Goal: Task Accomplishment & Management: Manage account settings

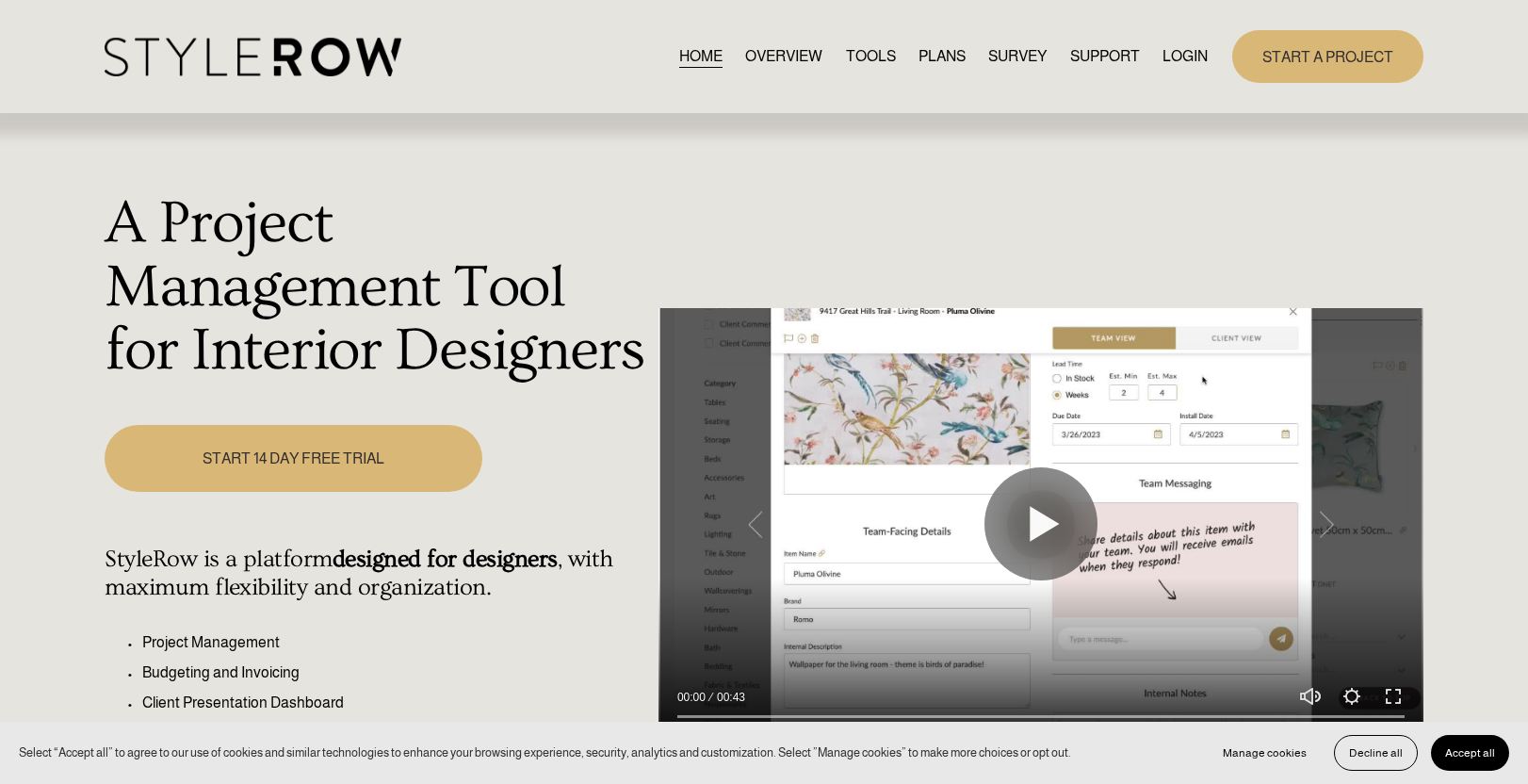
click at [1183, 52] on link "LOGIN" at bounding box center [1185, 57] width 45 height 25
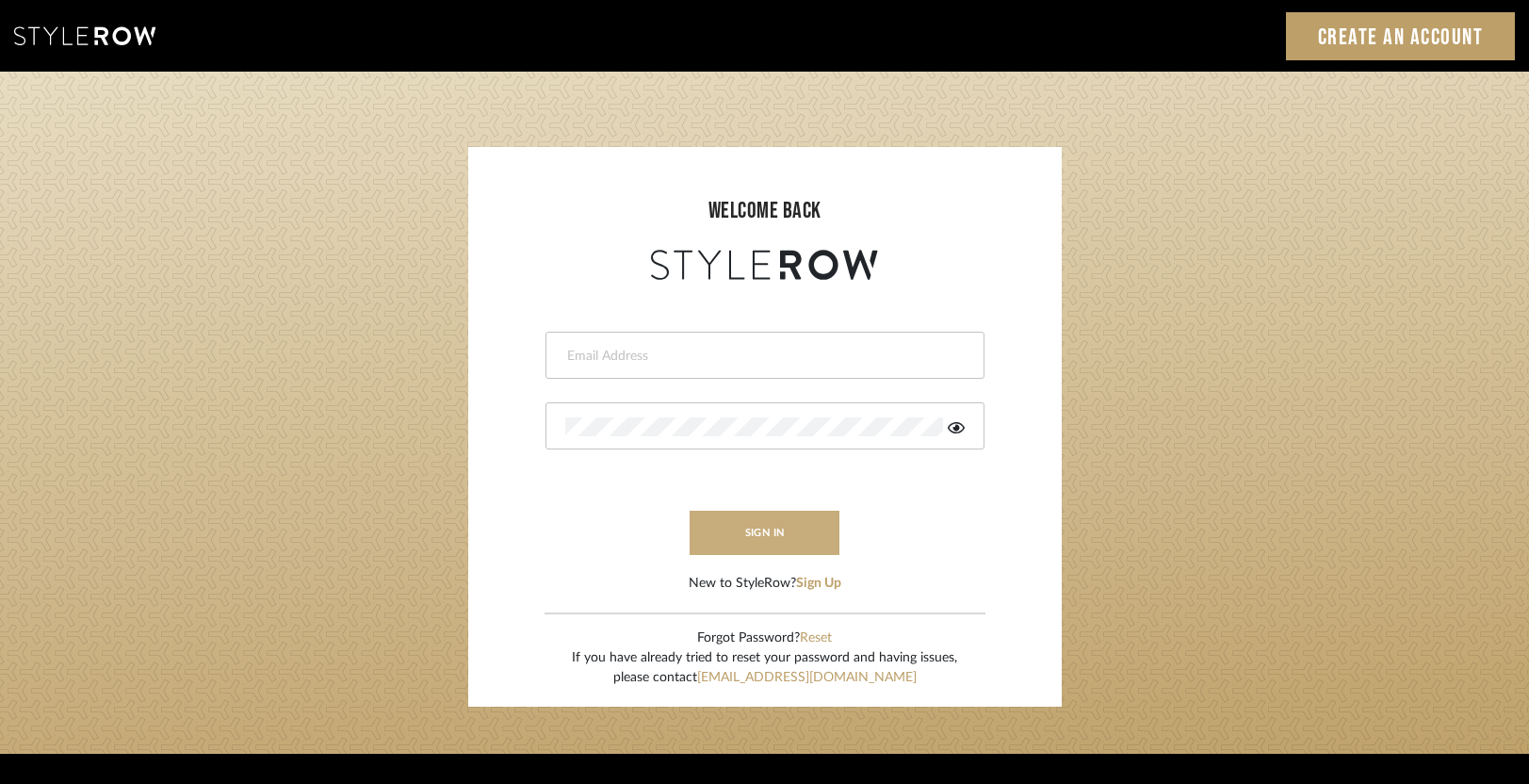
type input "heather@landandskydesigns.com"
click at [749, 515] on button "sign in" at bounding box center [764, 532] width 151 height 44
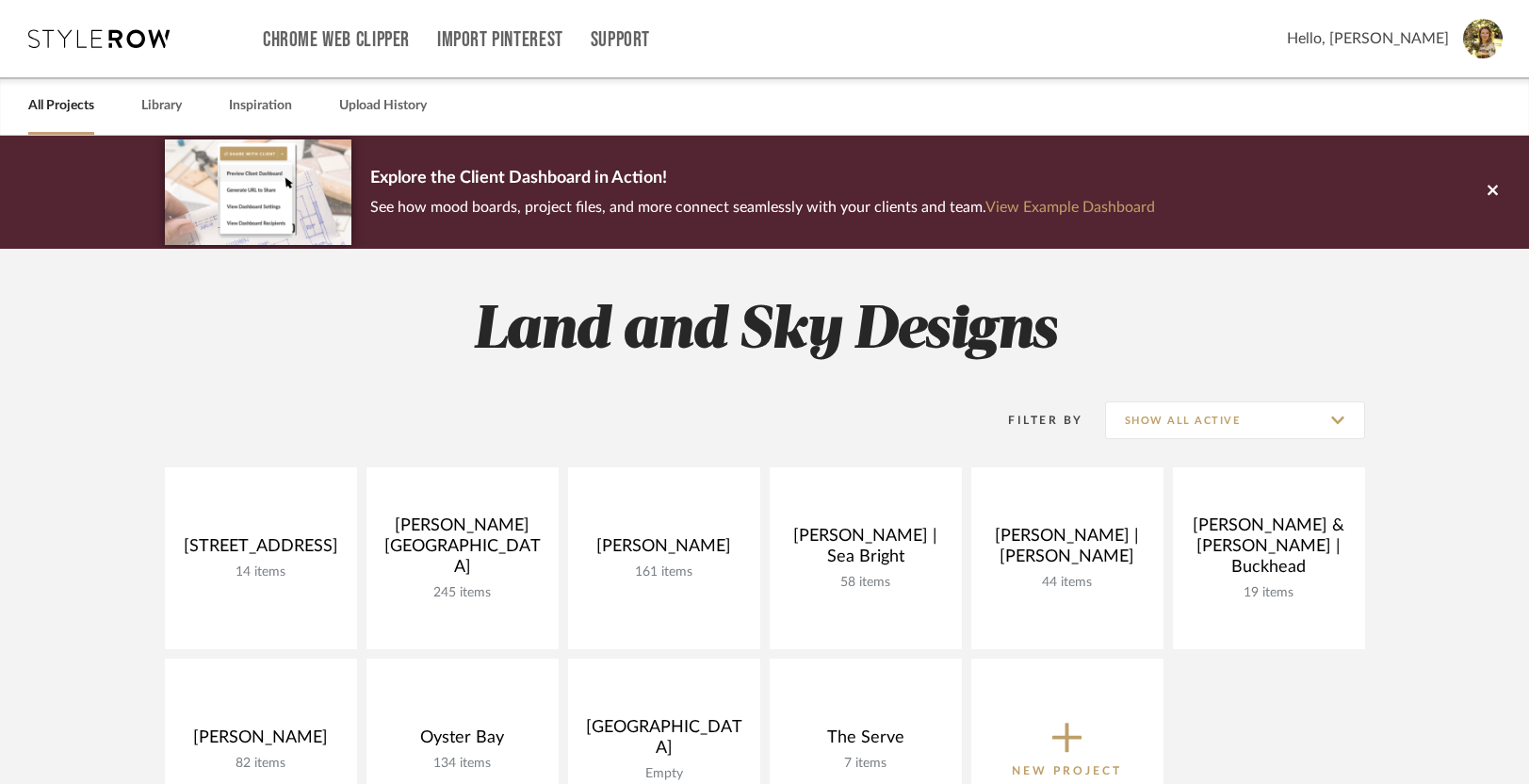
scroll to position [71, 0]
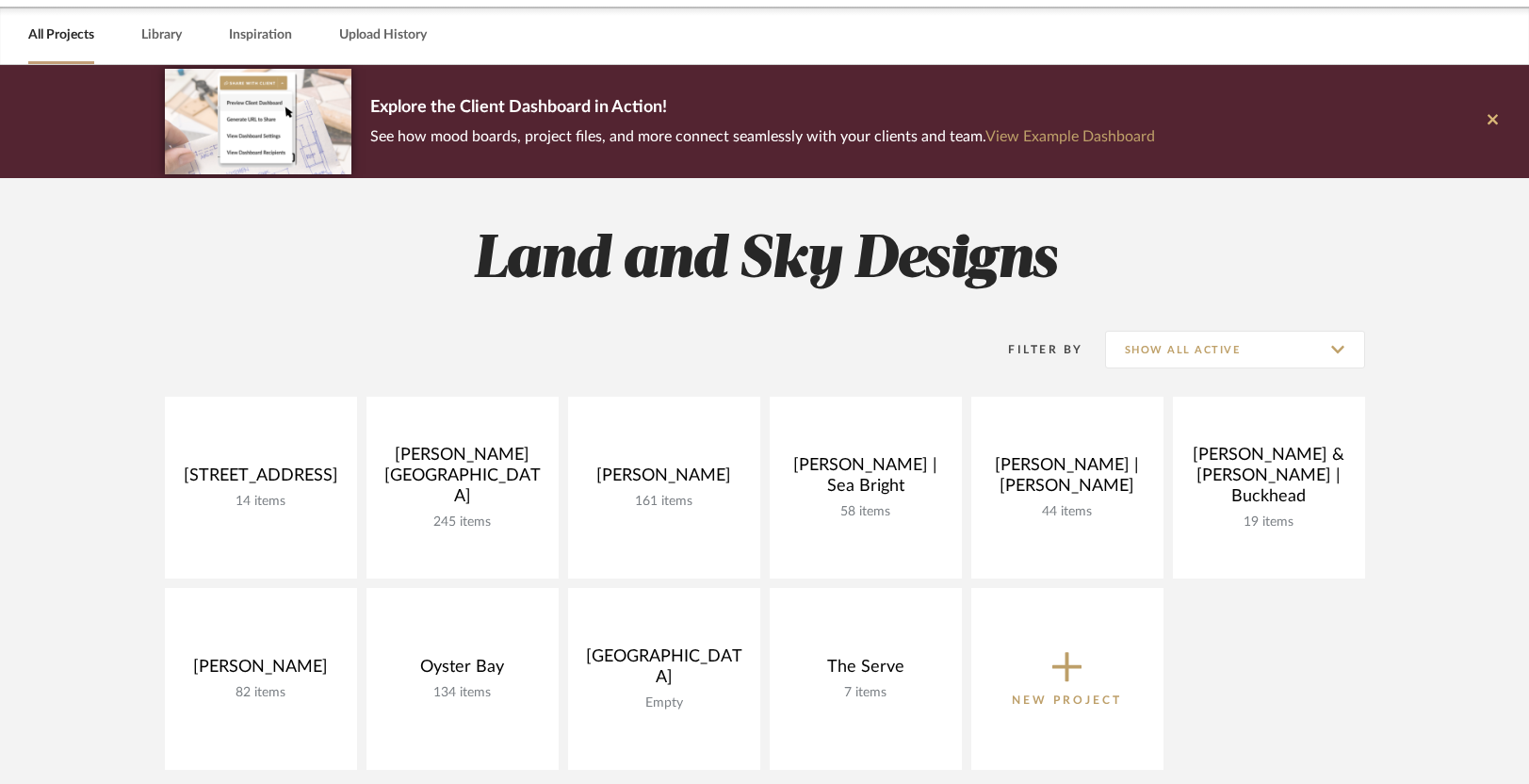
click at [1497, 115] on icon at bounding box center [1492, 119] width 11 height 17
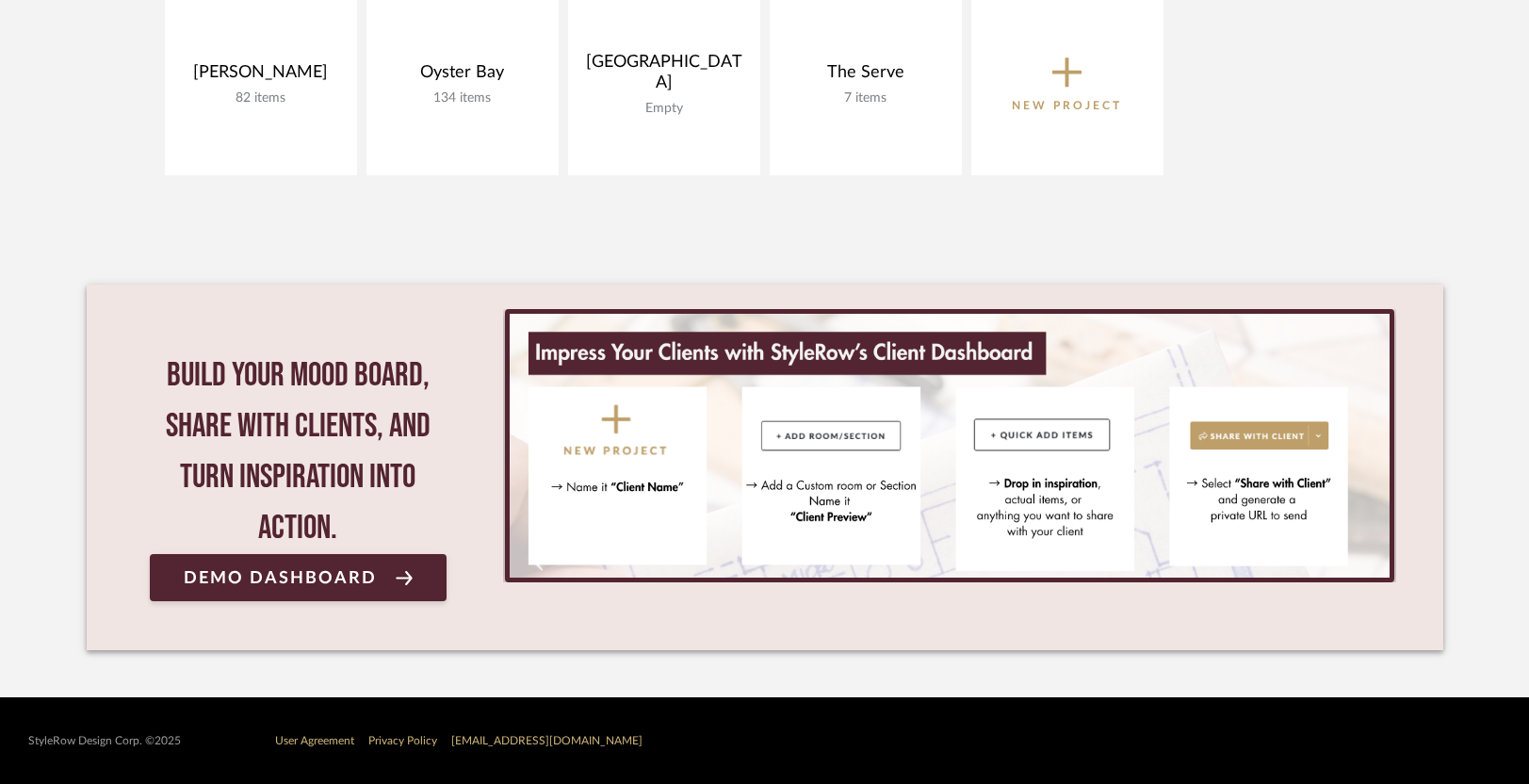
scroll to position [0, 0]
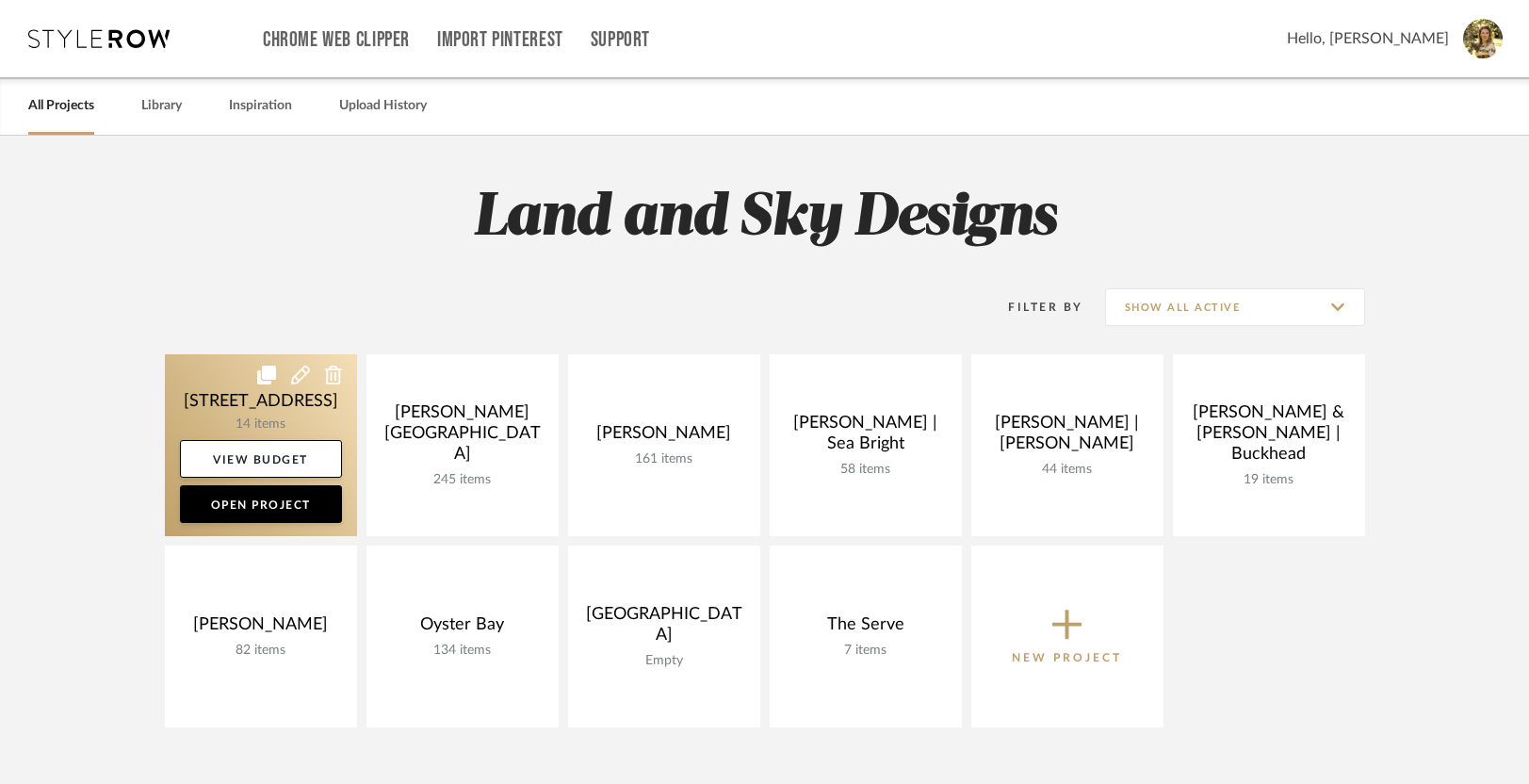
click at [336, 423] on link at bounding box center [261, 444] width 192 height 181
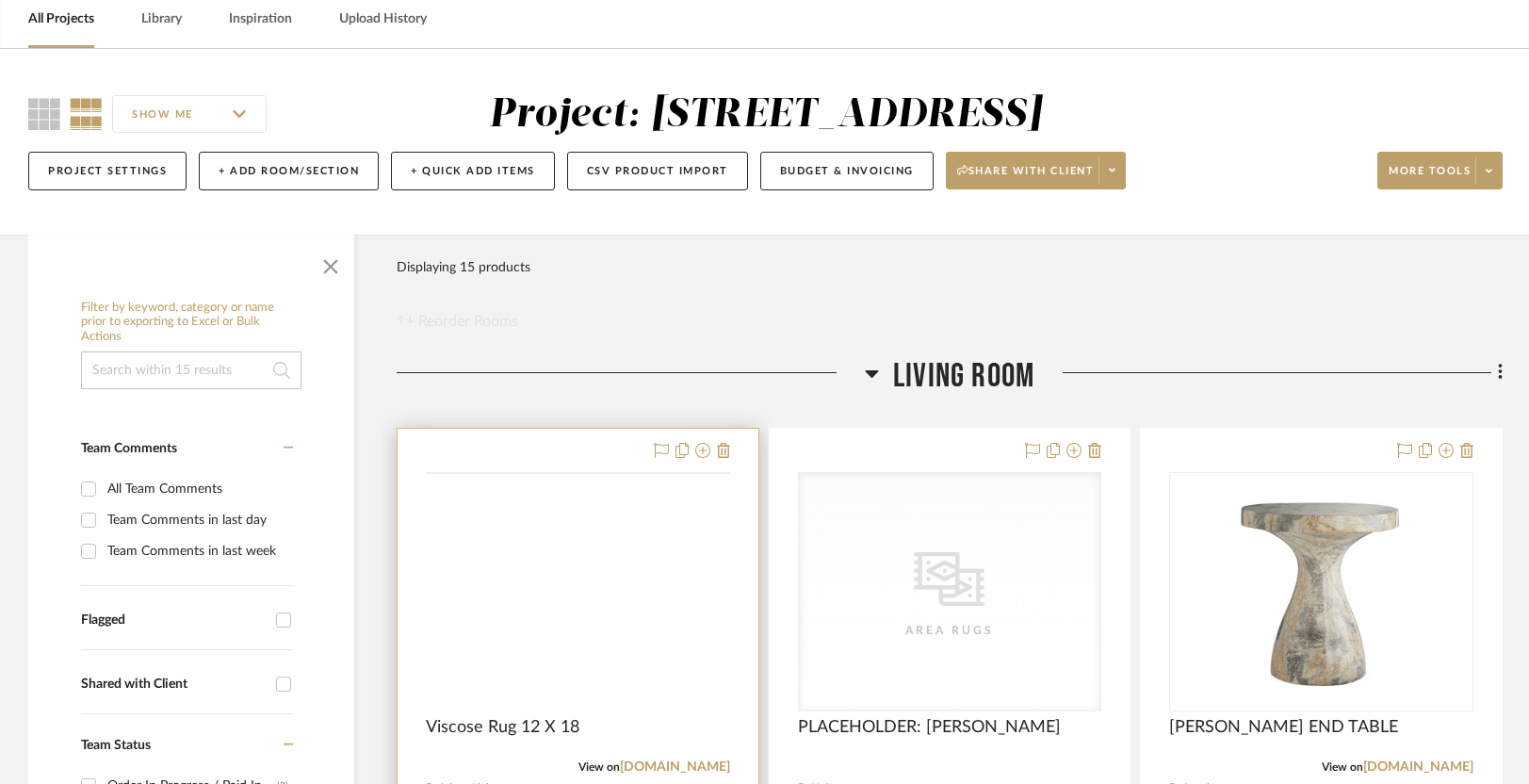
scroll to position [149, 0]
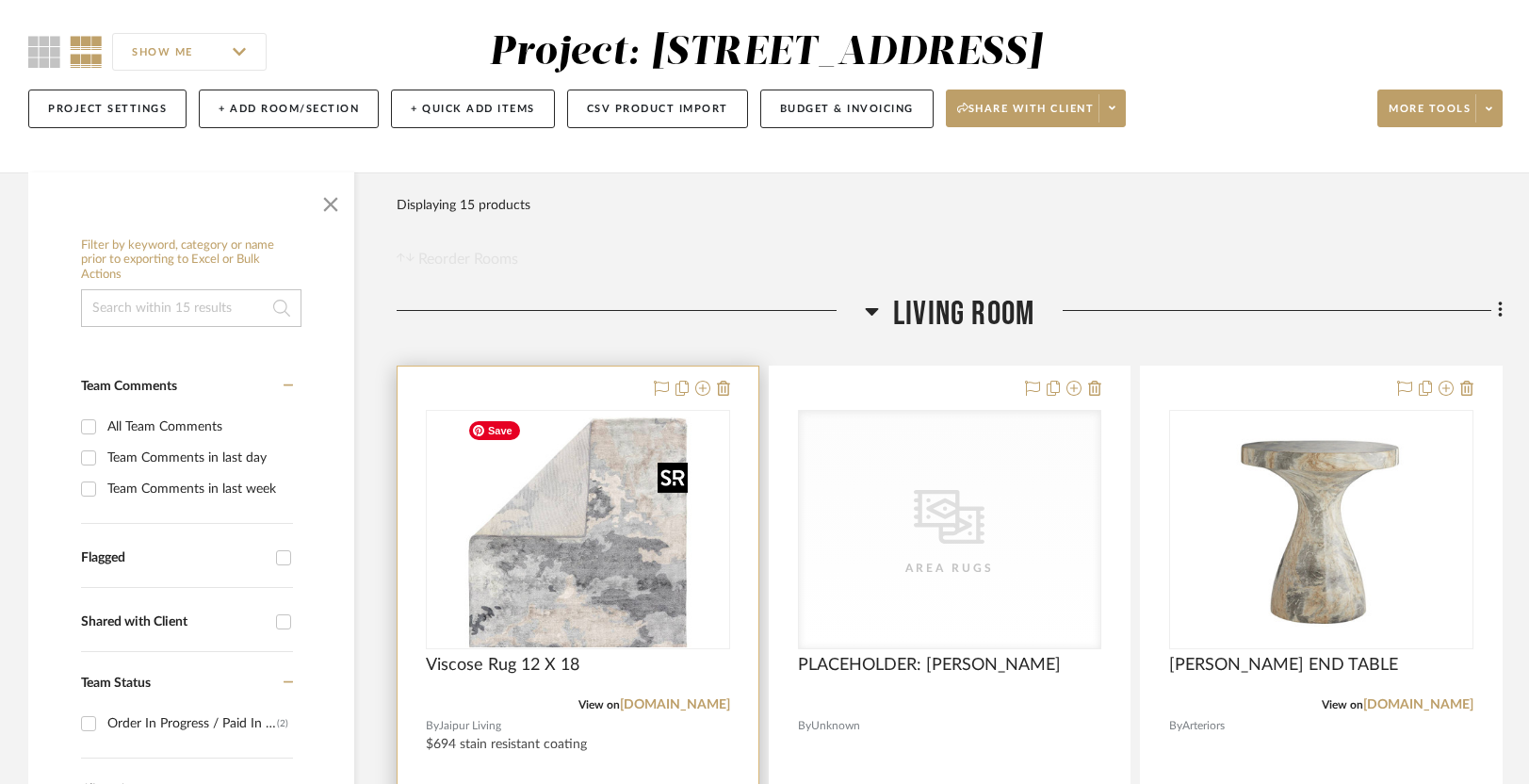
click at [0, 0] on img at bounding box center [0, 0] width 0 height 0
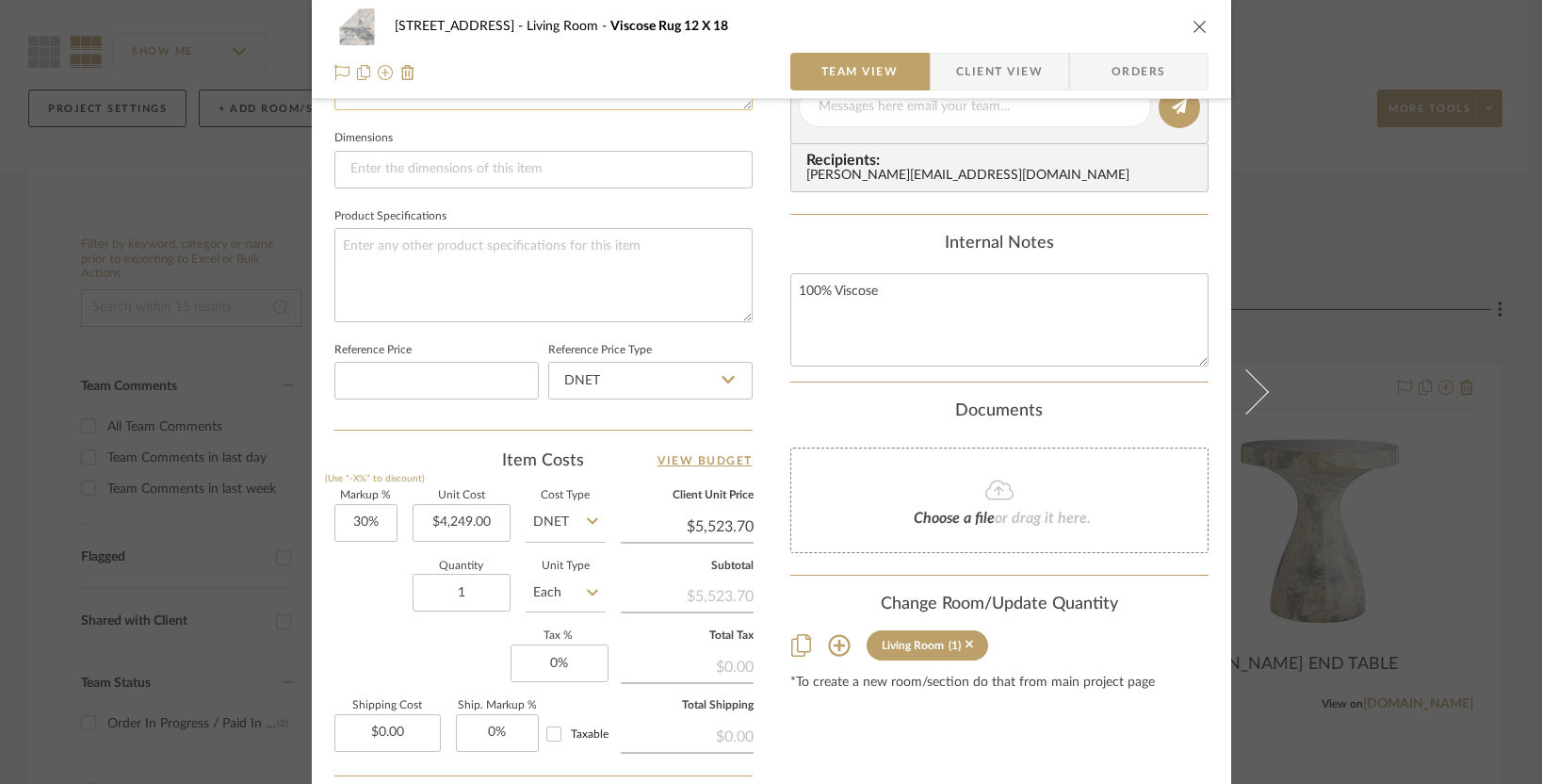
scroll to position [928, 0]
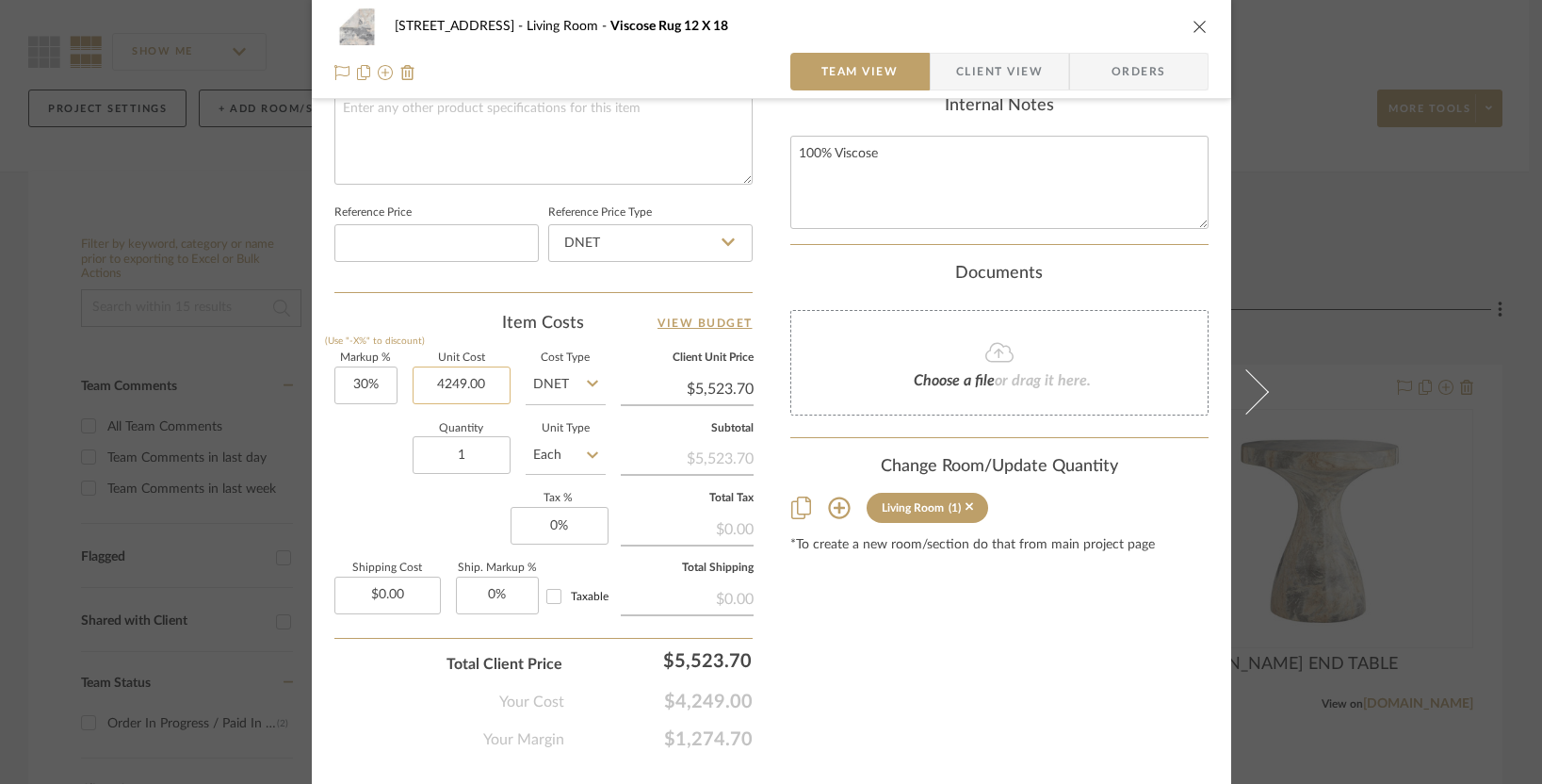
click at [427, 375] on input "4249.00" at bounding box center [462, 385] width 98 height 37
type input "5117"
type input "30"
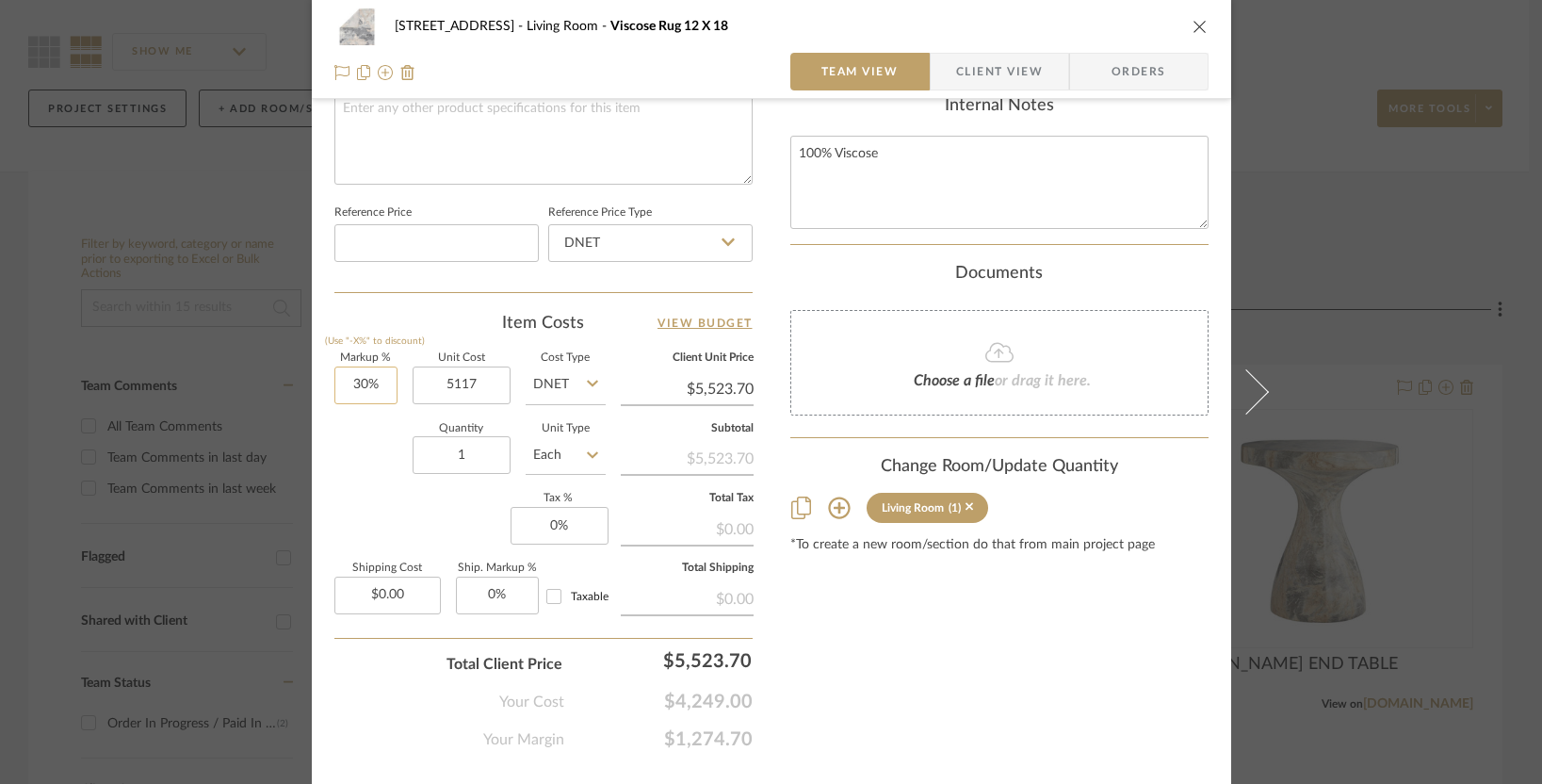
type input "$5,117.00"
click at [350, 380] on input "30" at bounding box center [366, 385] width 63 height 37
type input "$6,652.10"
type input "0%"
click at [423, 229] on input at bounding box center [436, 243] width 205 height 37
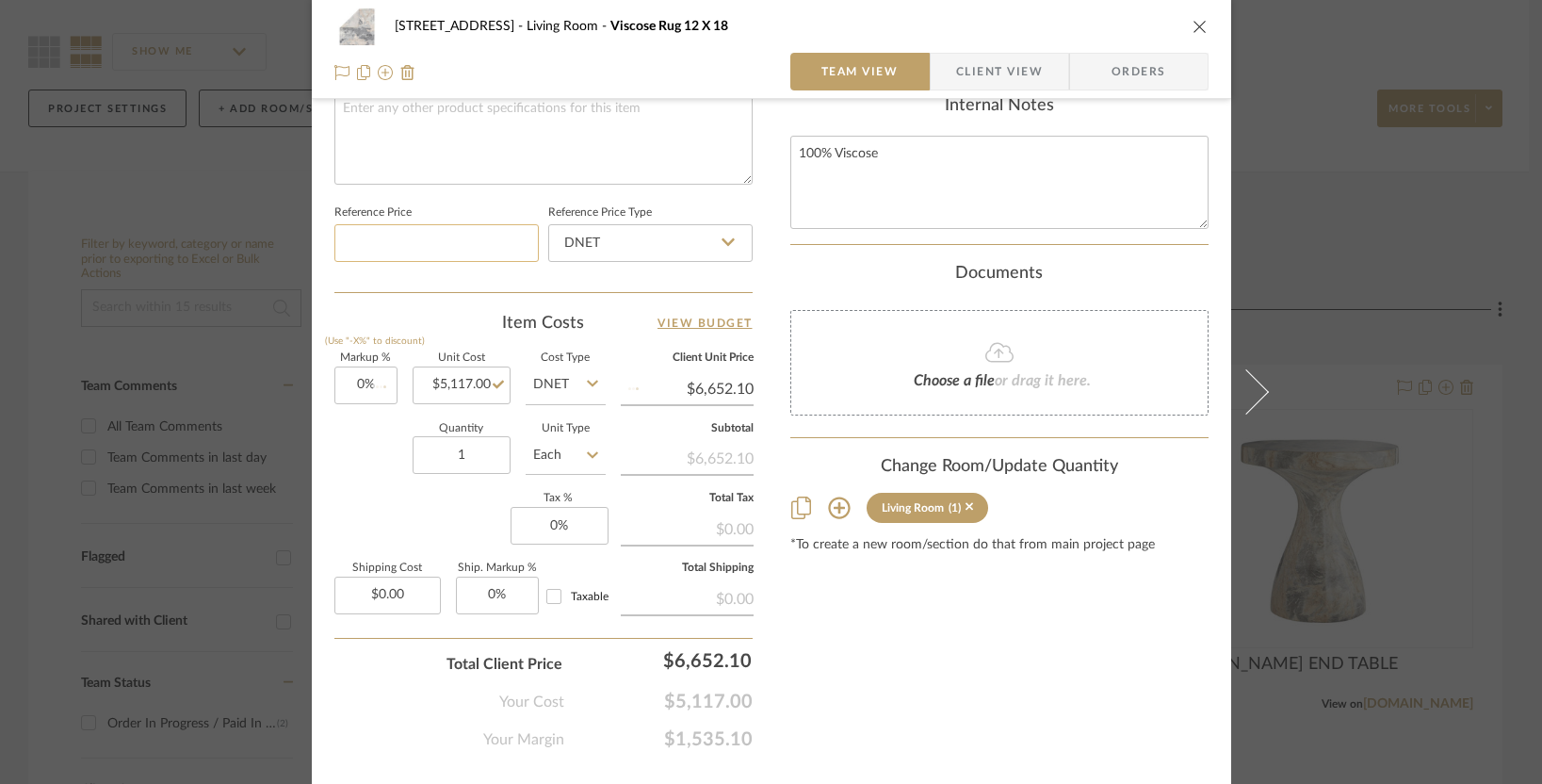
type input "$5,117.00"
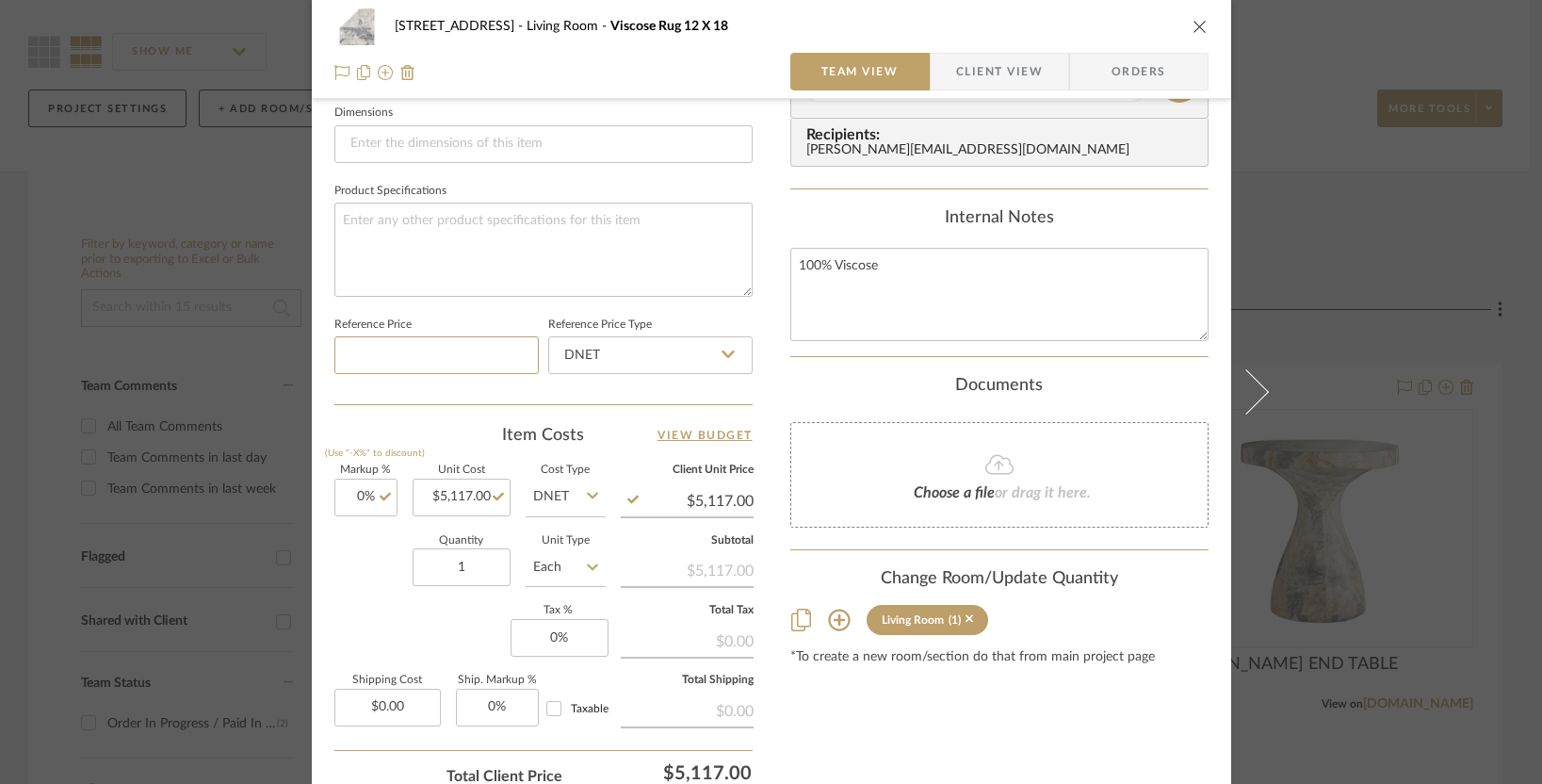
scroll to position [819, 0]
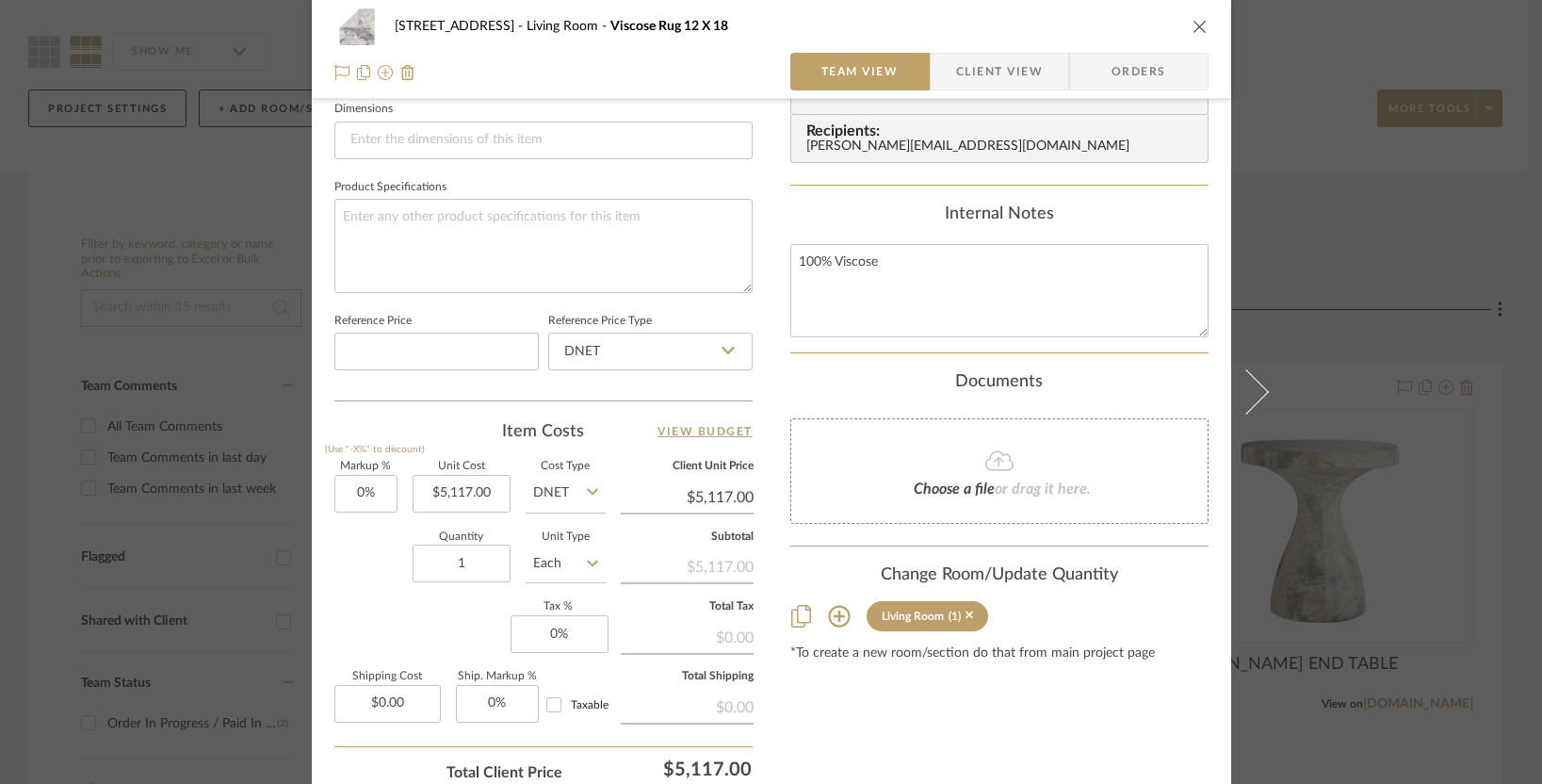
click at [982, 137] on span "Recipients:" at bounding box center [1004, 130] width 394 height 17
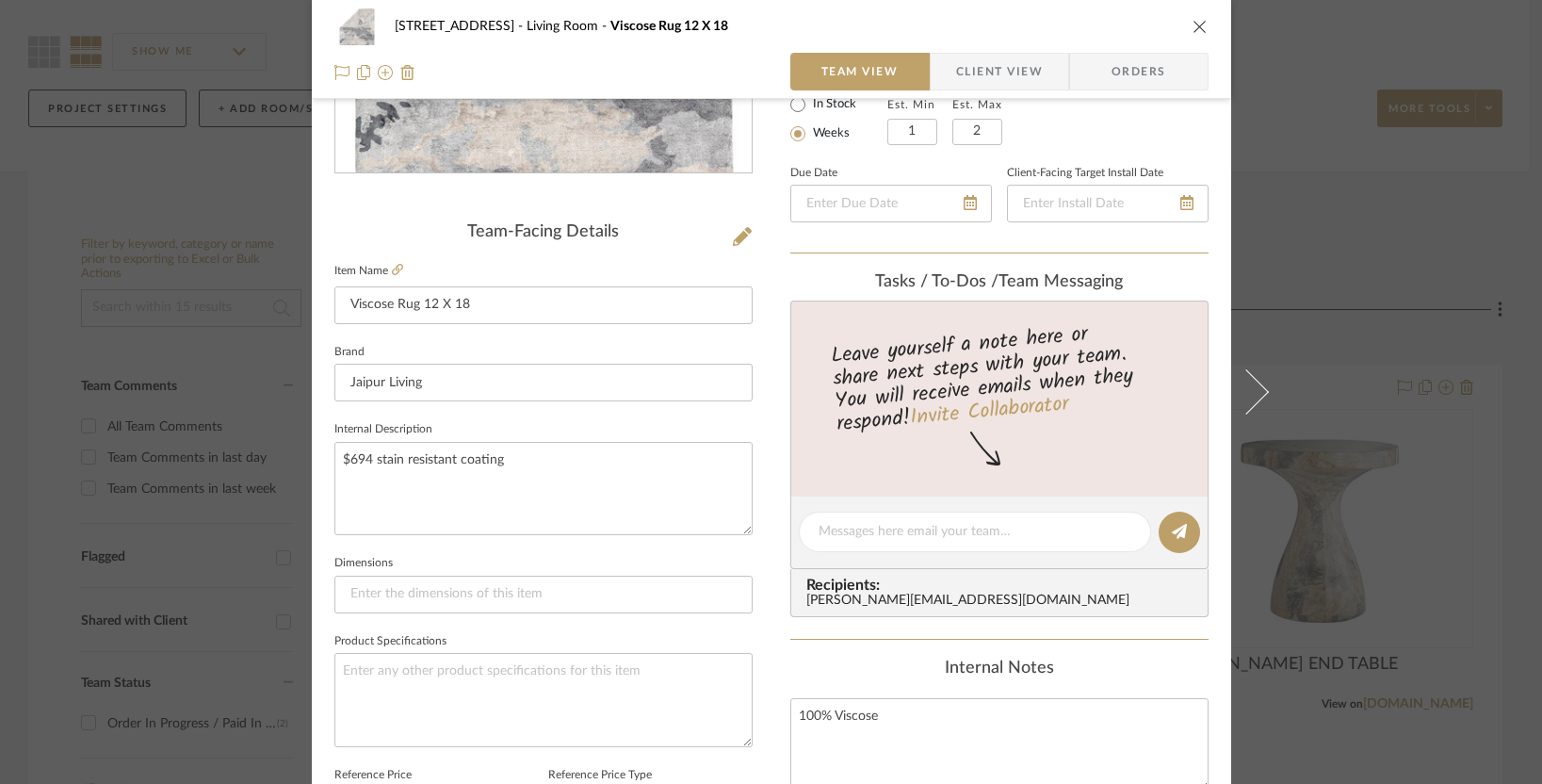
scroll to position [362, 0]
click at [832, 606] on div "emily@landandskydesigns.com" at bounding box center [1004, 604] width 394 height 15
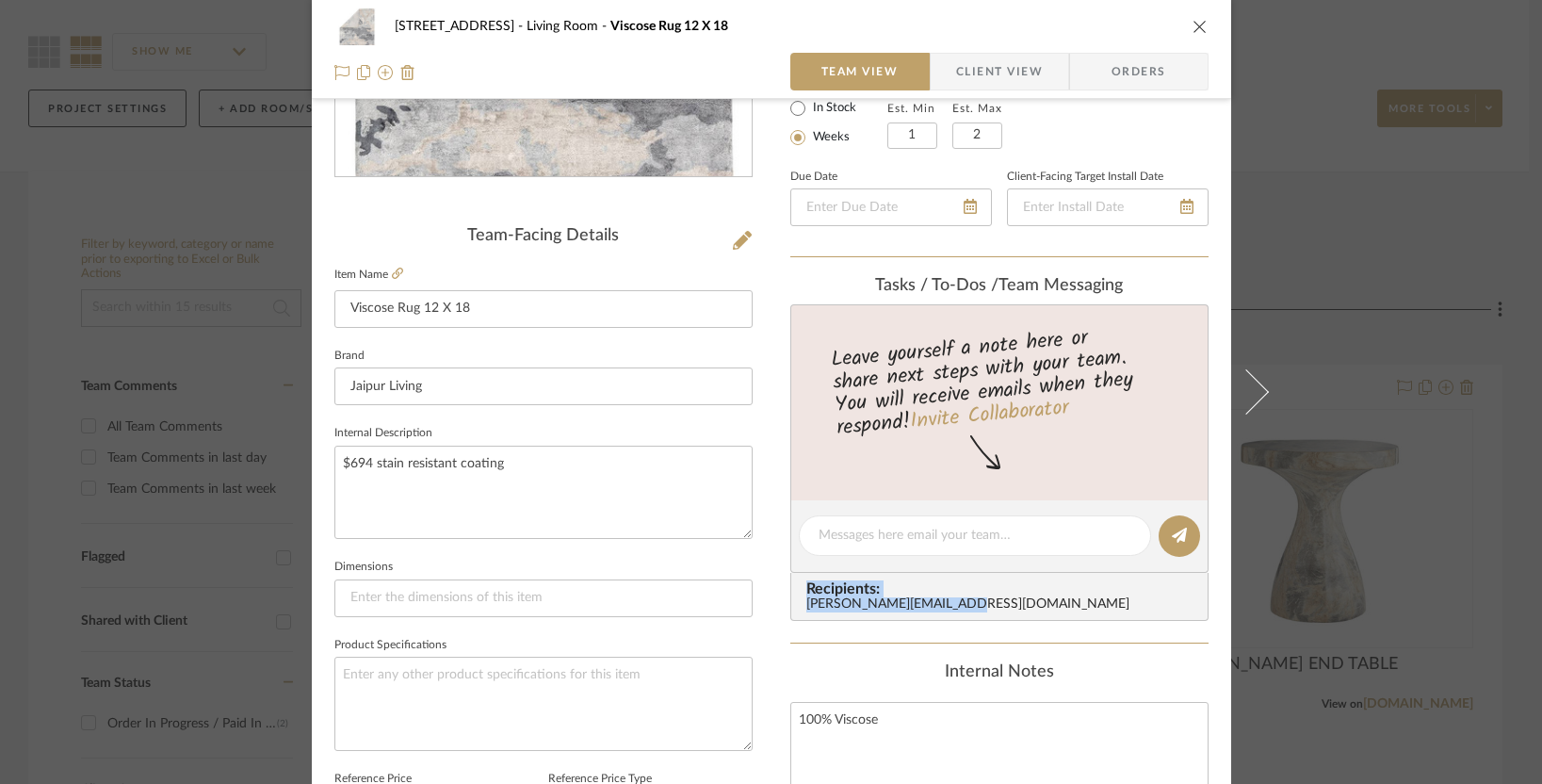
drag, startPoint x: 943, startPoint y: 607, endPoint x: 783, endPoint y: 592, distance: 160.7
click at [790, 592] on div "Recipients: emily@landandskydesigns.com" at bounding box center [999, 596] width 419 height 48
click at [873, 605] on div "emily@landandskydesigns.com" at bounding box center [1004, 604] width 394 height 15
click at [346, 463] on textarea "$694 stain resistant coating" at bounding box center [543, 492] width 419 height 93
click at [338, 464] on textarea "$694 stain resistant coating" at bounding box center [543, 492] width 419 height 93
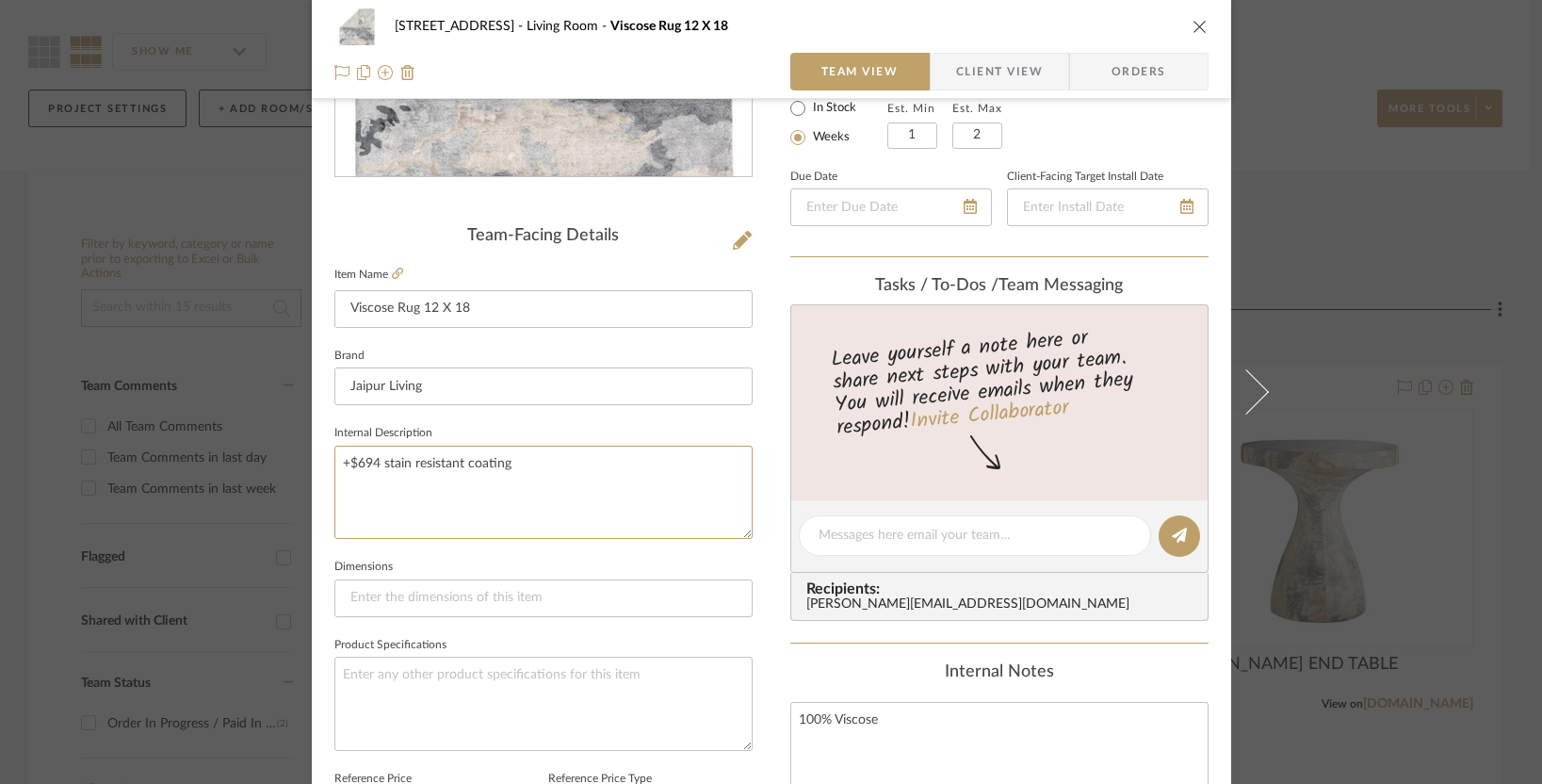
type textarea "+$694 stain resistant coating"
click at [1293, 151] on div "27 Shore Road Living Room Viscose Rug 12 X 18 Team View Client View Orders Team…" at bounding box center [771, 392] width 1542 height 784
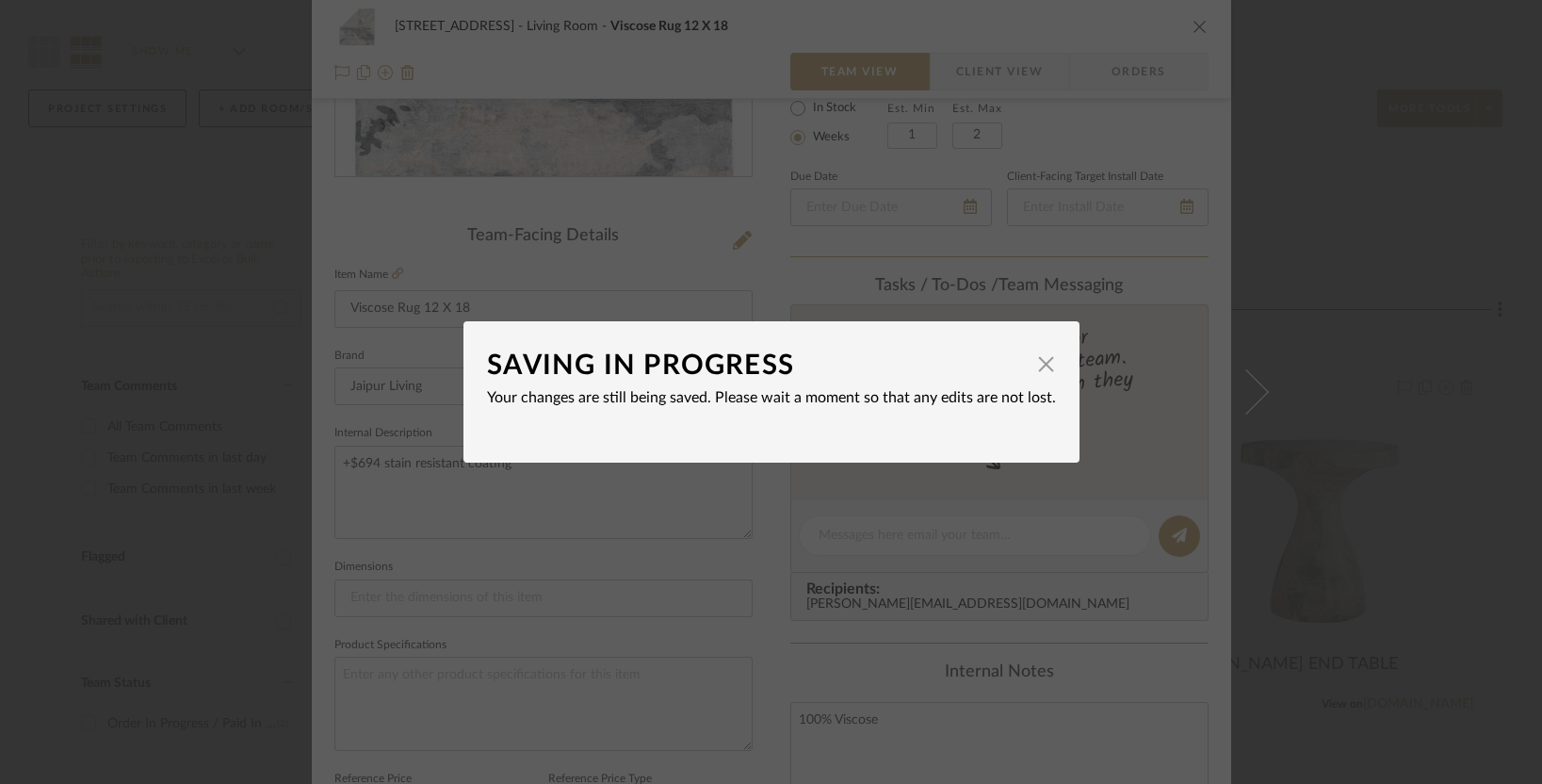
click at [1276, 302] on div "SAVING IN PROGRESS × Your changes are still being saved. Please wait a moment s…" at bounding box center [771, 392] width 1542 height 784
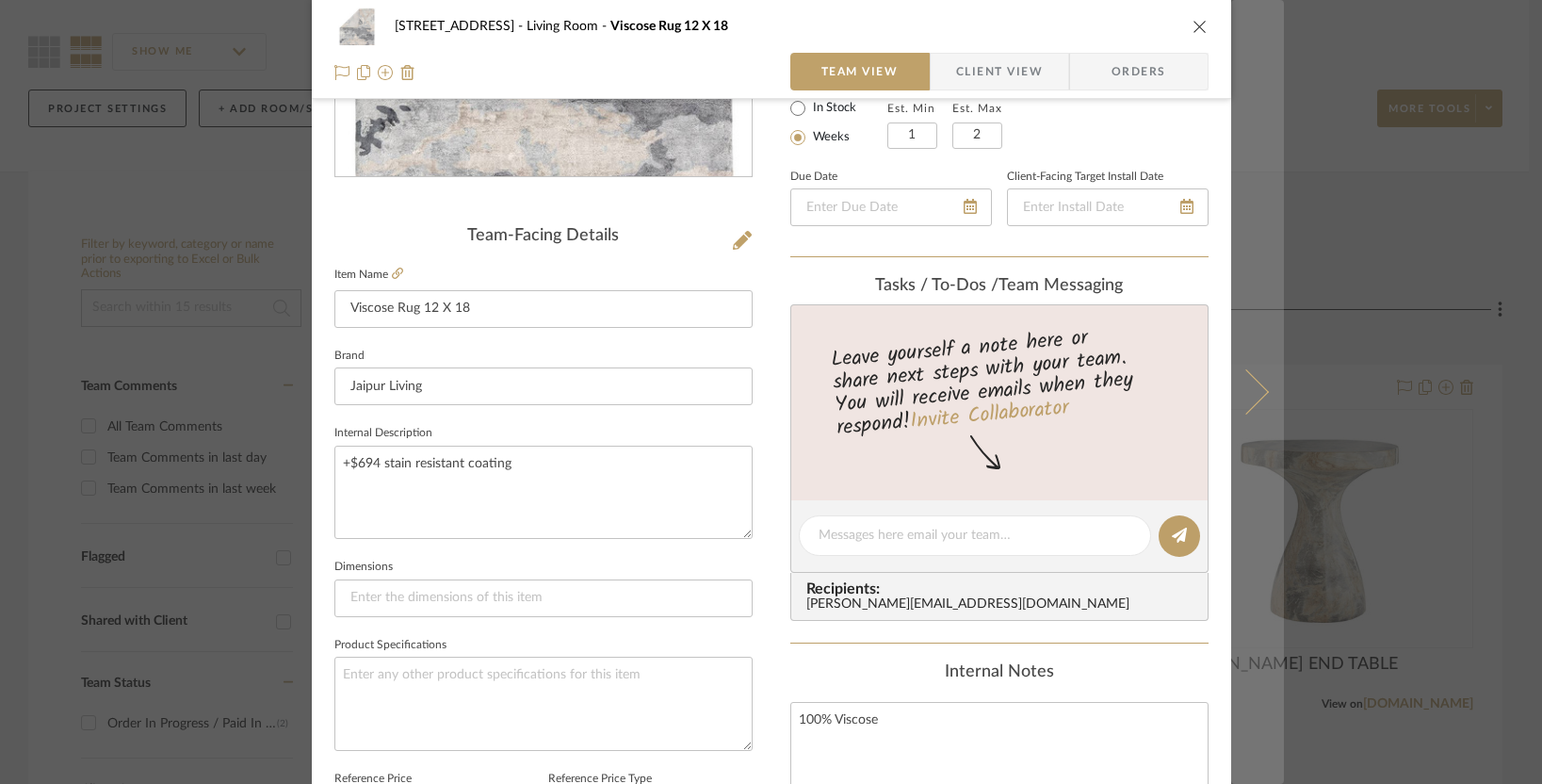
click at [1268, 29] on button at bounding box center [1258, 392] width 53 height 784
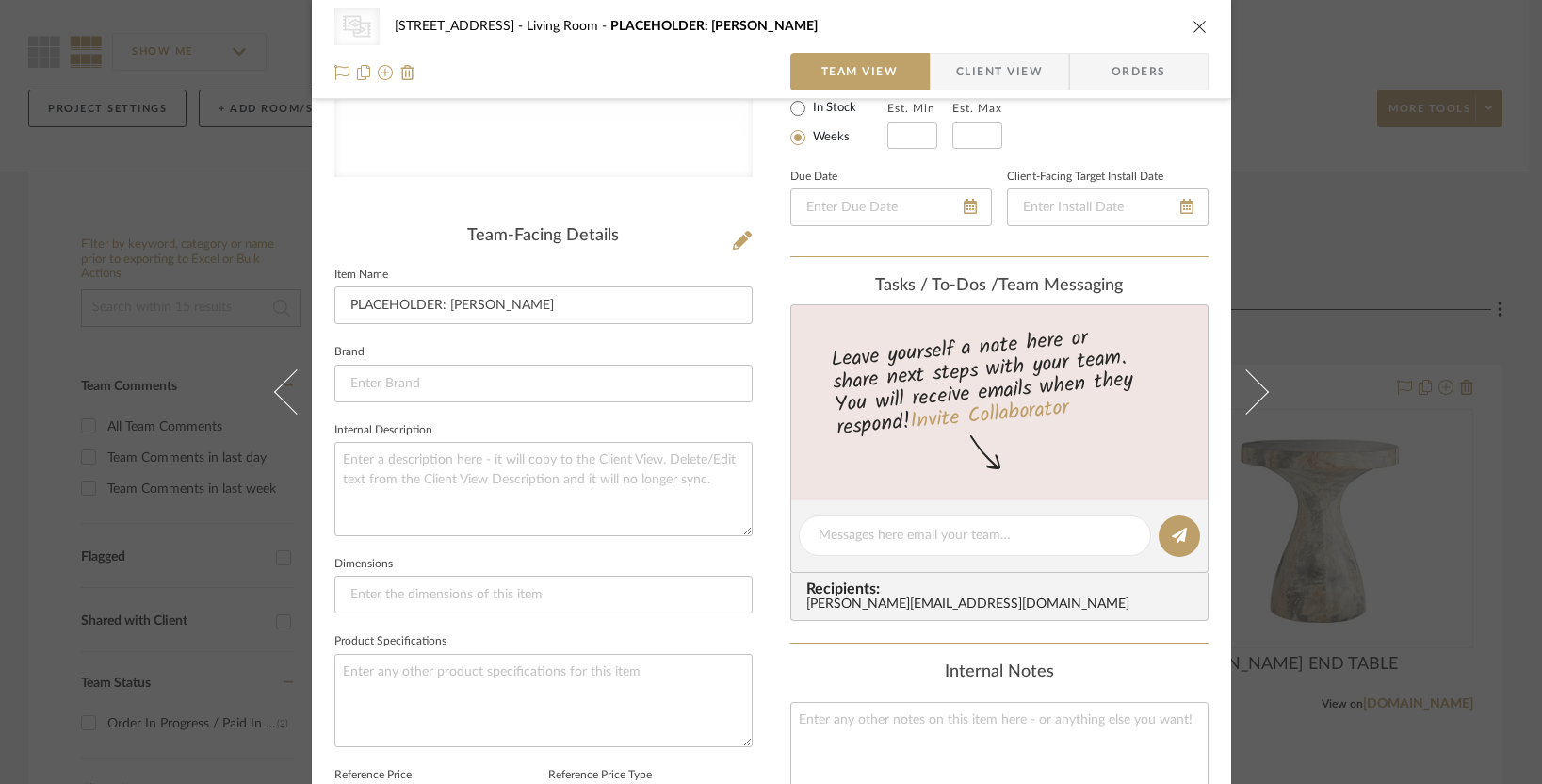
click at [1193, 26] on icon "close" at bounding box center [1200, 25] width 15 height 15
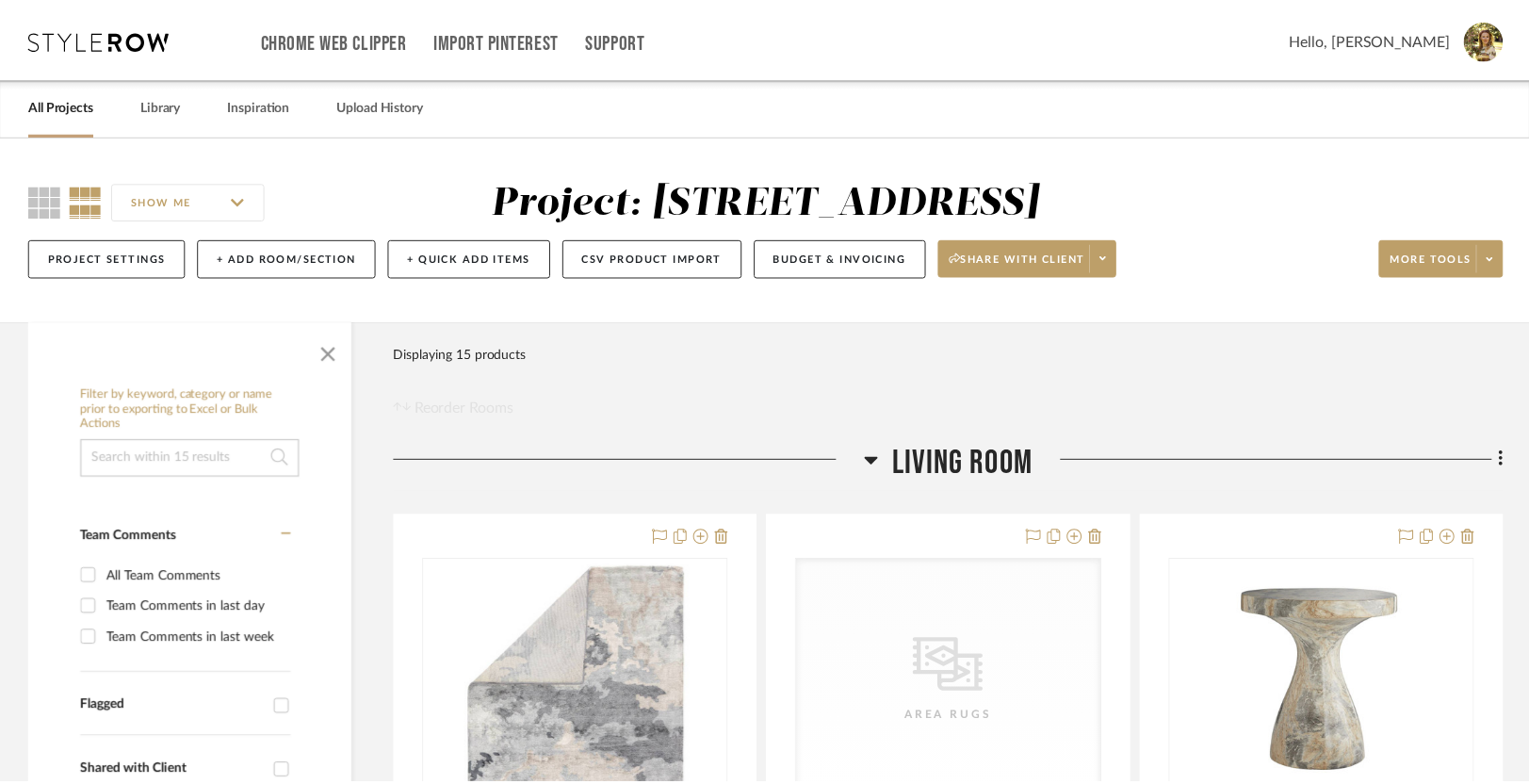
scroll to position [149, 0]
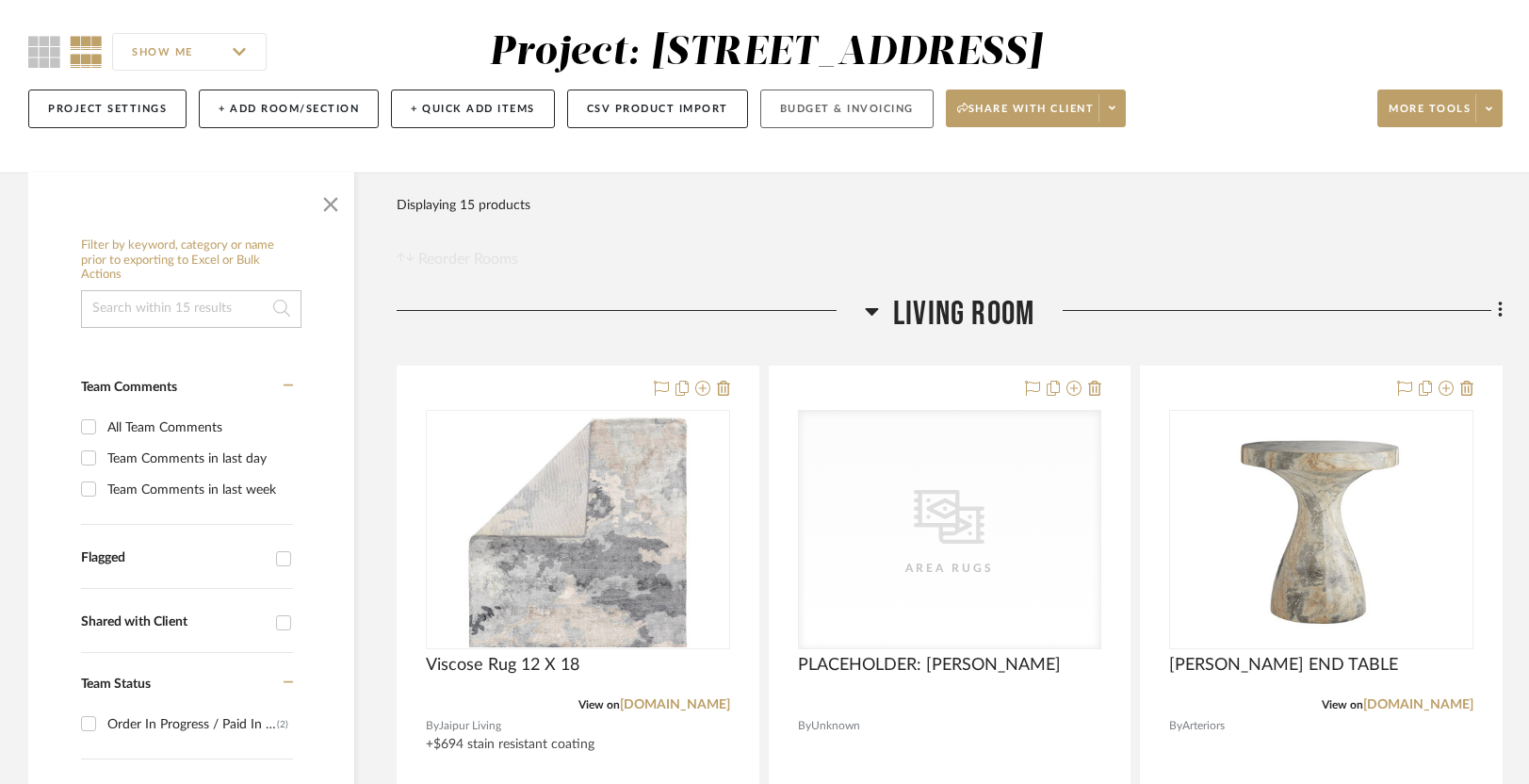
click at [863, 111] on button "Budget & Invoicing" at bounding box center [847, 108] width 173 height 38
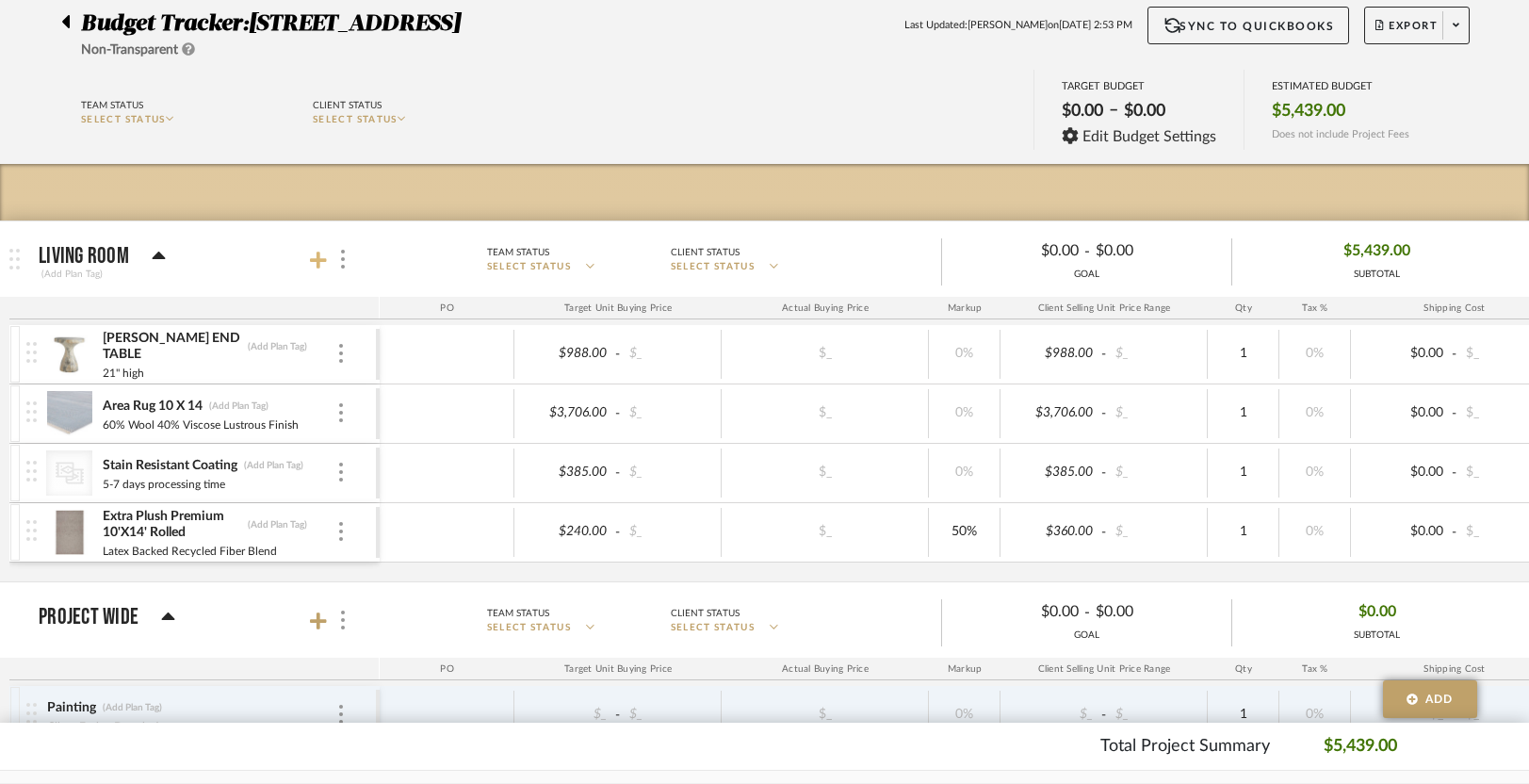
click at [321, 253] on icon at bounding box center [318, 260] width 17 height 19
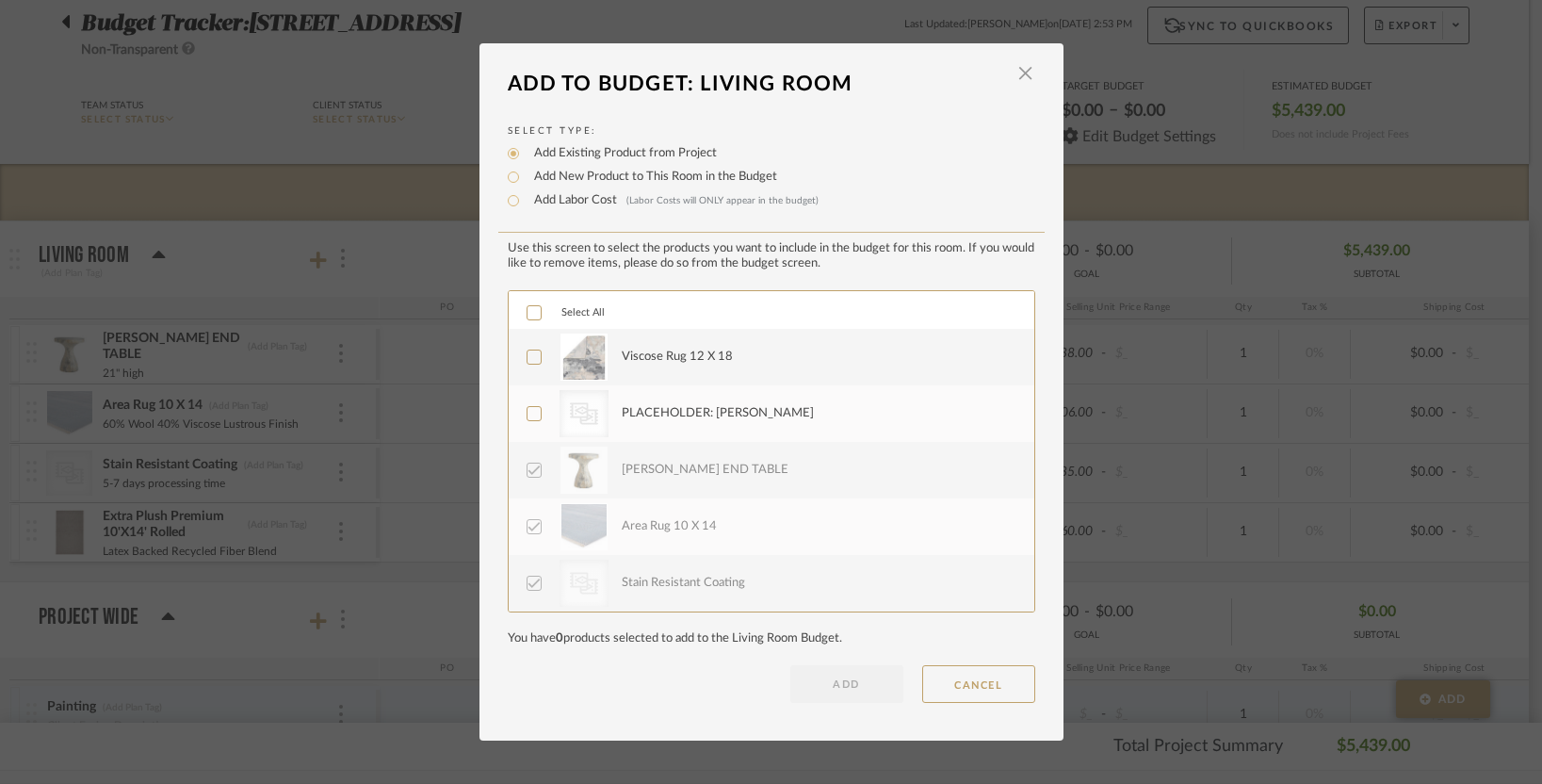
drag, startPoint x: 528, startPoint y: 355, endPoint x: 537, endPoint y: 366, distance: 14.2
click at [528, 355] on icon at bounding box center [533, 356] width 13 height 13
click at [532, 415] on icon at bounding box center [533, 413] width 13 height 13
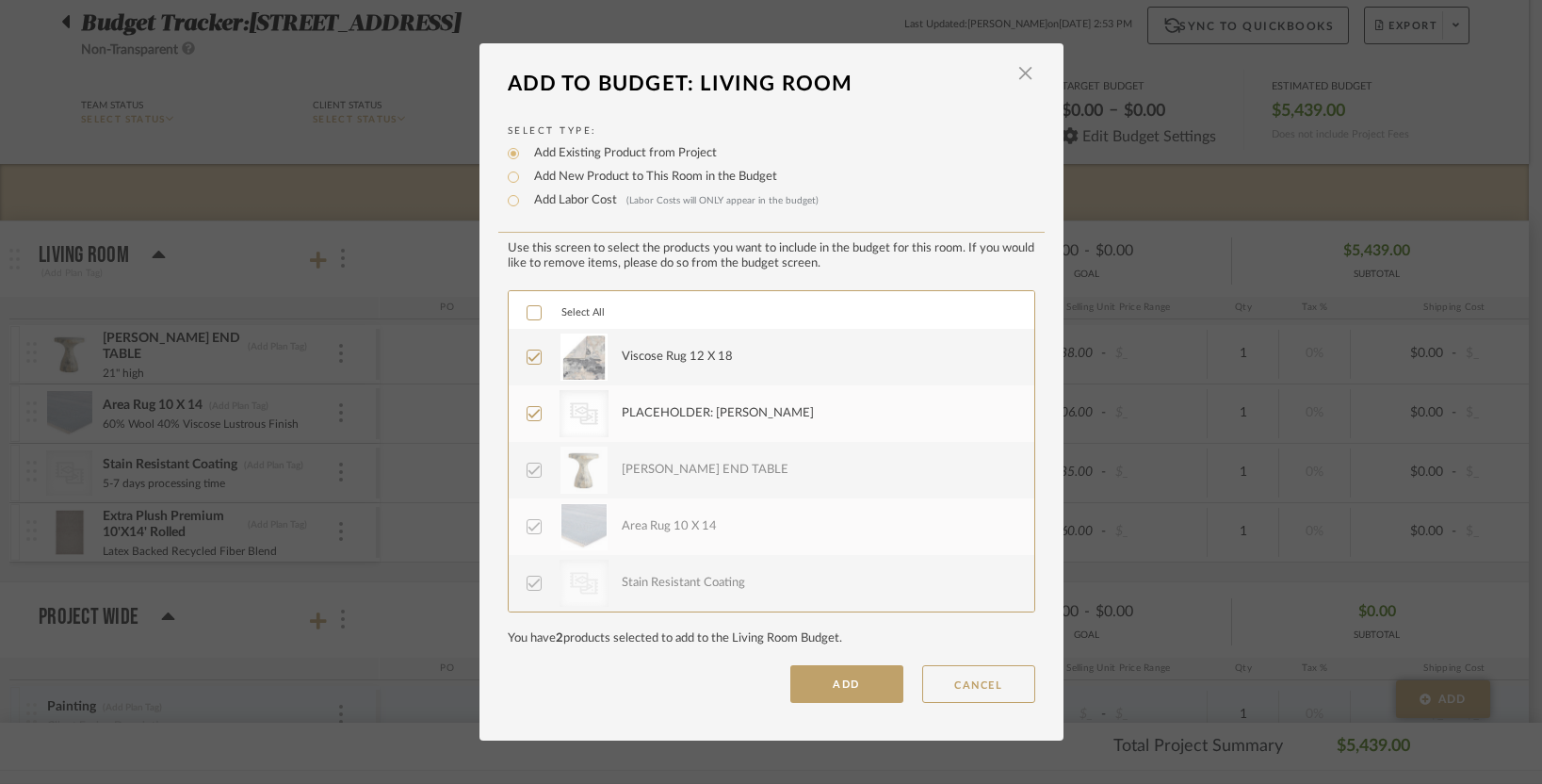
click at [846, 692] on button "ADD" at bounding box center [846, 683] width 113 height 37
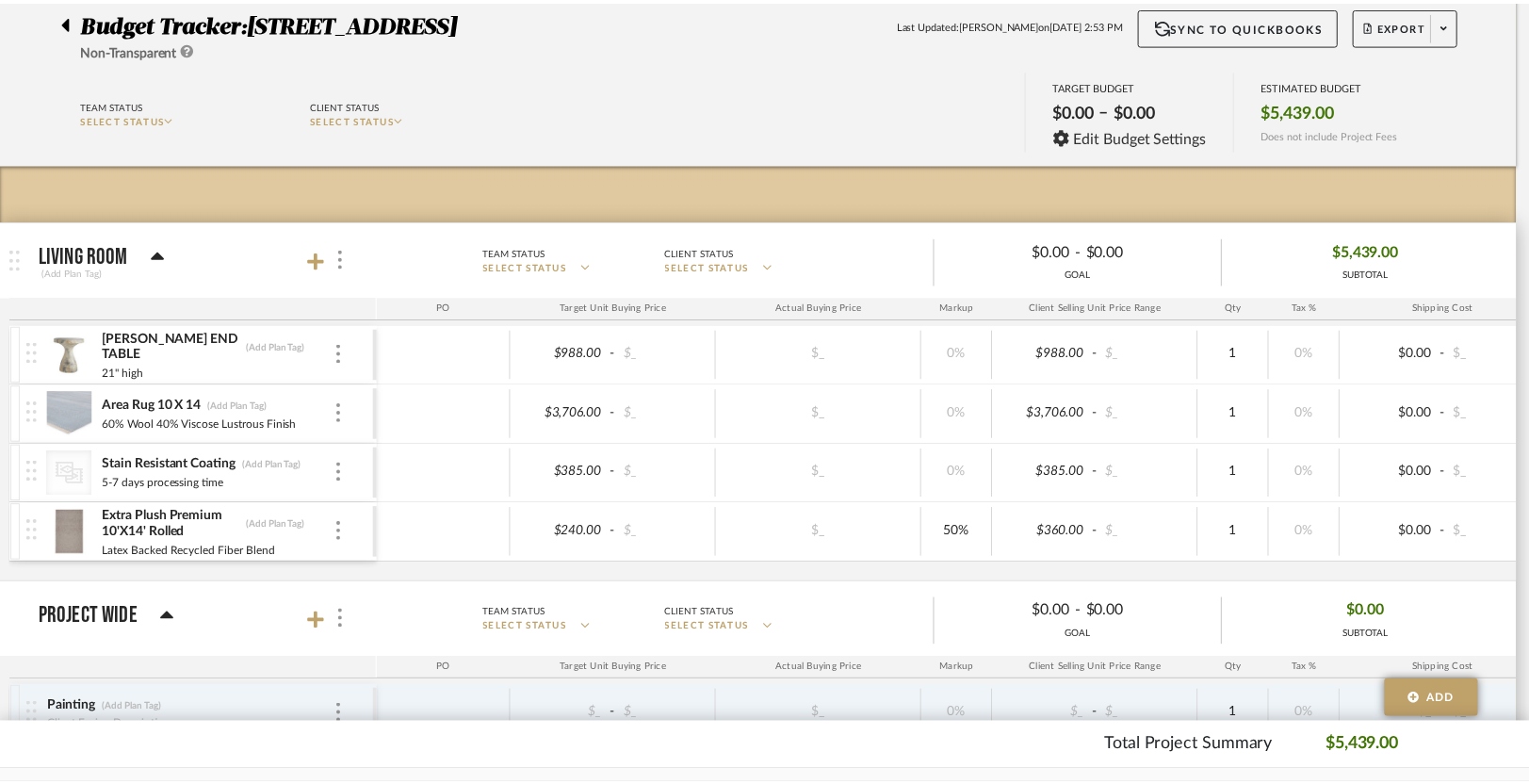
scroll to position [149, 0]
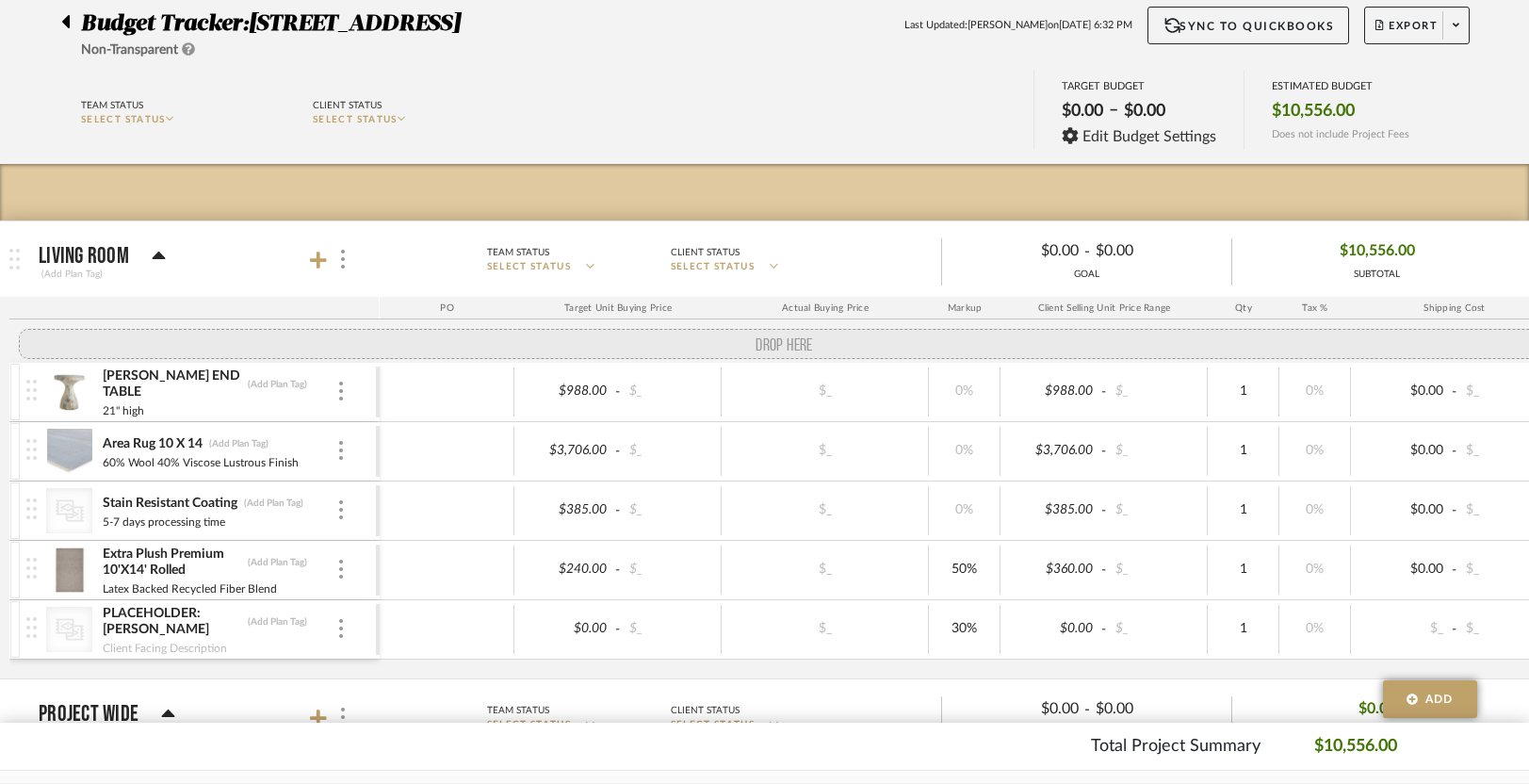
drag, startPoint x: 36, startPoint y: 585, endPoint x: 36, endPoint y: 443, distance: 142.0
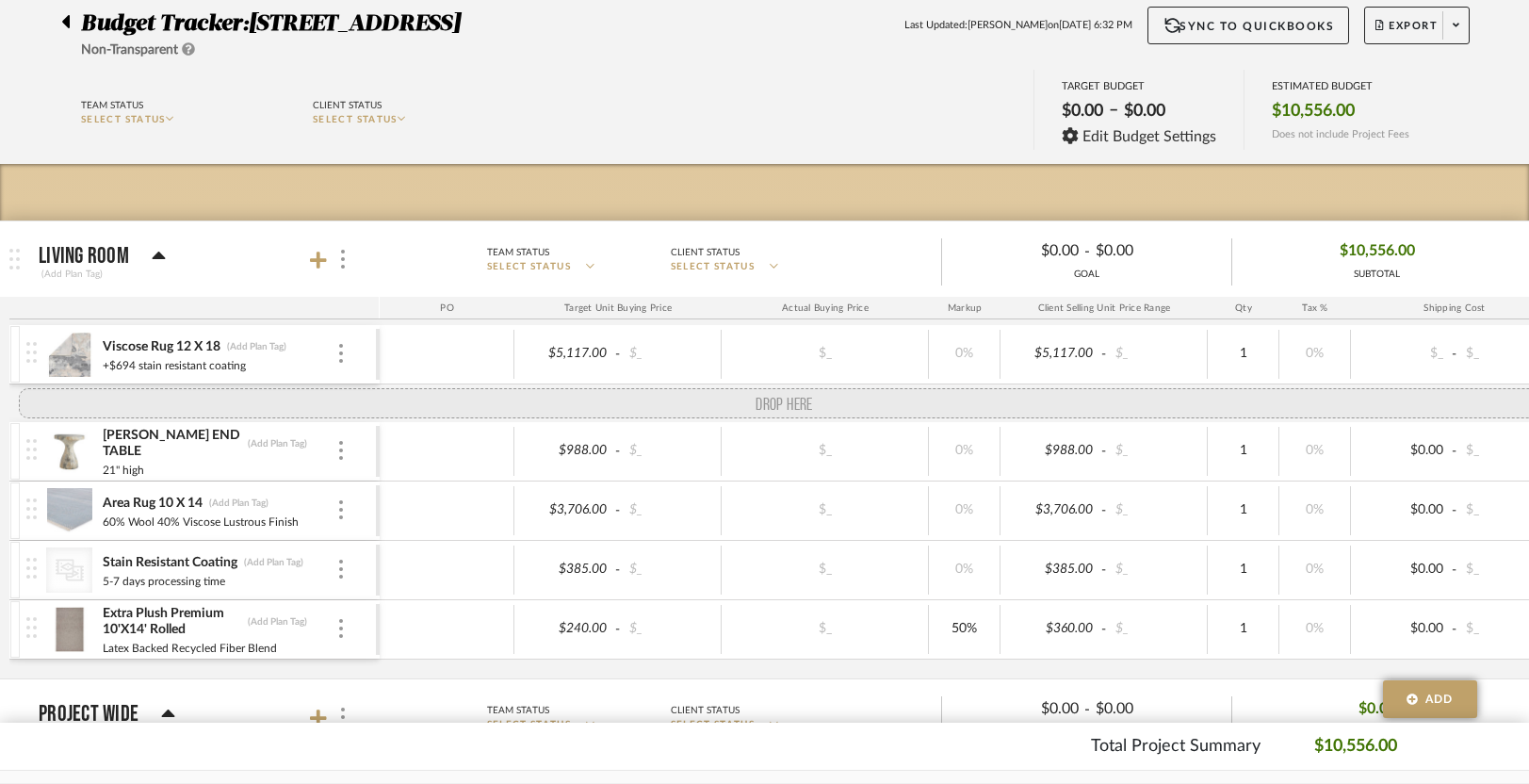
drag, startPoint x: 24, startPoint y: 654, endPoint x: 12, endPoint y: 407, distance: 247.3
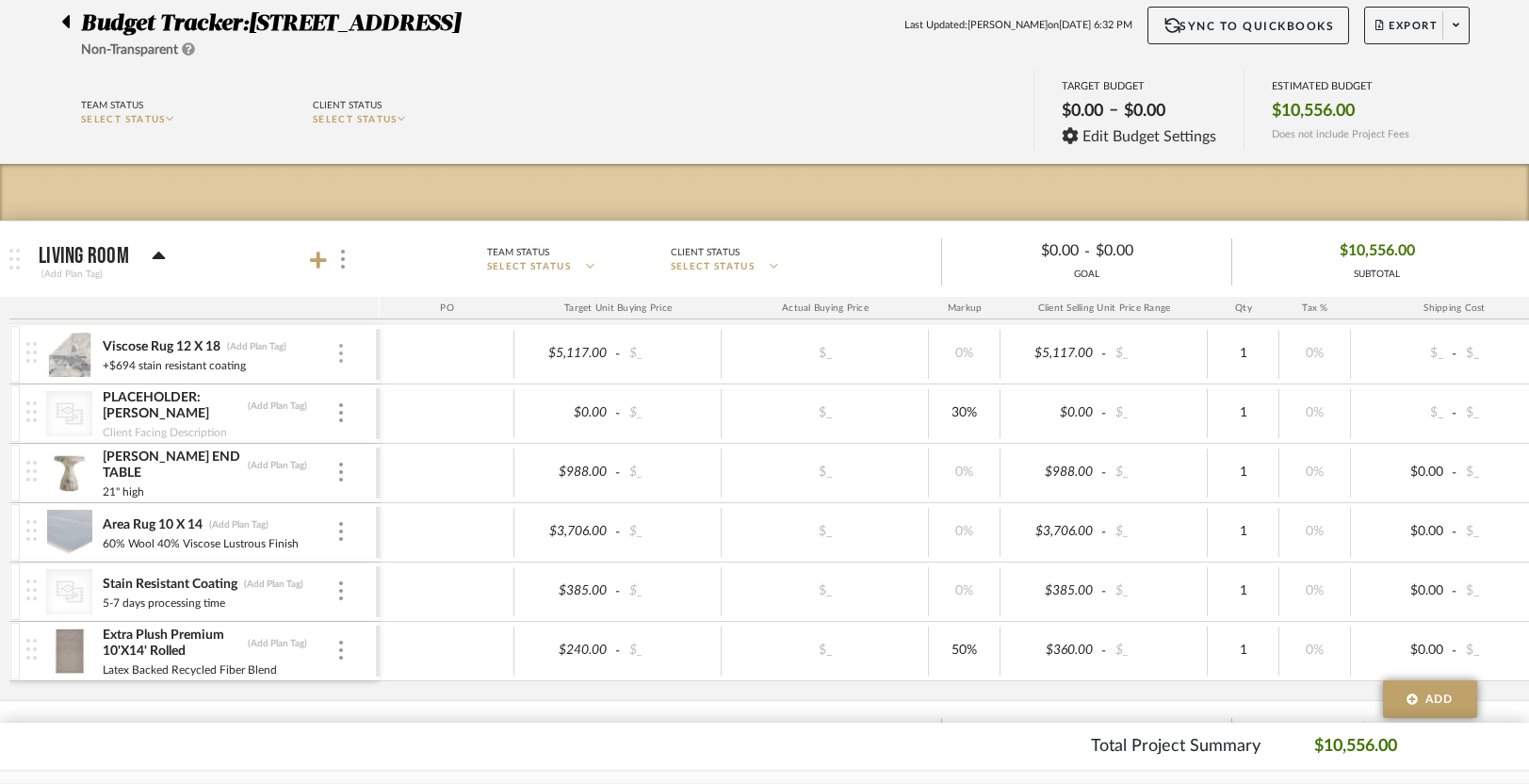
click at [344, 352] on div at bounding box center [341, 354] width 10 height 21
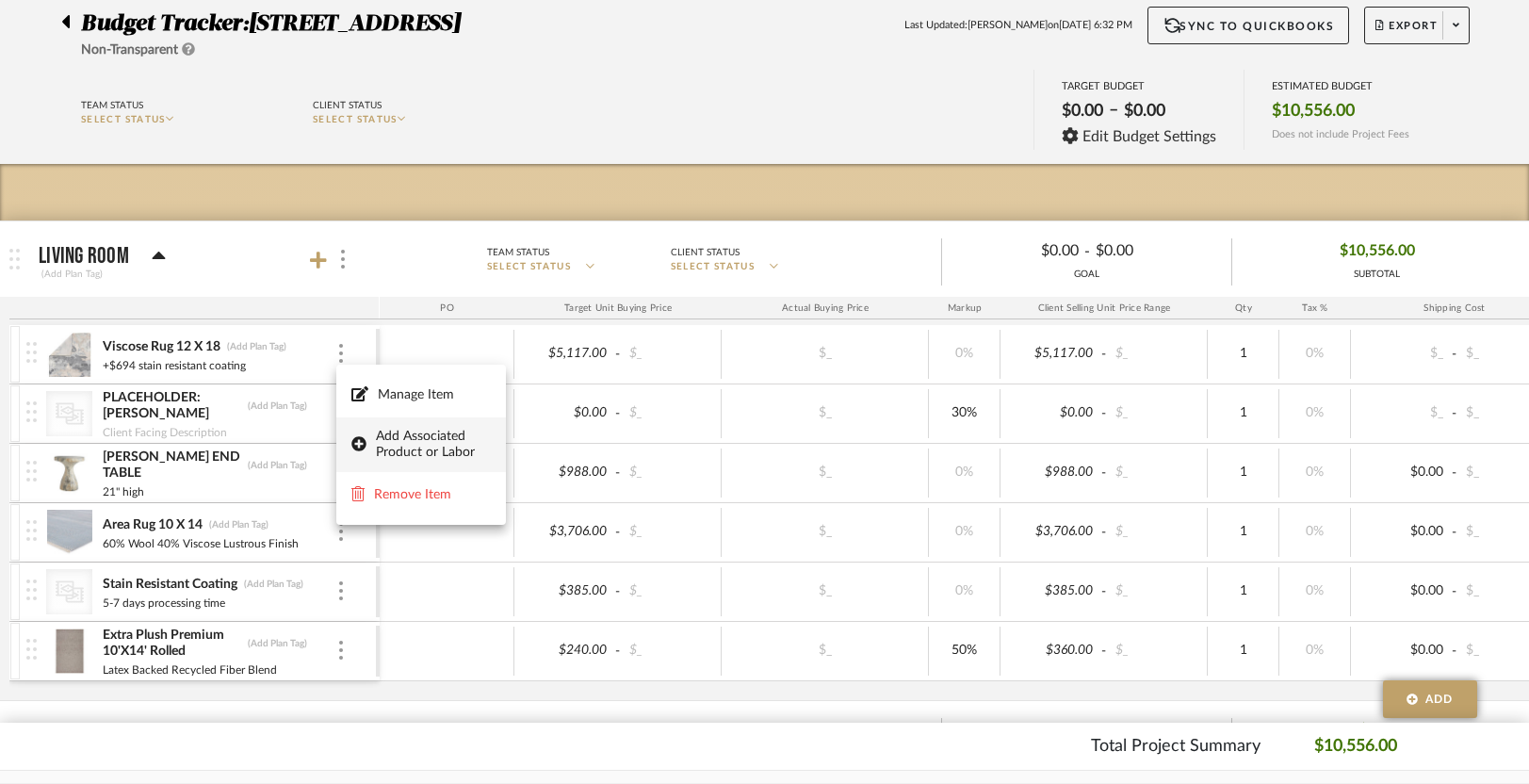
click at [427, 453] on span "Add Associated Product or Labor" at bounding box center [432, 444] width 115 height 32
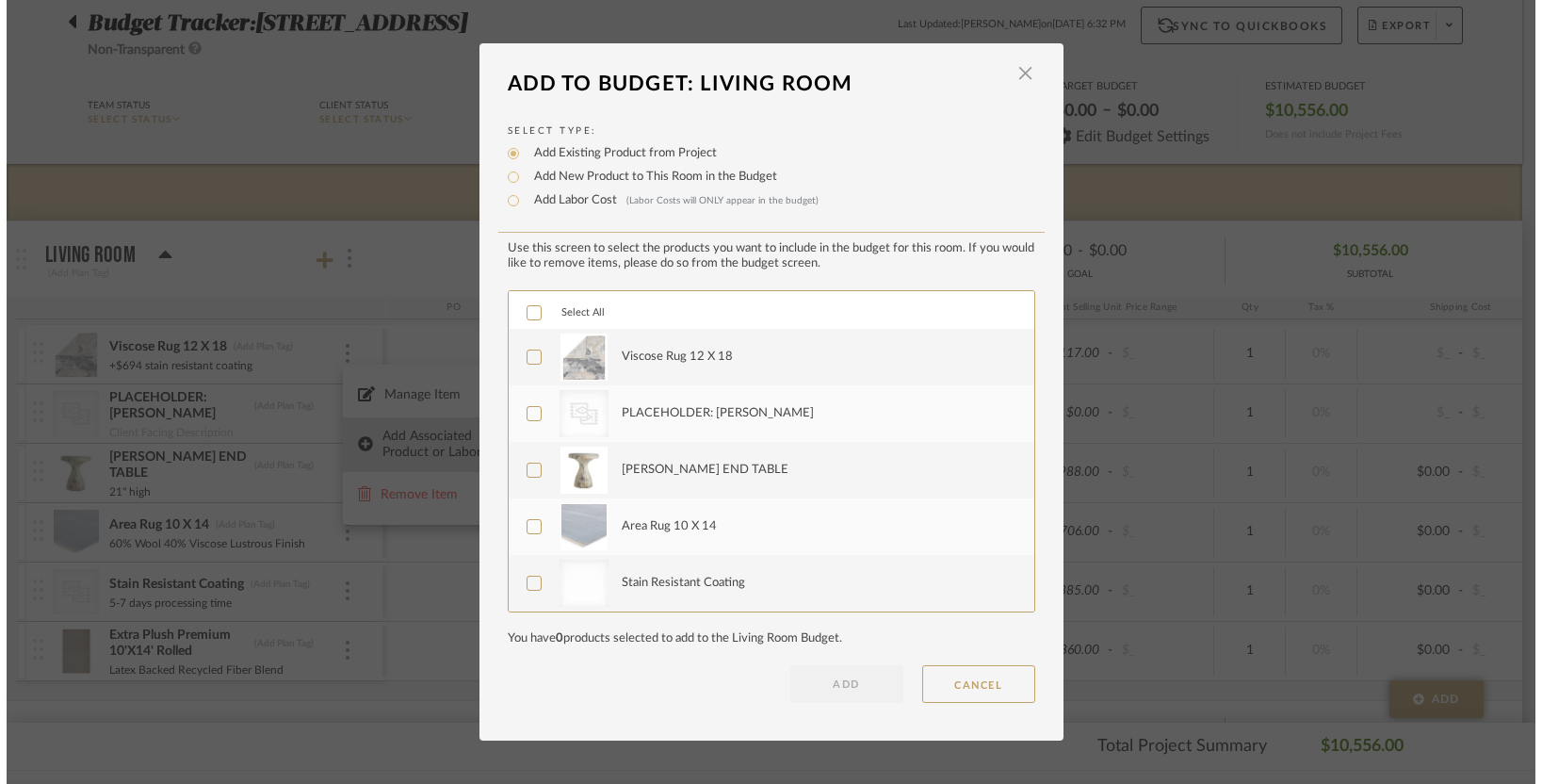
scroll to position [0, 0]
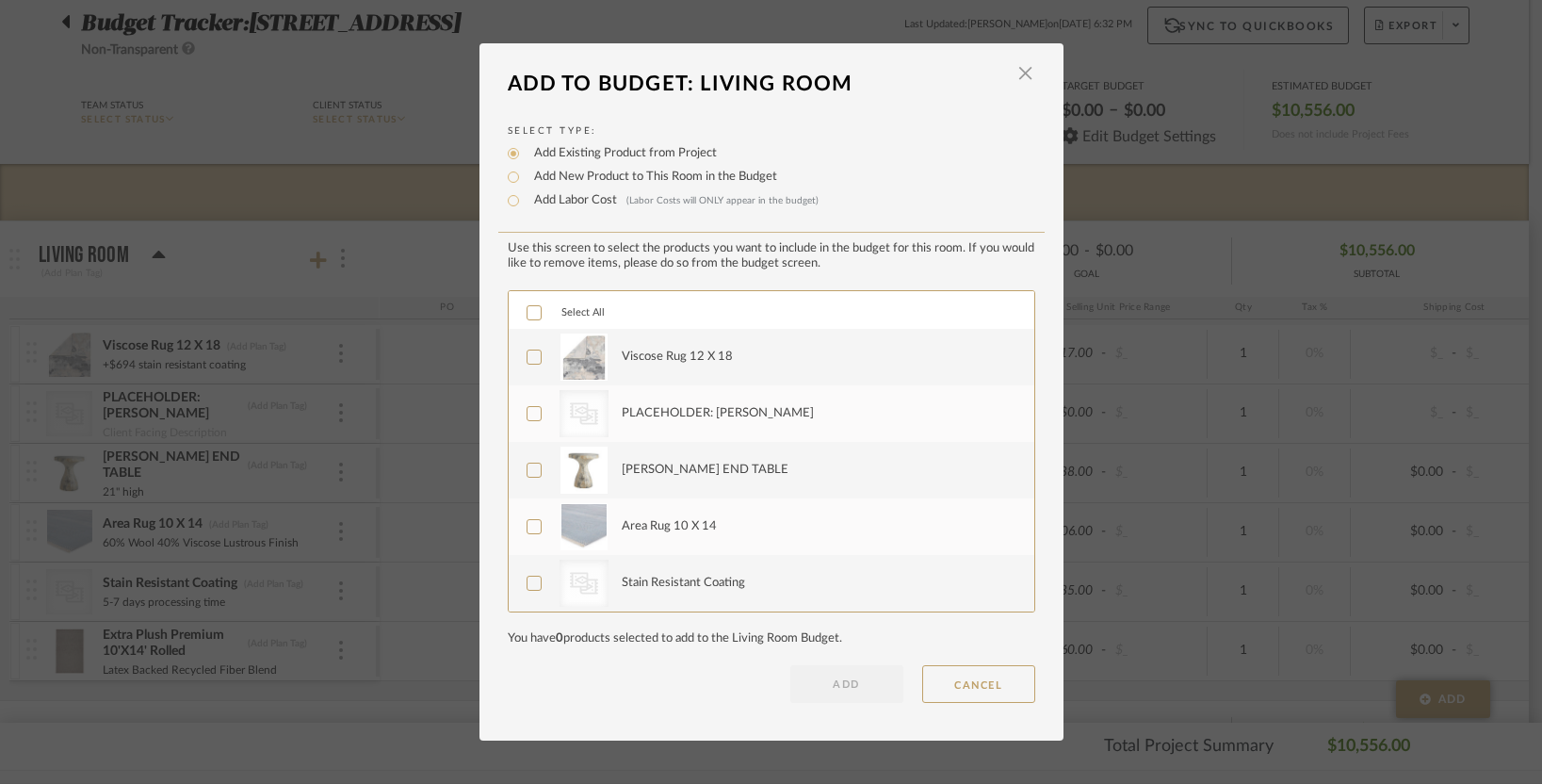
click at [524, 175] on label "Add New Product to This Room in the Budget" at bounding box center [651, 176] width 253 height 19
click at [519, 175] on input "Add New Product to This Room in the Budget" at bounding box center [513, 176] width 23 height 23
radio input "true"
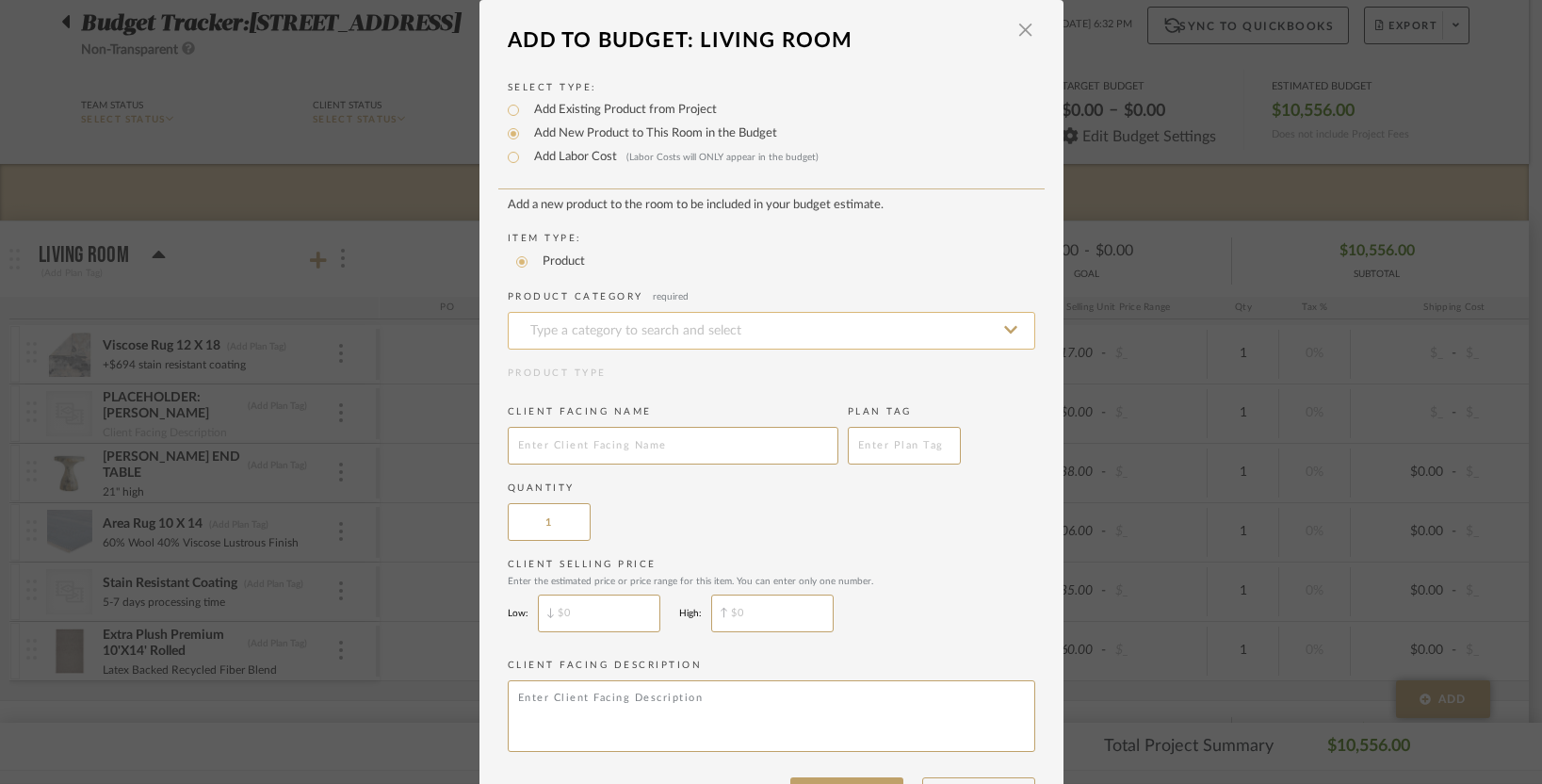
click at [787, 345] on input at bounding box center [771, 330] width 527 height 37
type input "Stain Resistant Coating"
type input "$"
click at [745, 626] on input "$" at bounding box center [772, 612] width 123 height 37
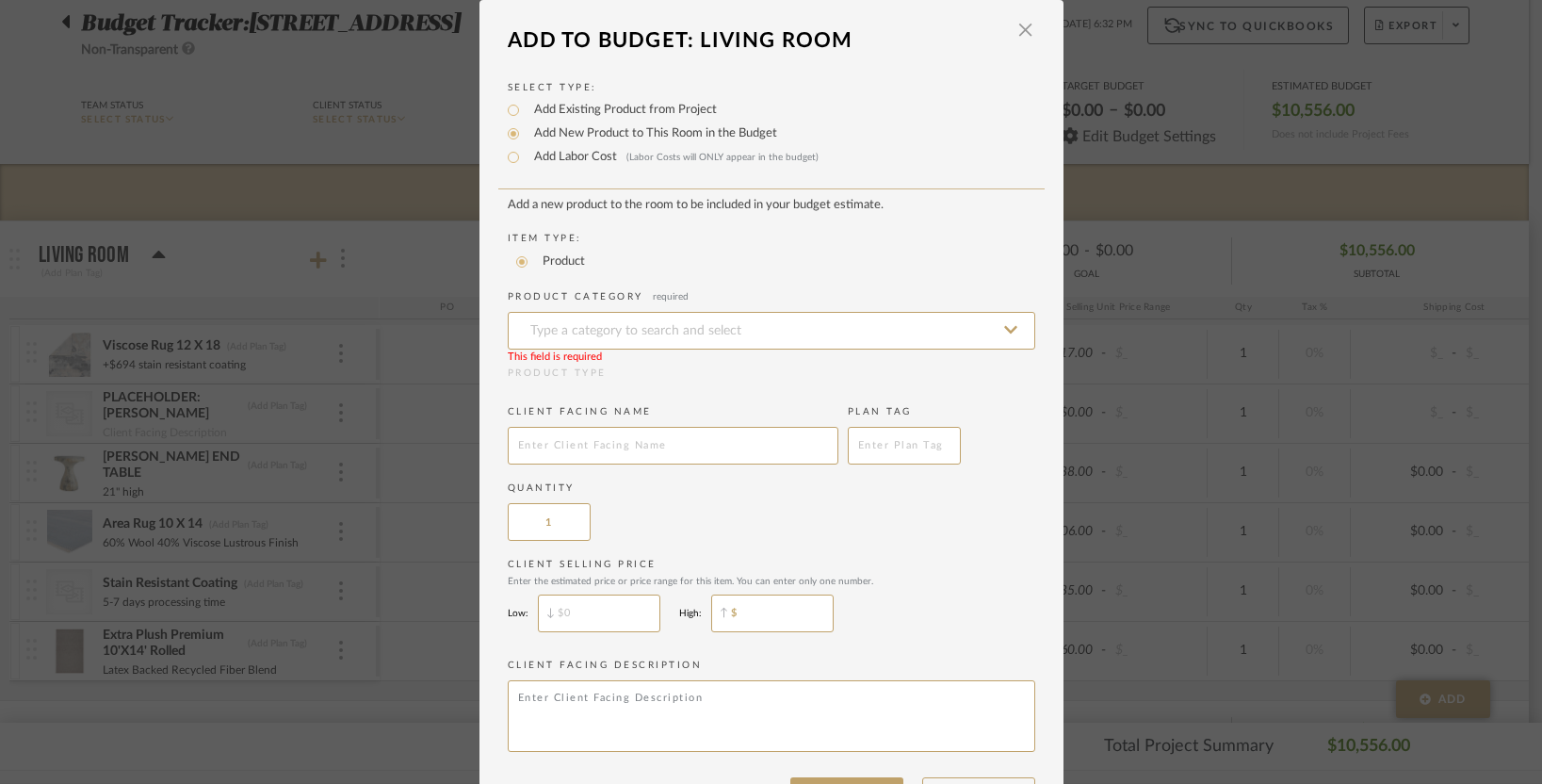
click at [745, 626] on input "$" at bounding box center [772, 612] width 123 height 37
type input "$694"
click at [765, 520] on div "Quantity 1" at bounding box center [771, 511] width 527 height 60
click at [689, 446] on input "text" at bounding box center [672, 445] width 330 height 37
type input "Stain R"
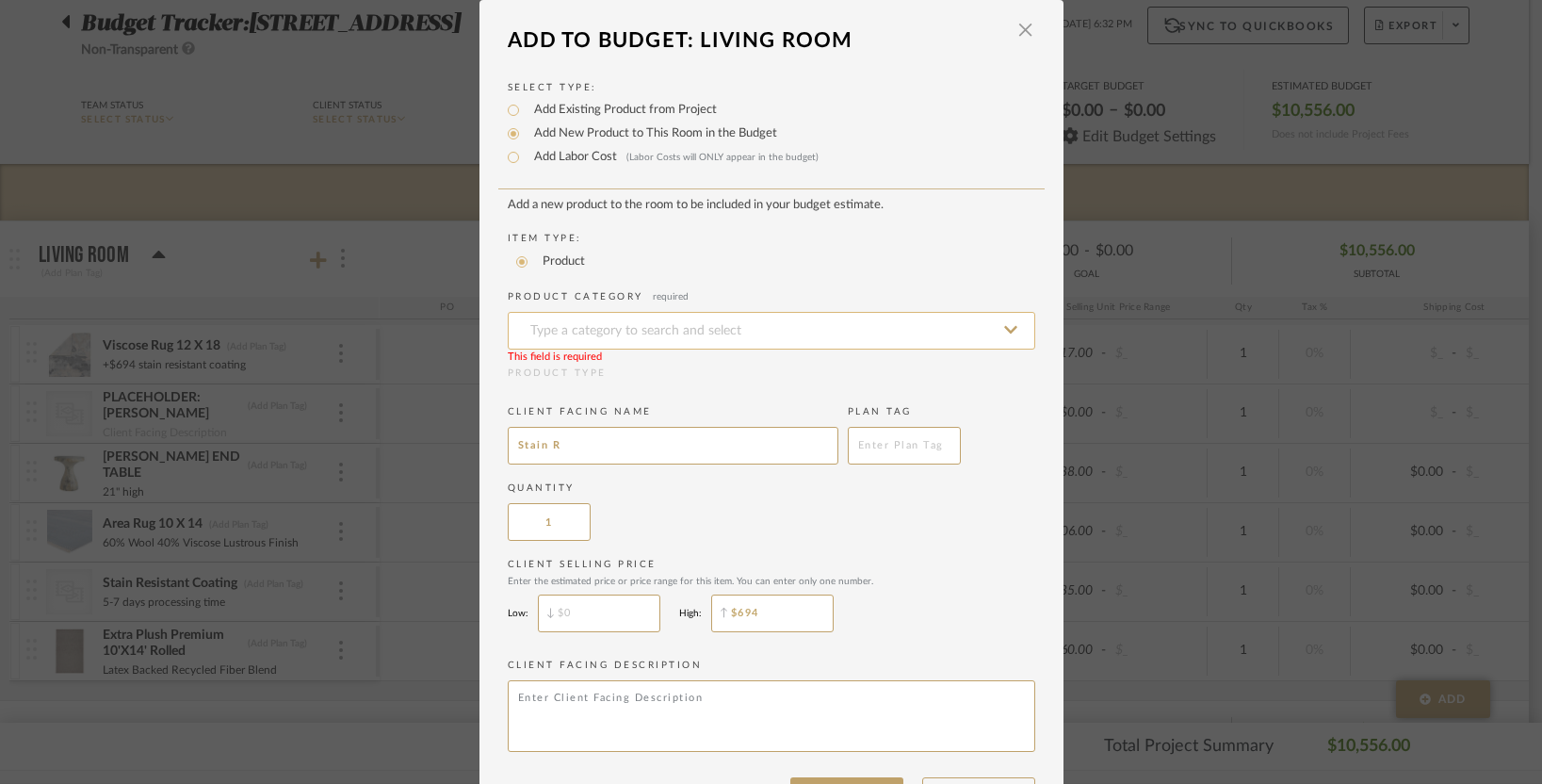
click at [681, 343] on input at bounding box center [771, 330] width 527 height 37
click at [644, 379] on div "Area Rugs" at bounding box center [765, 381] width 525 height 48
type input "Area Rugs"
click at [603, 445] on input "Stain R" at bounding box center [672, 445] width 330 height 37
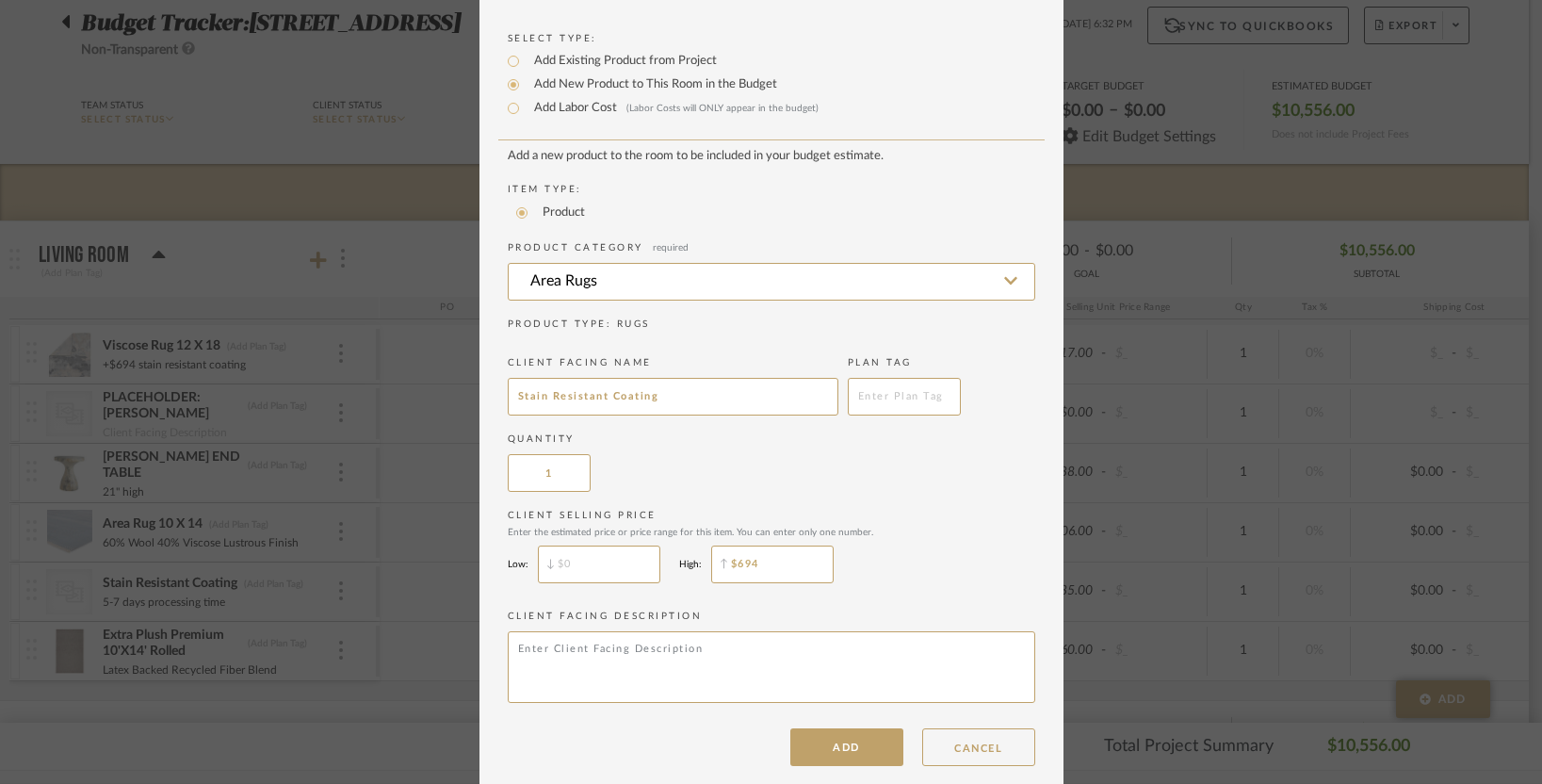
scroll to position [74, 0]
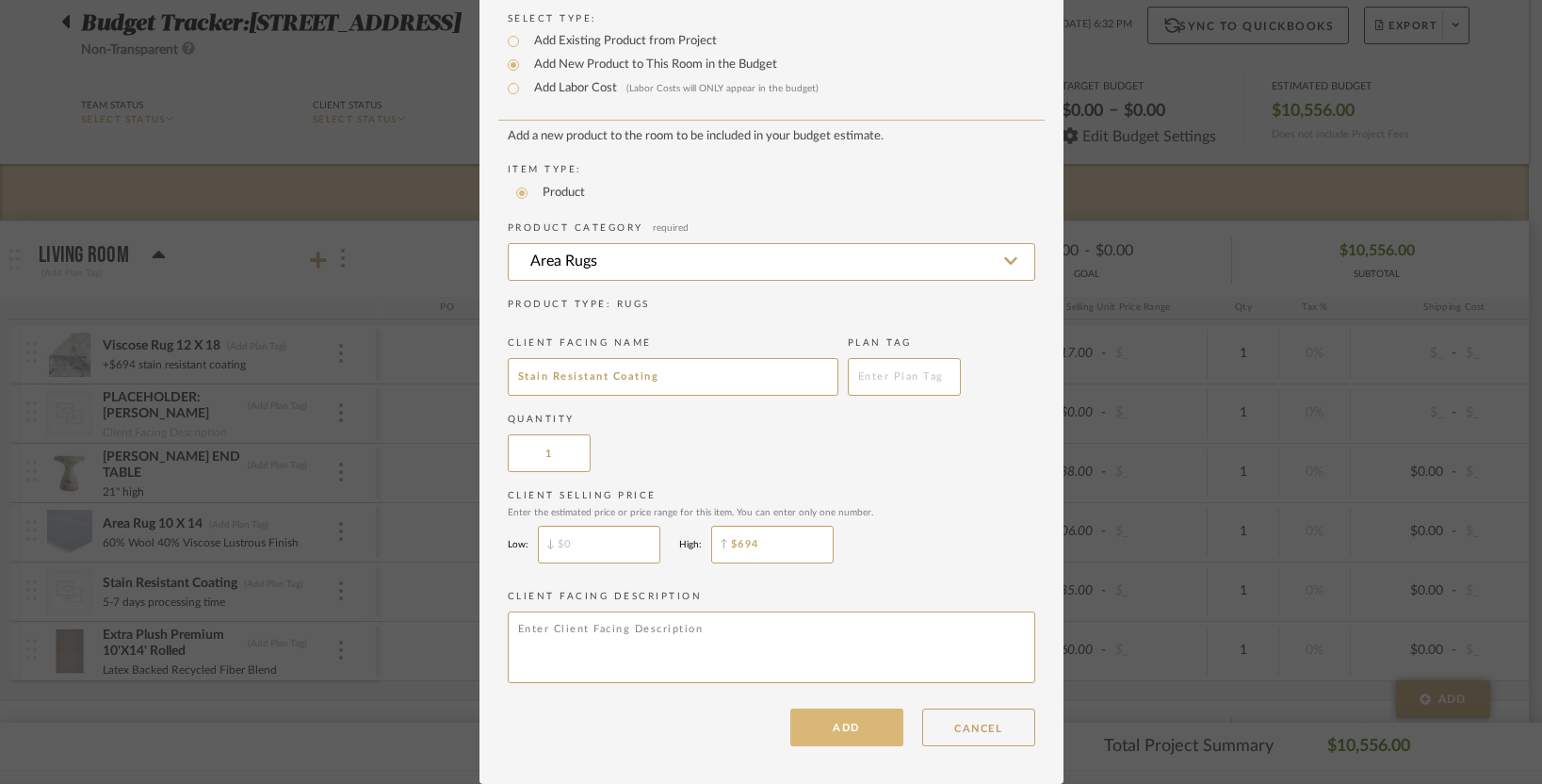
type input "Stain Resistant Coating"
click at [857, 709] on button "ADD" at bounding box center [846, 727] width 113 height 37
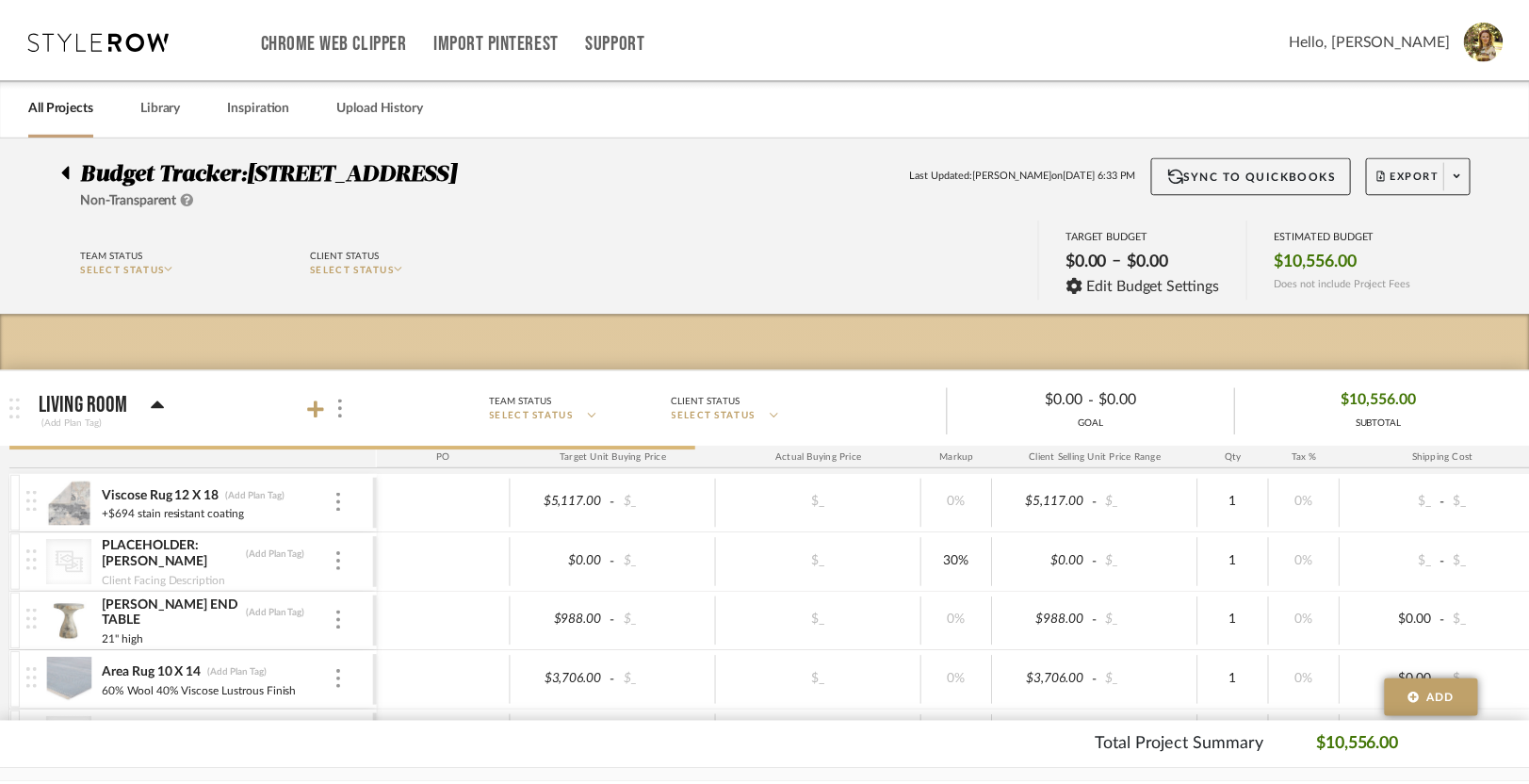
scroll to position [149, 0]
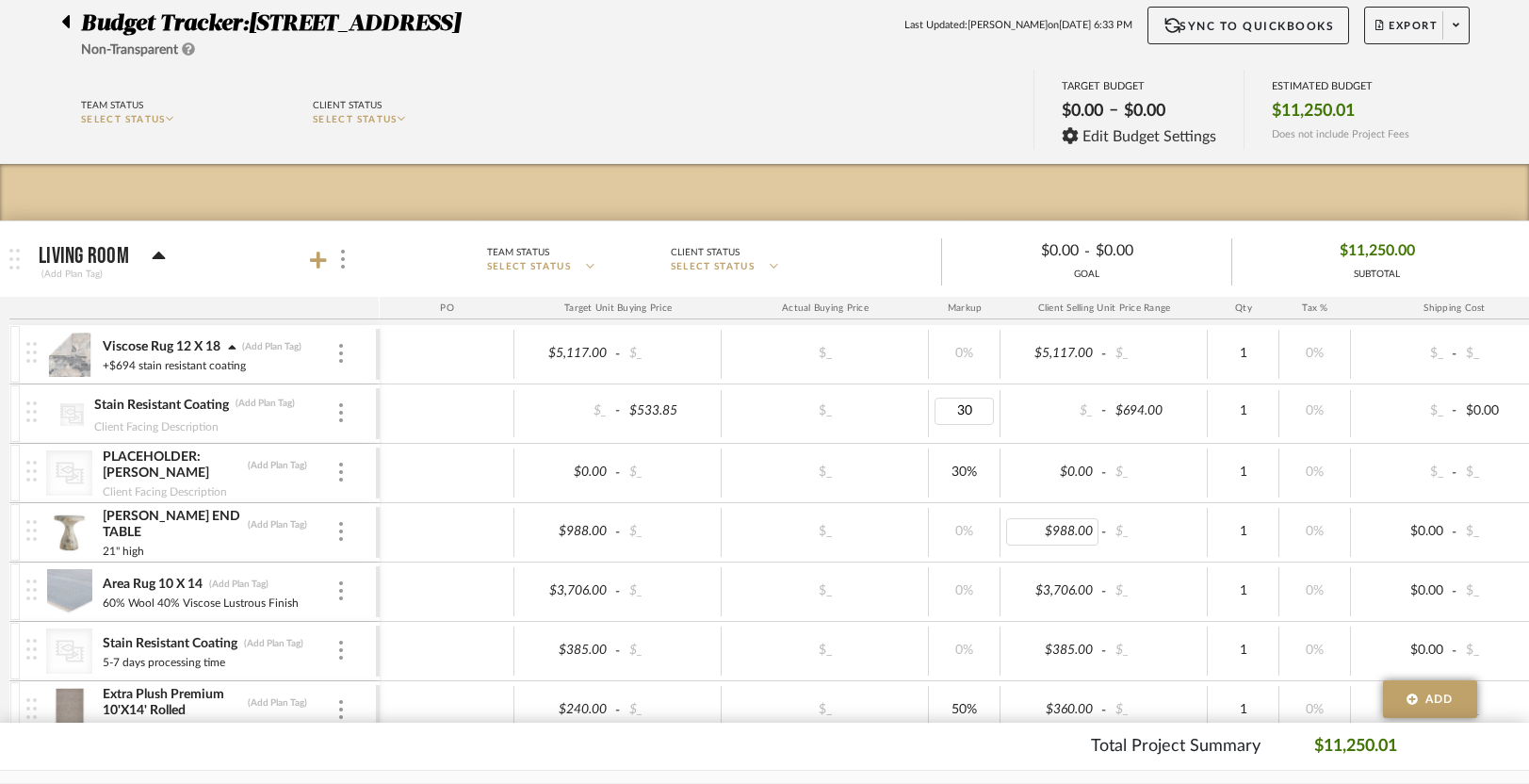
type input "0"
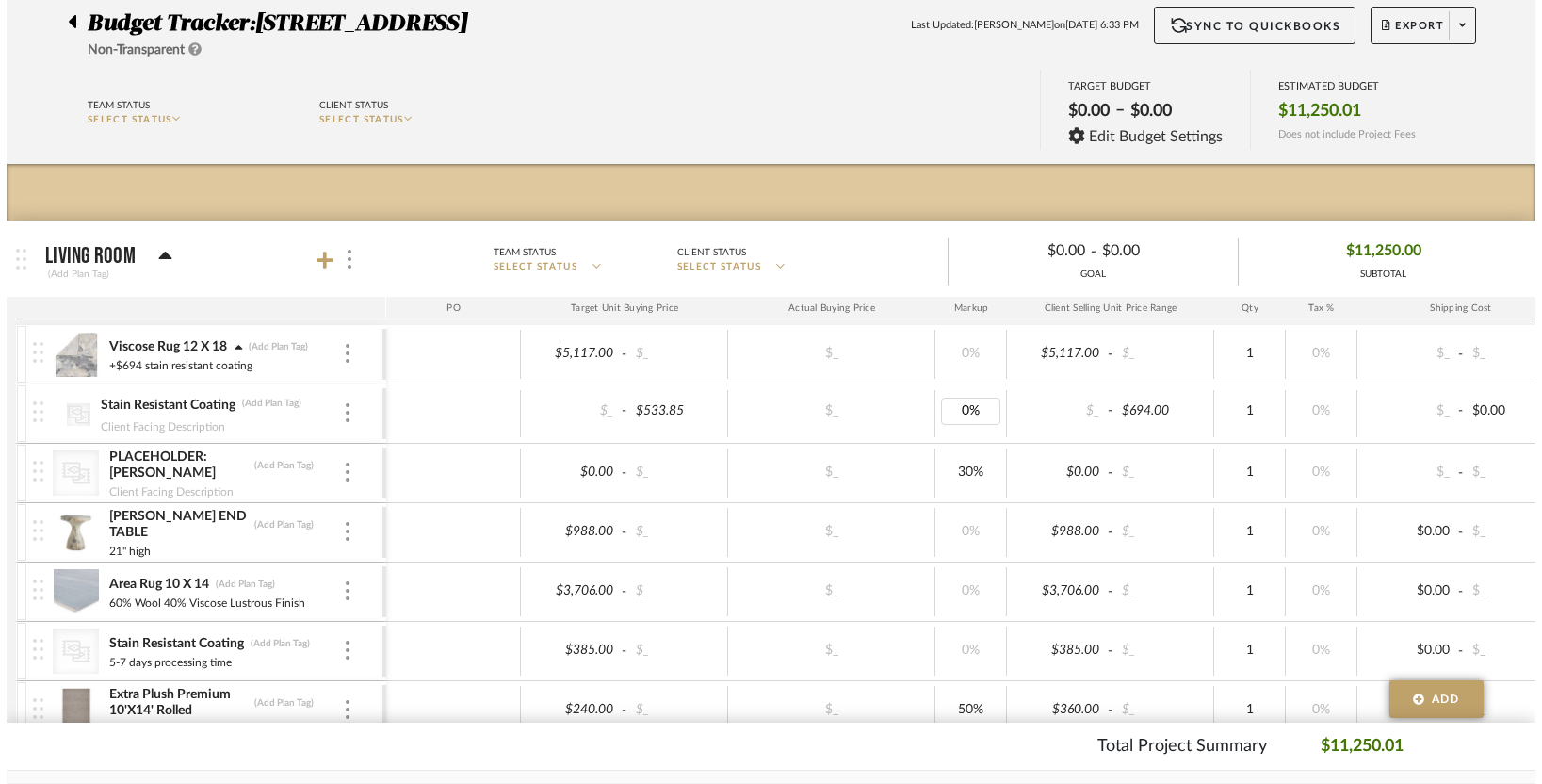
scroll to position [0, 0]
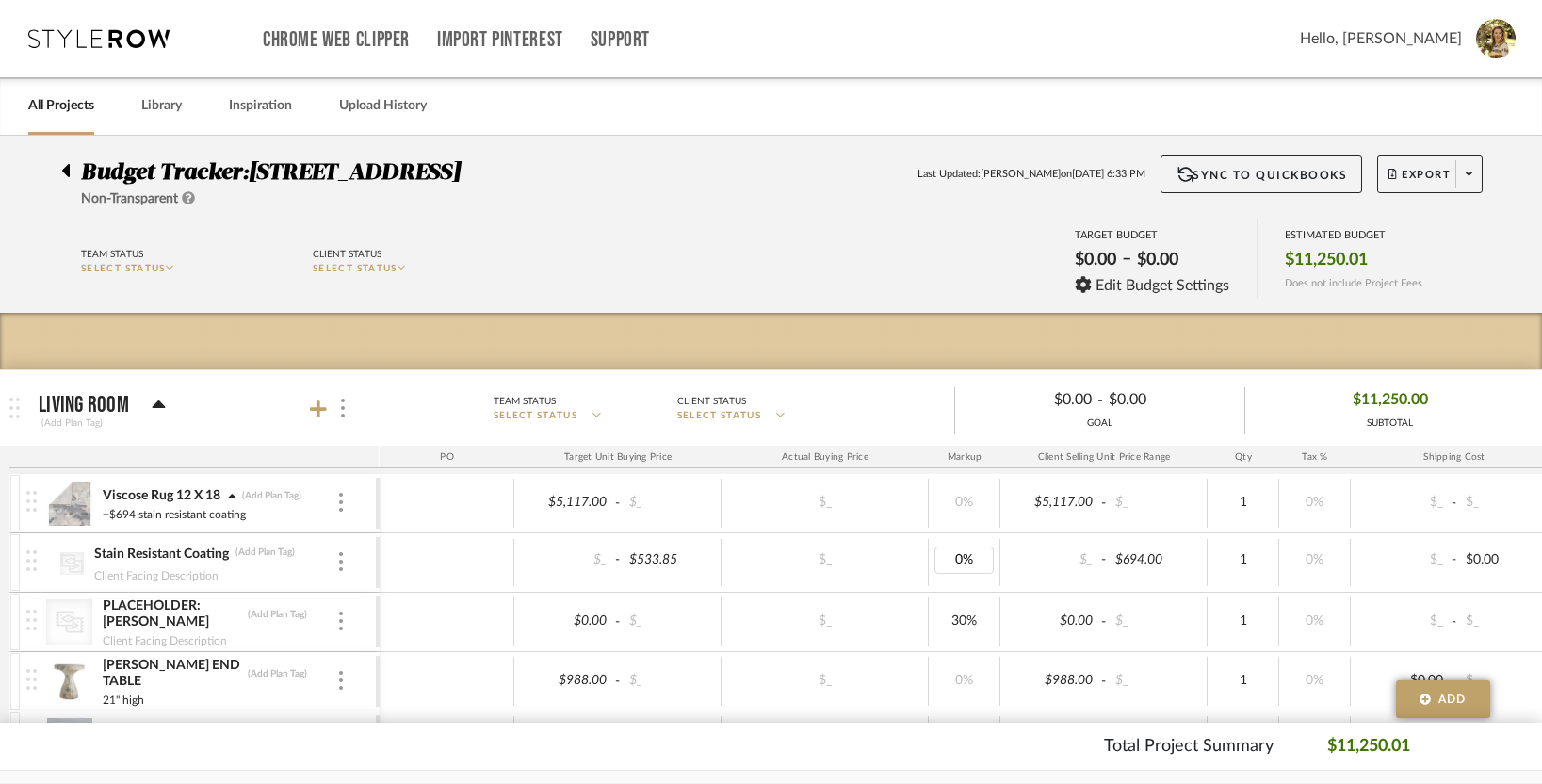
click at [834, 262] on body "Chrome Web Clipper Import Pinterest Support All Projects Library Inspiration Up…" at bounding box center [771, 392] width 1542 height 784
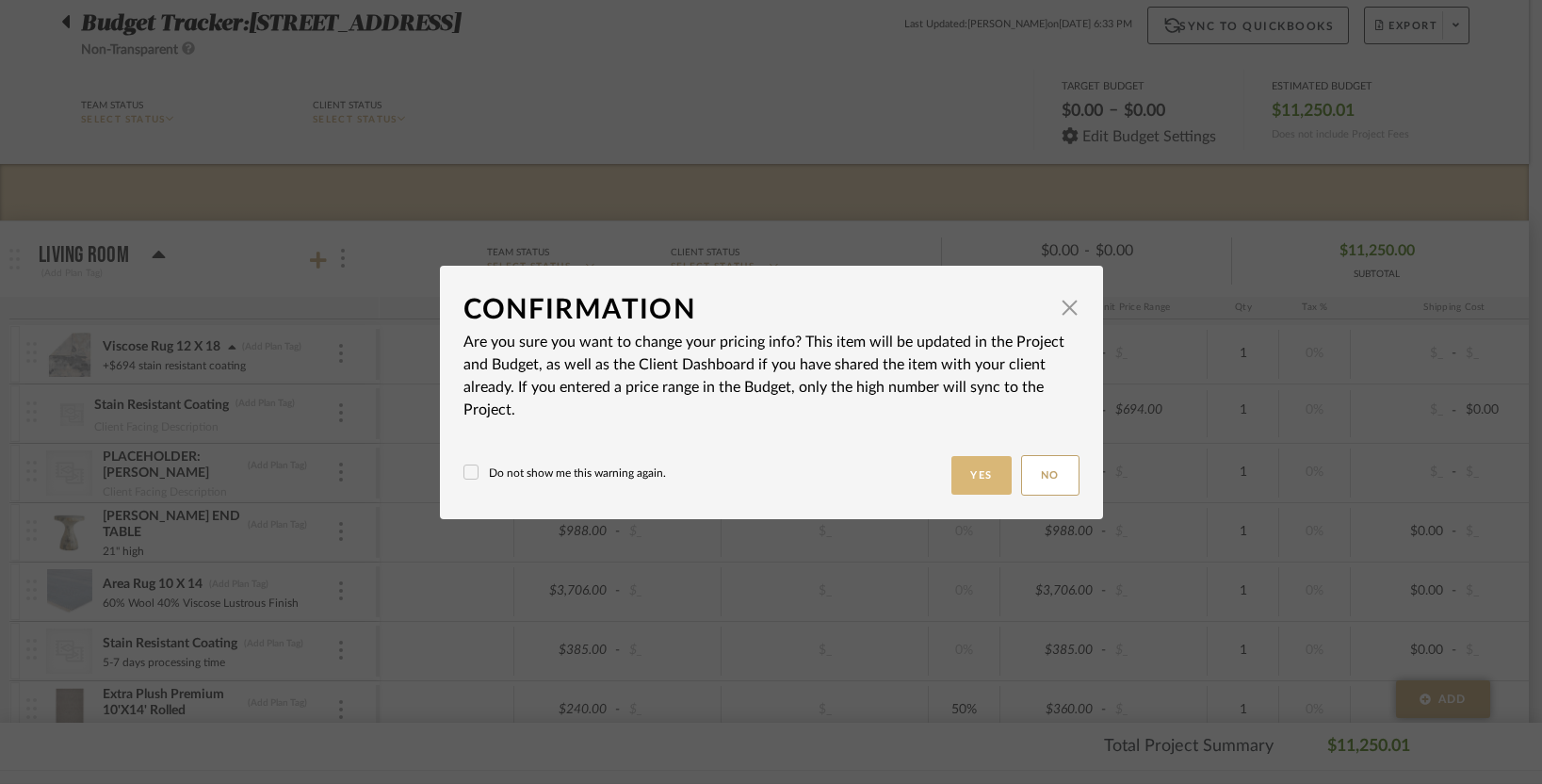
click at [972, 463] on button "Yes" at bounding box center [982, 474] width 61 height 38
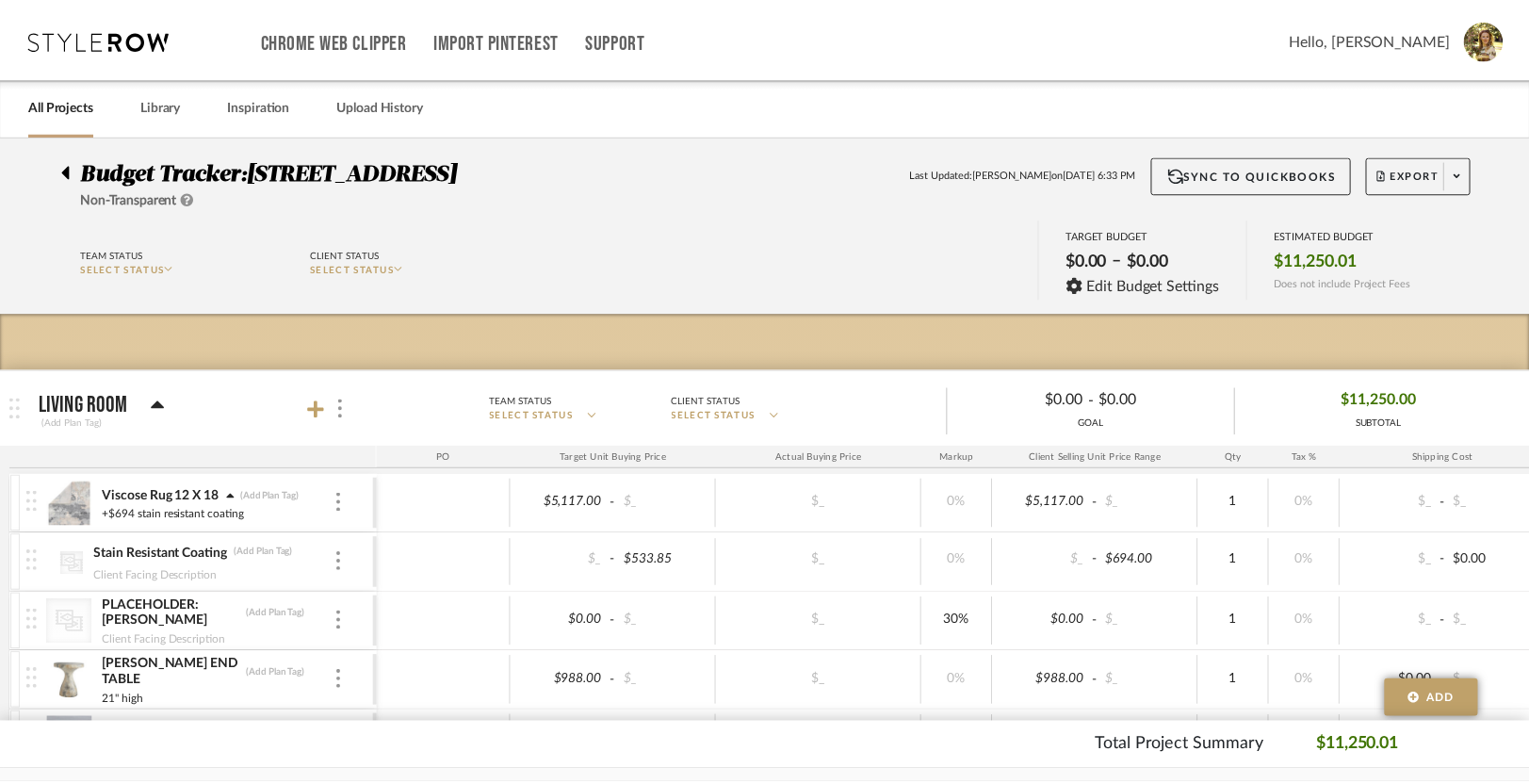
scroll to position [149, 0]
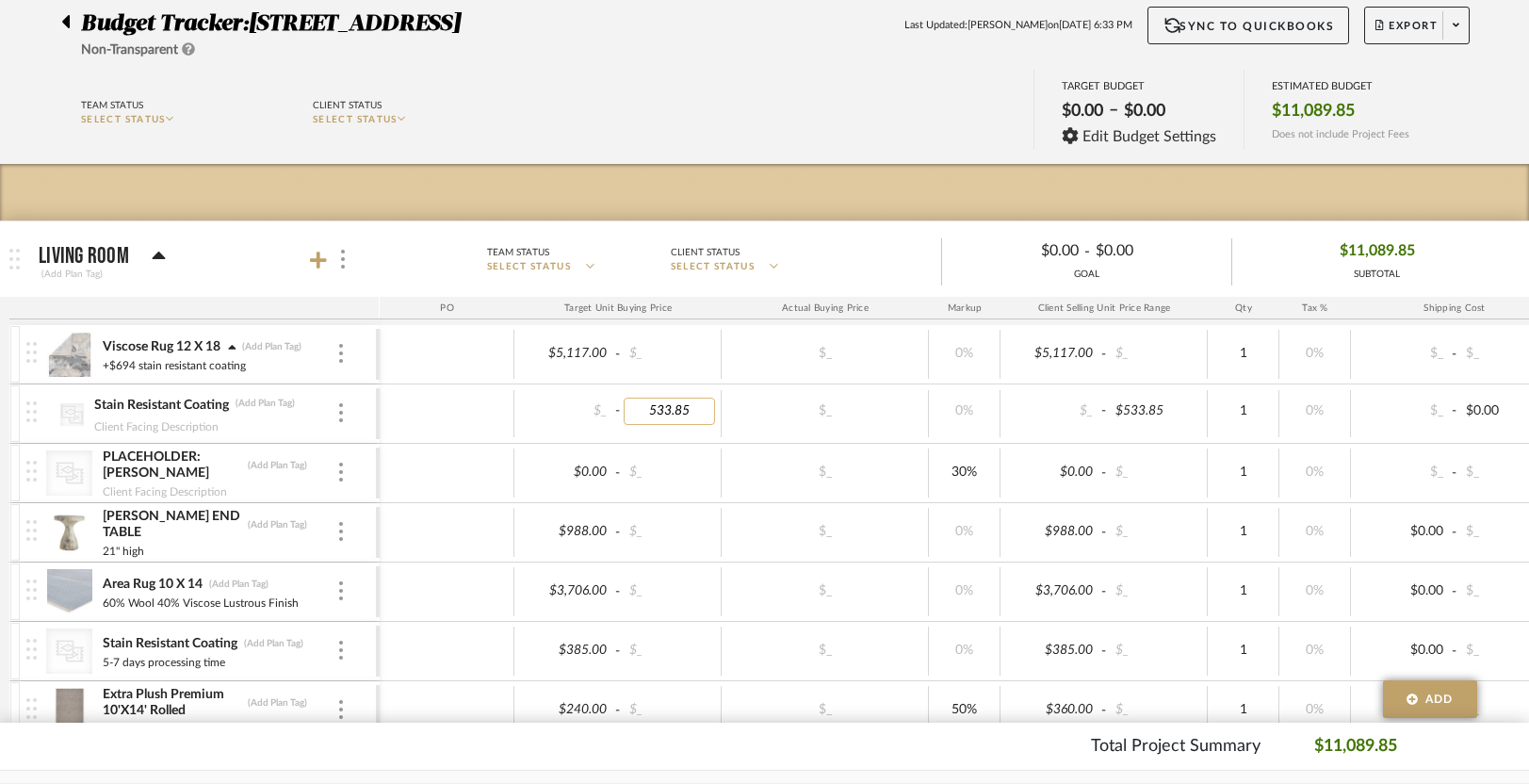
type input "8"
type input "694"
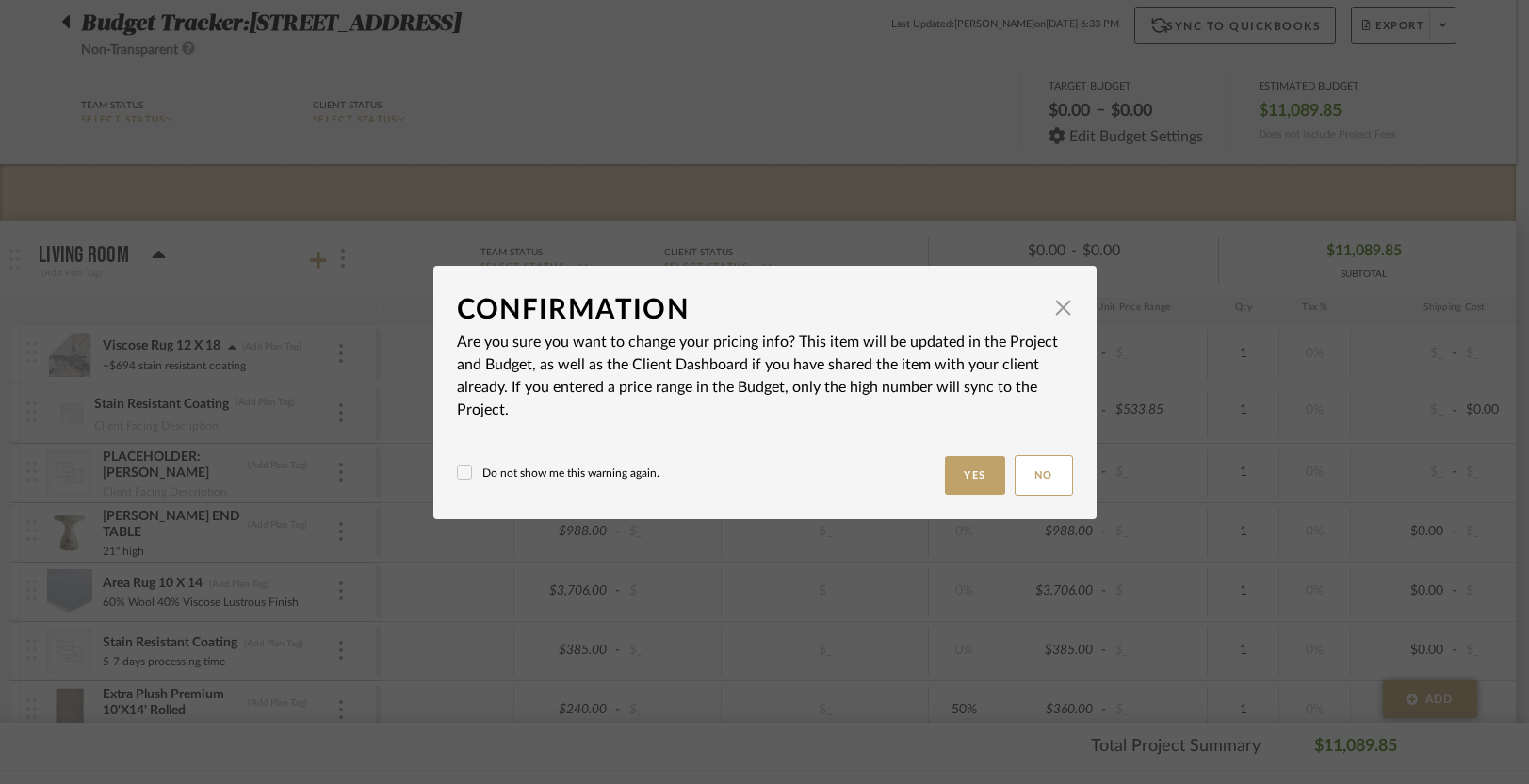
click at [857, 216] on body "Chrome Web Clipper Import Pinterest Support All Projects Library Inspiration Up…" at bounding box center [758, 243] width 1515 height 784
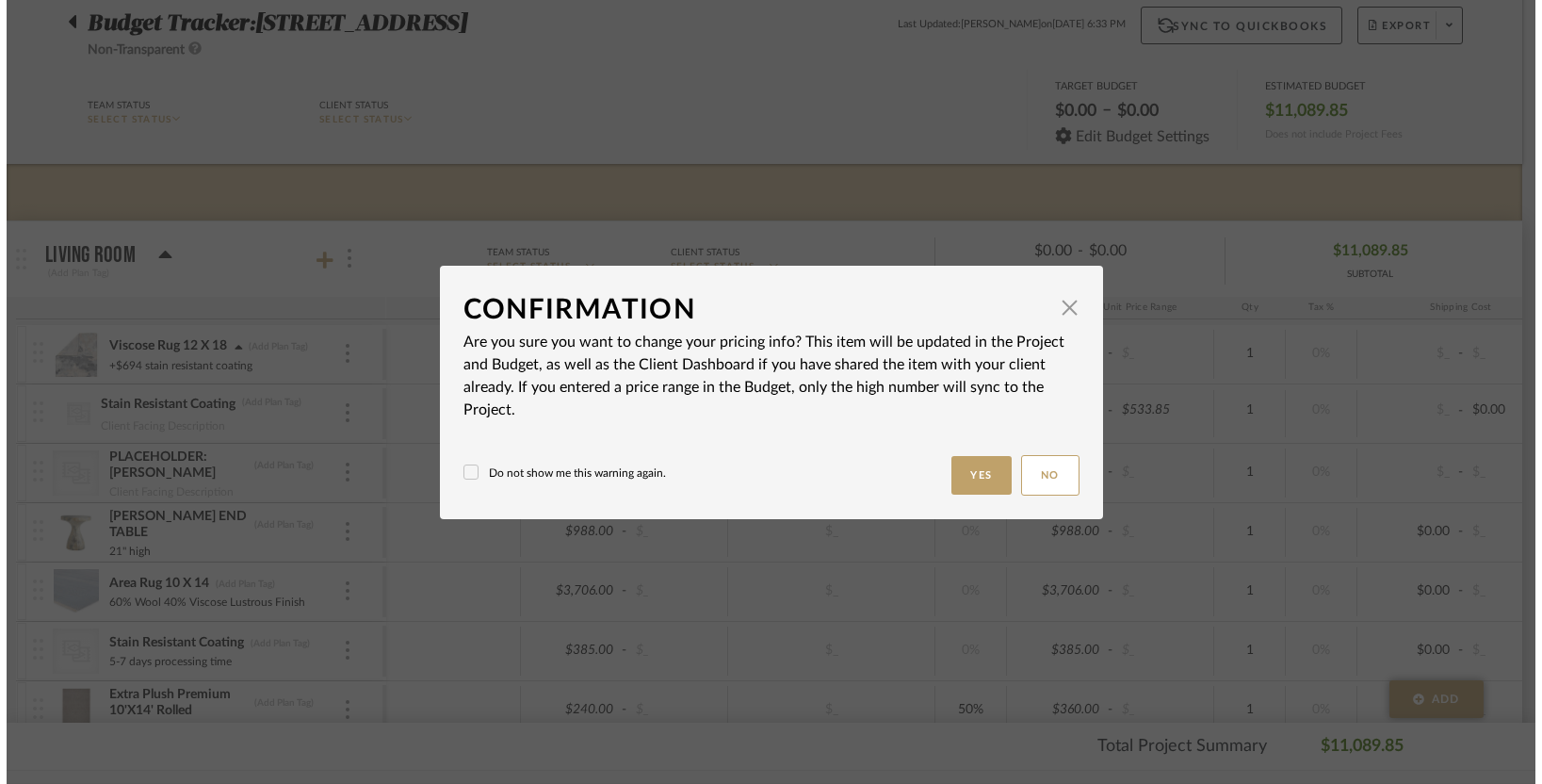
scroll to position [0, 0]
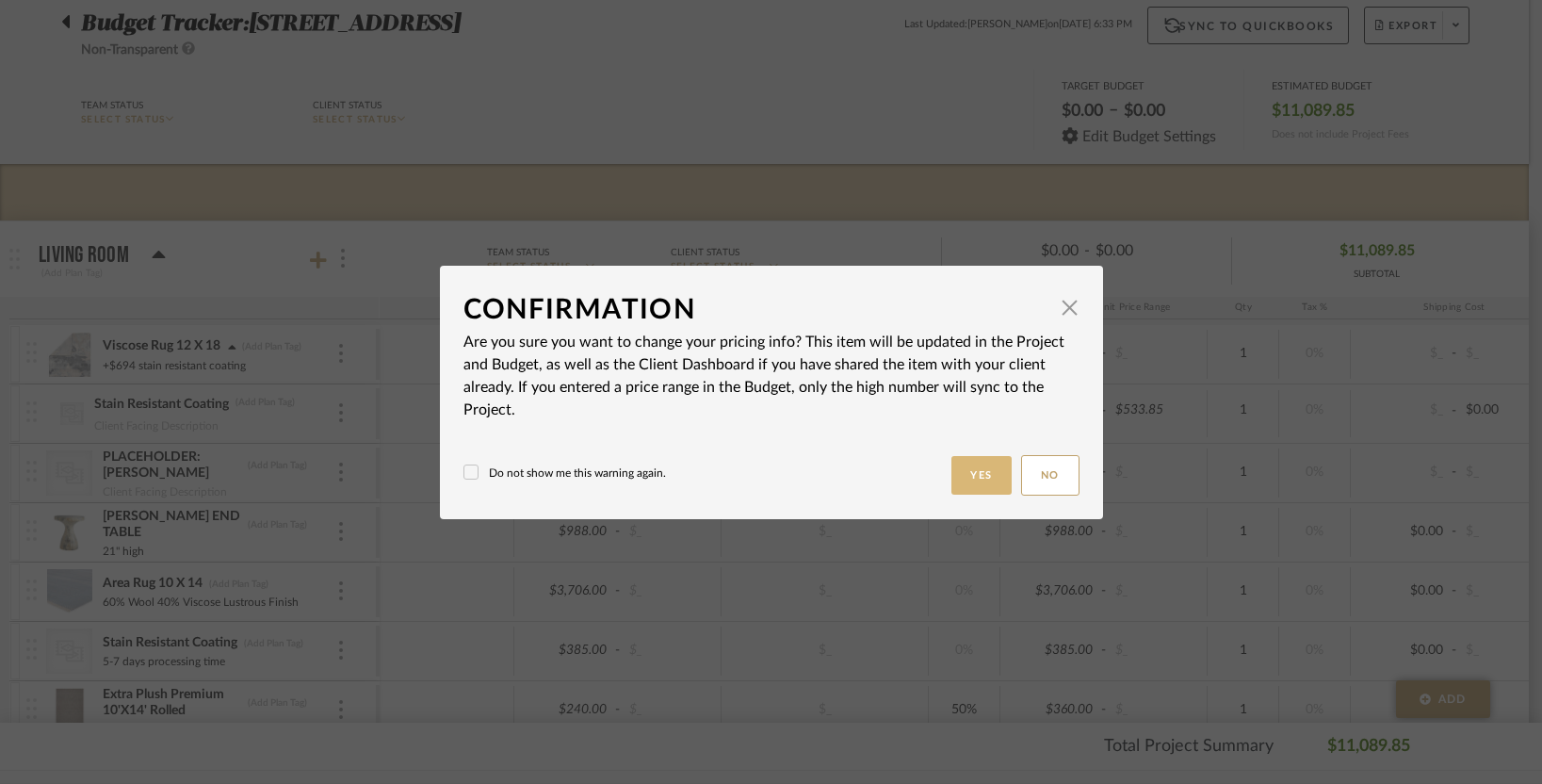
click at [980, 481] on button "Yes" at bounding box center [982, 474] width 61 height 38
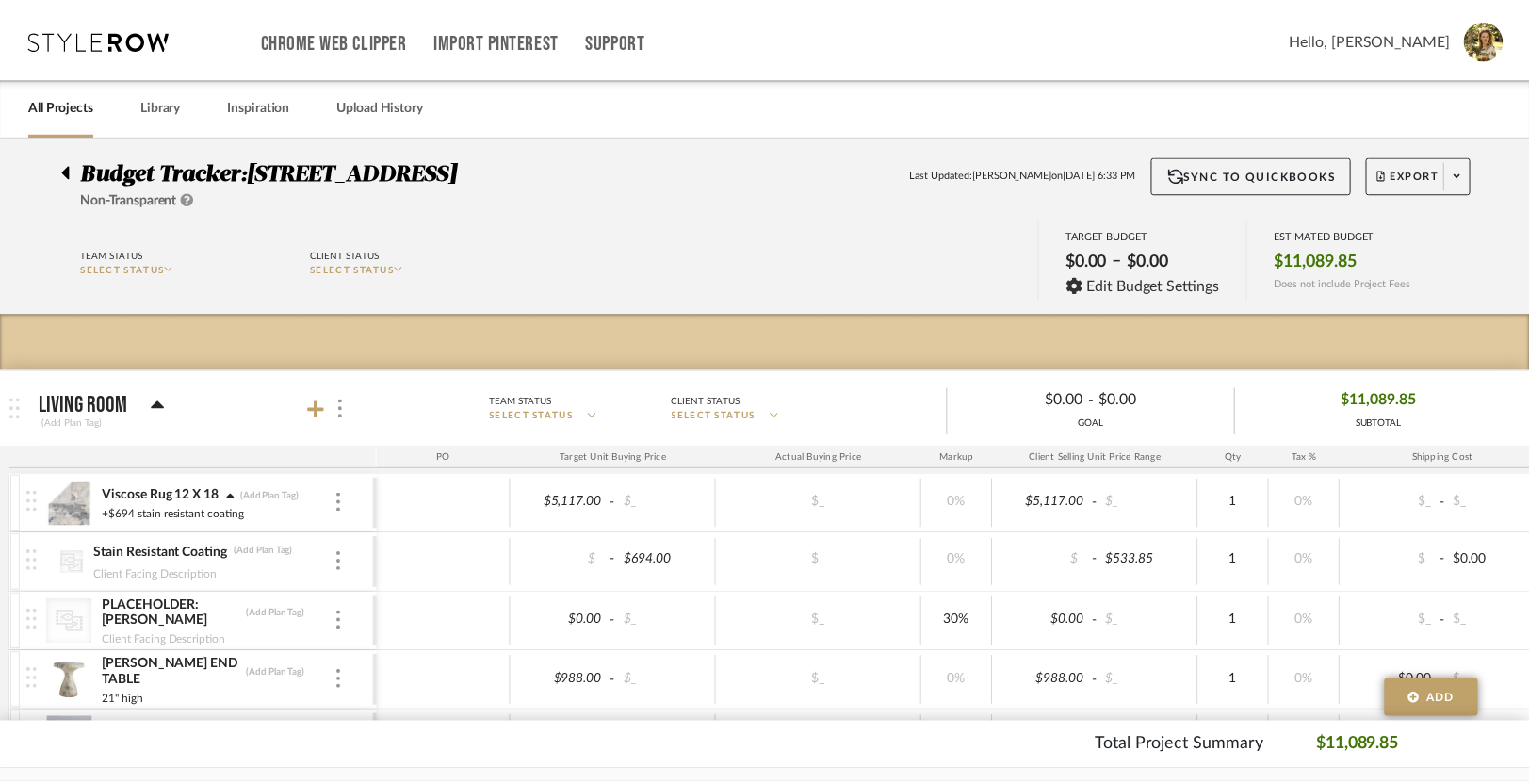
scroll to position [149, 0]
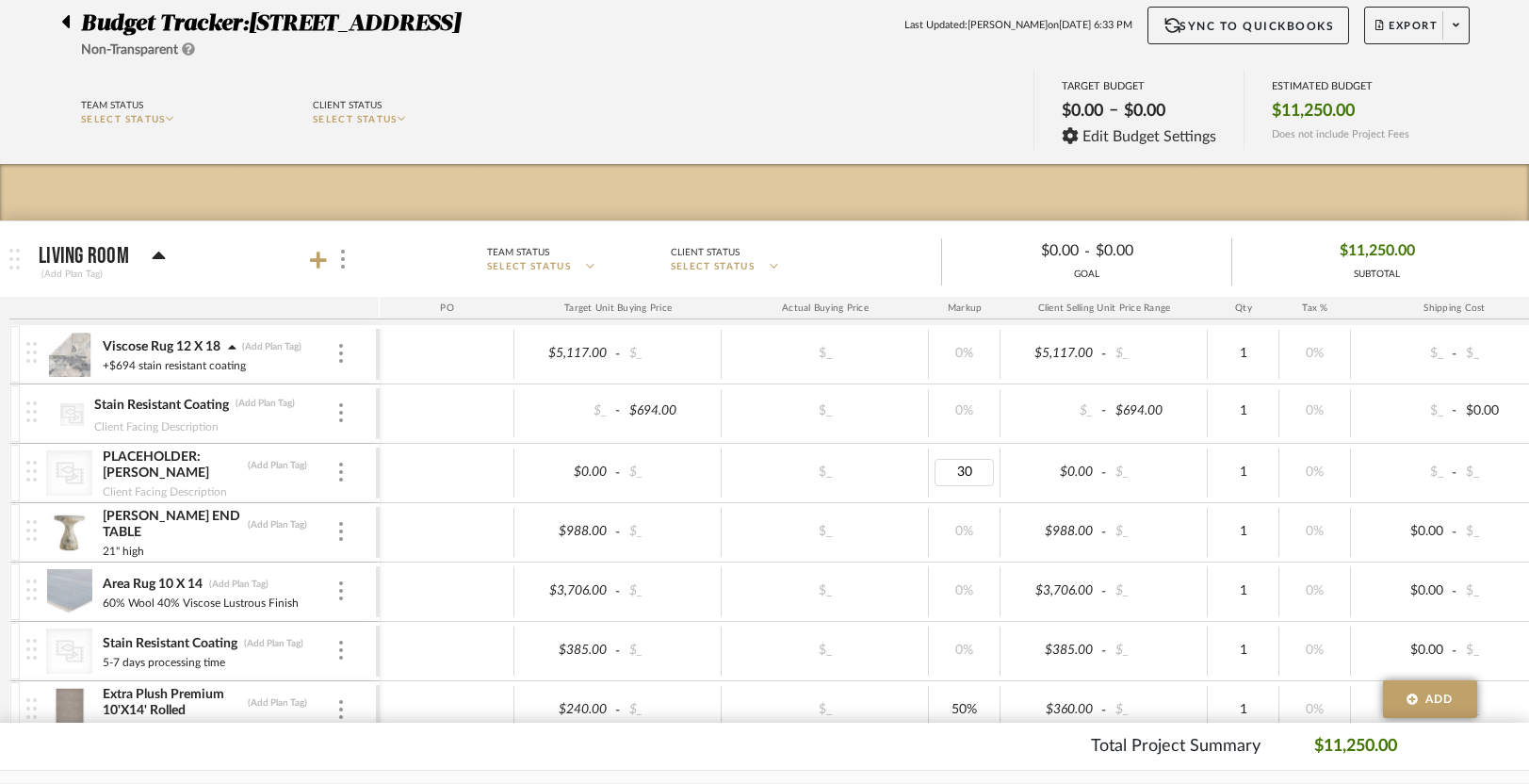
type input "0"
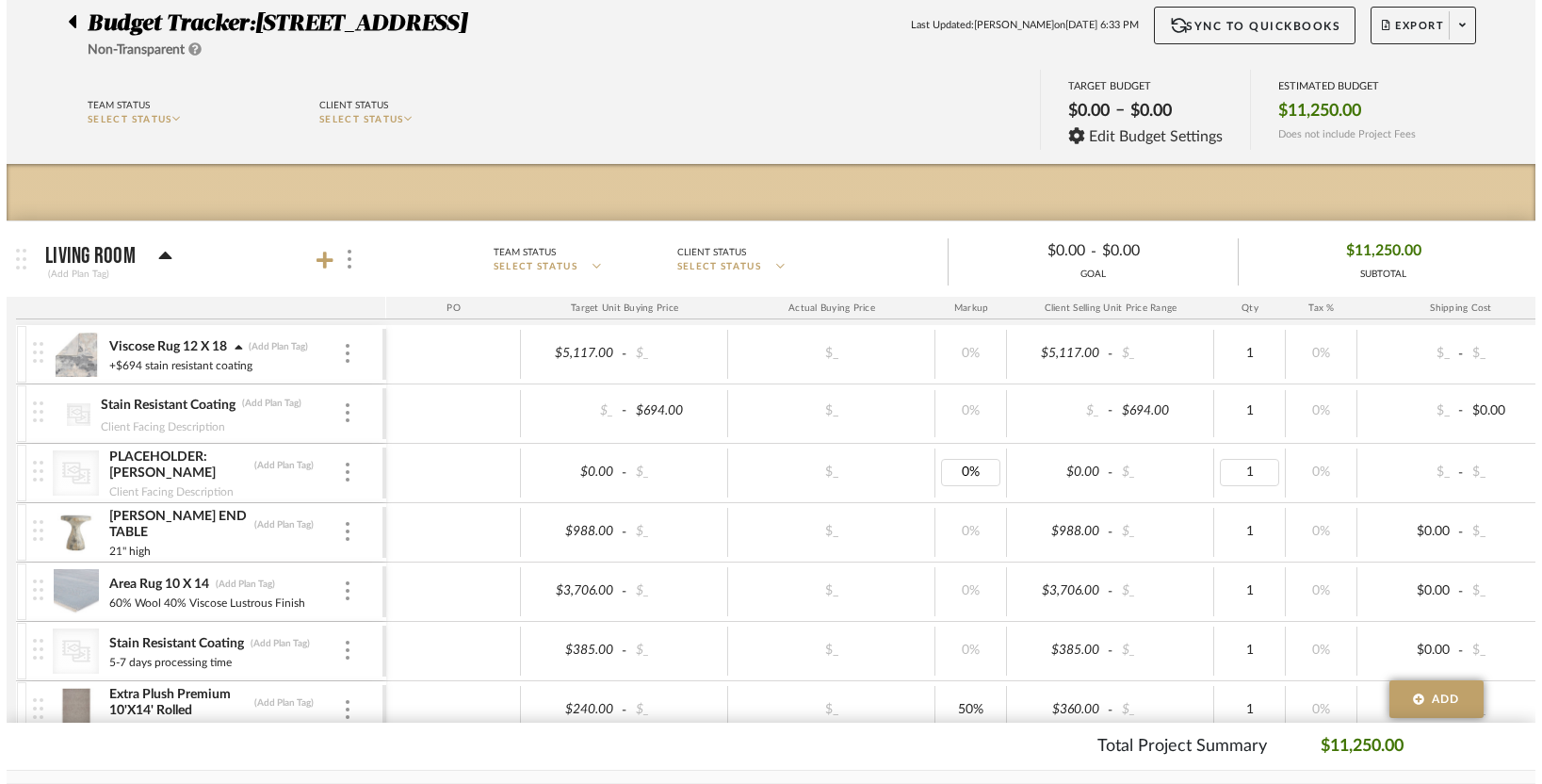
scroll to position [0, 0]
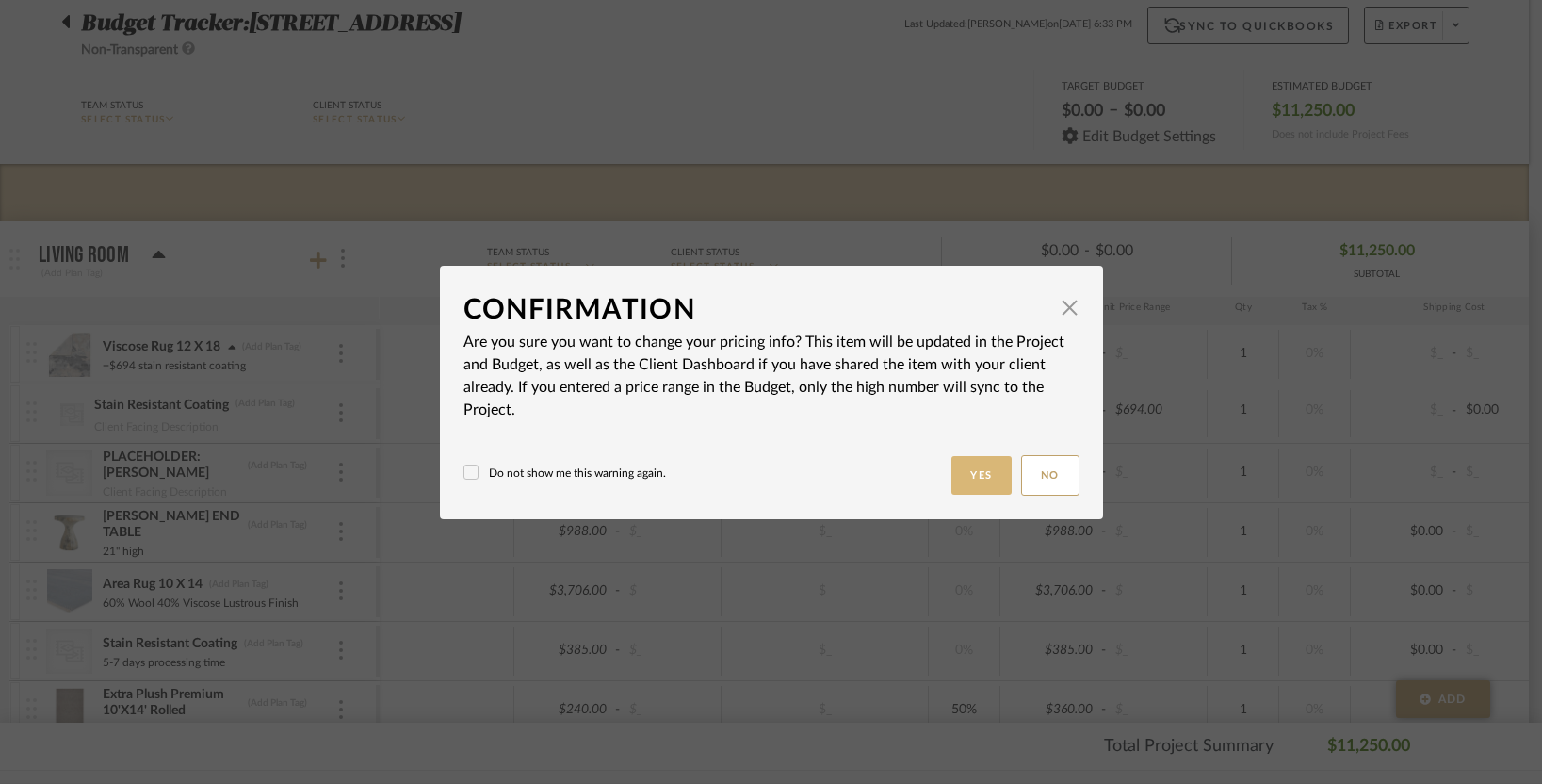
click at [967, 481] on button "Yes" at bounding box center [982, 474] width 61 height 38
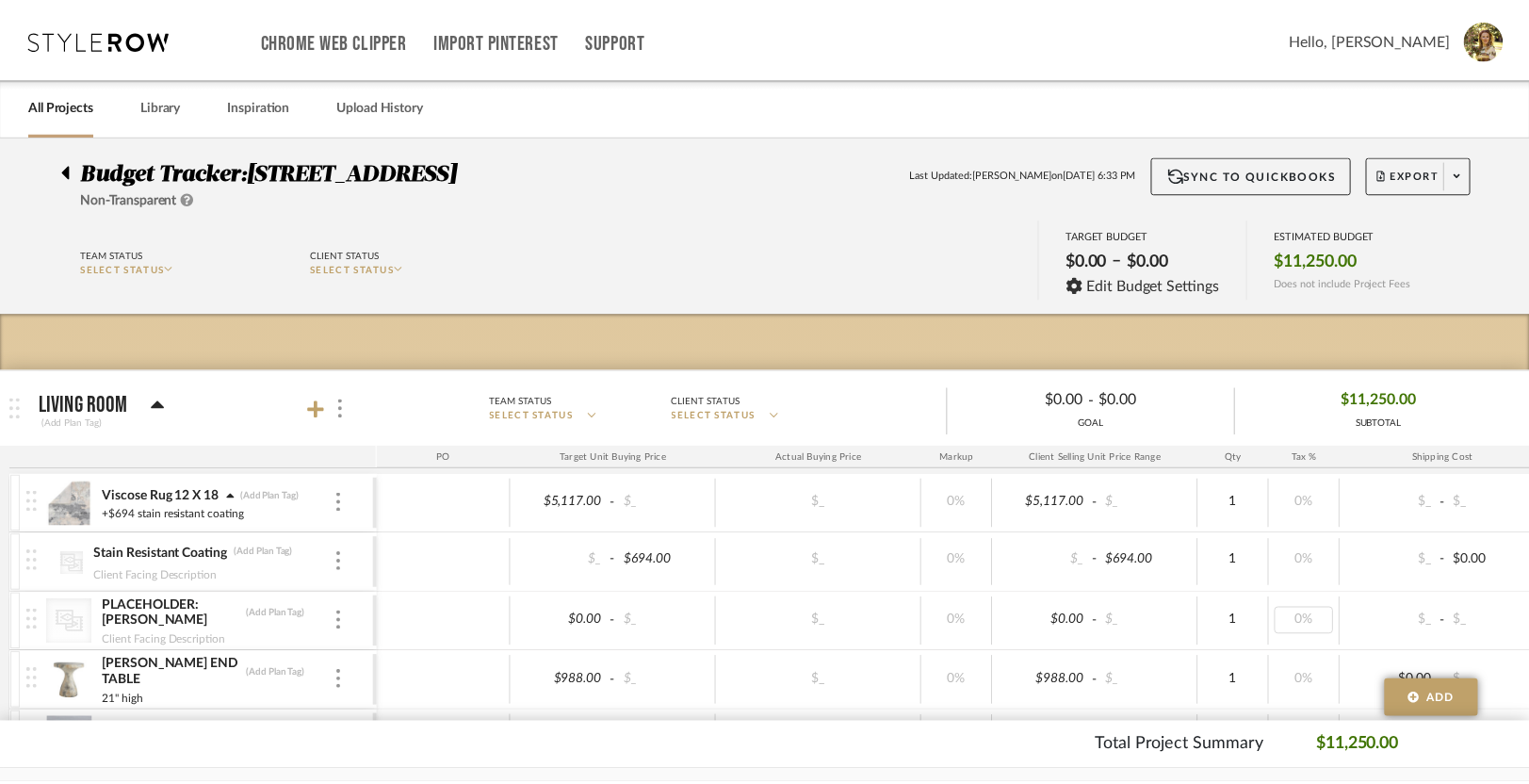
scroll to position [149, 0]
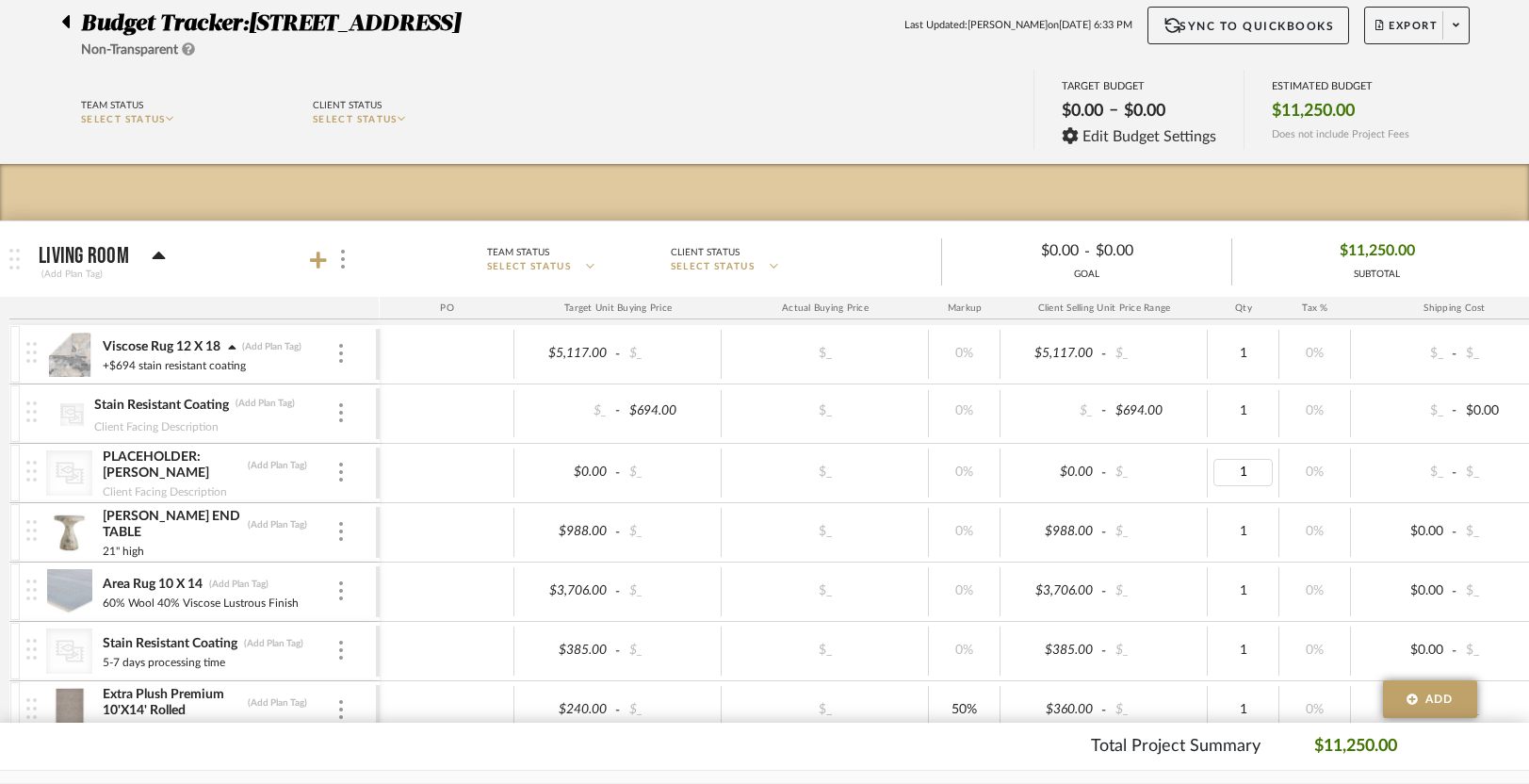
type input "3"
click at [858, 128] on div "Team Status SELECT STATUS Client Status SELECT STATUS TARGET BUDGET $0.00 – $0.…" at bounding box center [764, 112] width 1462 height 84
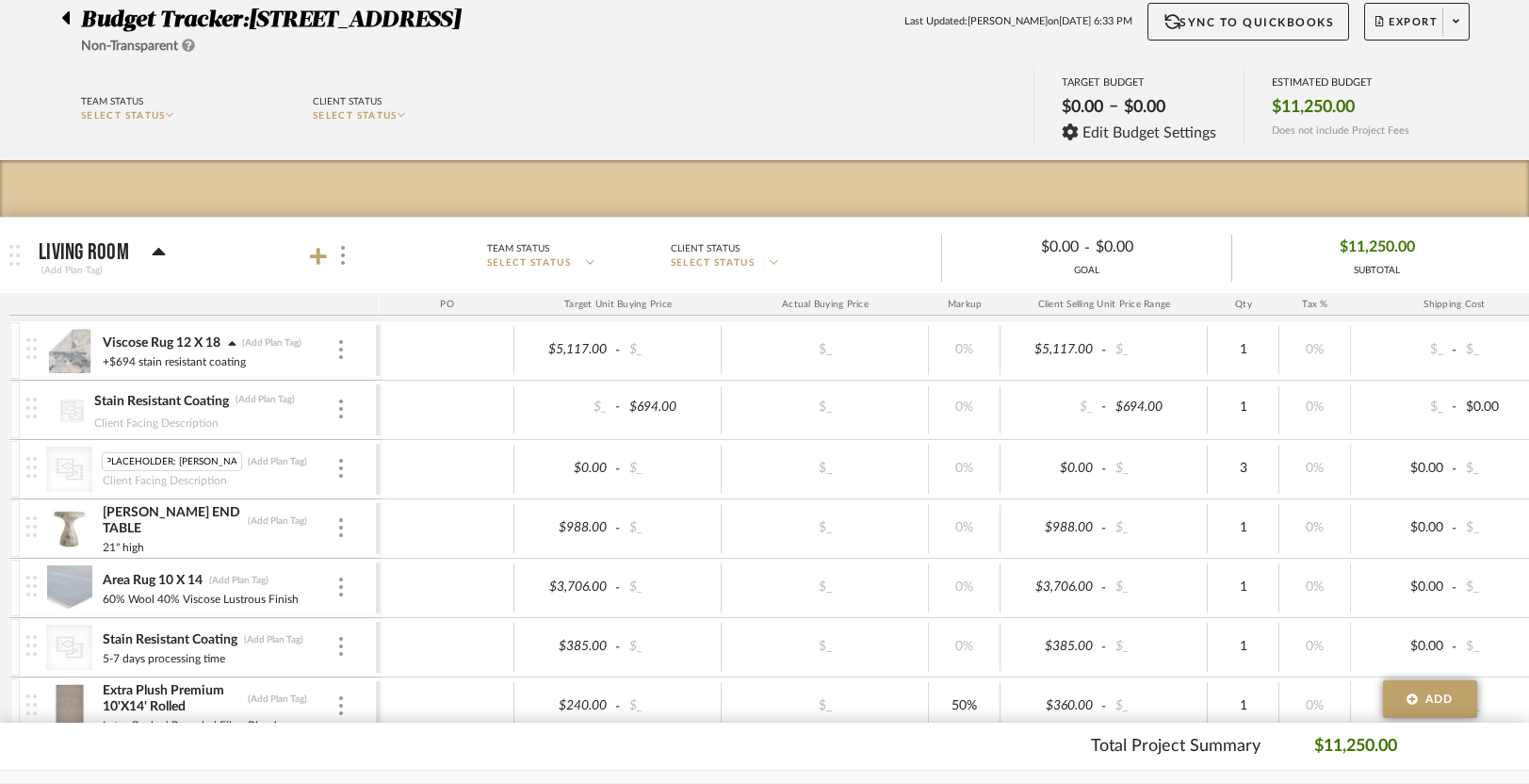
scroll to position [0, 0]
drag, startPoint x: 173, startPoint y: 457, endPoint x: 29, endPoint y: 450, distance: 144.2
click at [26, 450] on div "CategoryIconRugs Created with Sketch. PLACEHOLDER: Rug Samples PLACEHOLDER: Rug…" at bounding box center [201, 469] width 350 height 59
type input "Additional Rug Samples"
type input "8.5"
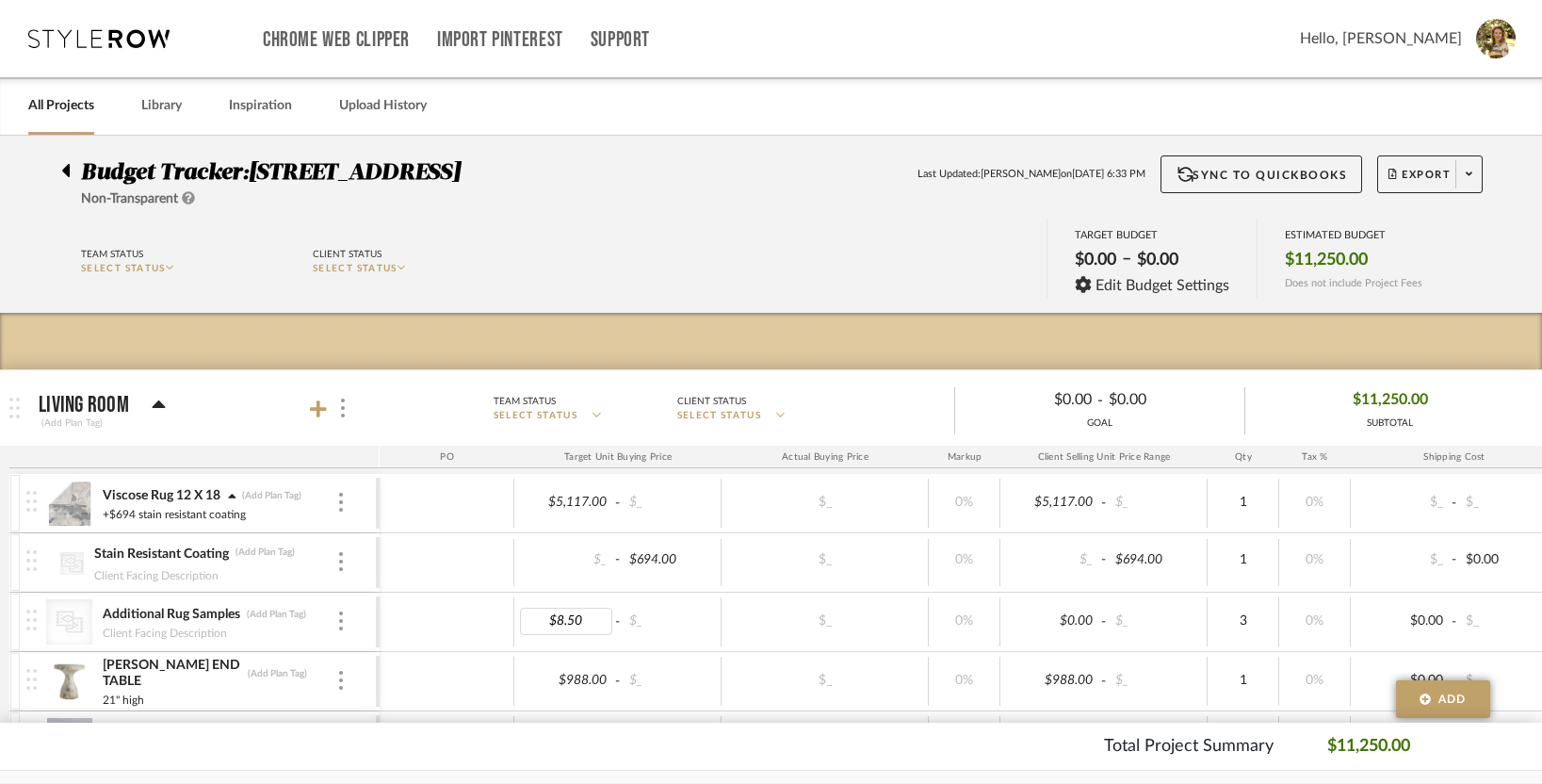
click at [687, 63] on body "Chrome Web Clipper Import Pinterest Support All Projects Library Inspiration Up…" at bounding box center [771, 392] width 1542 height 784
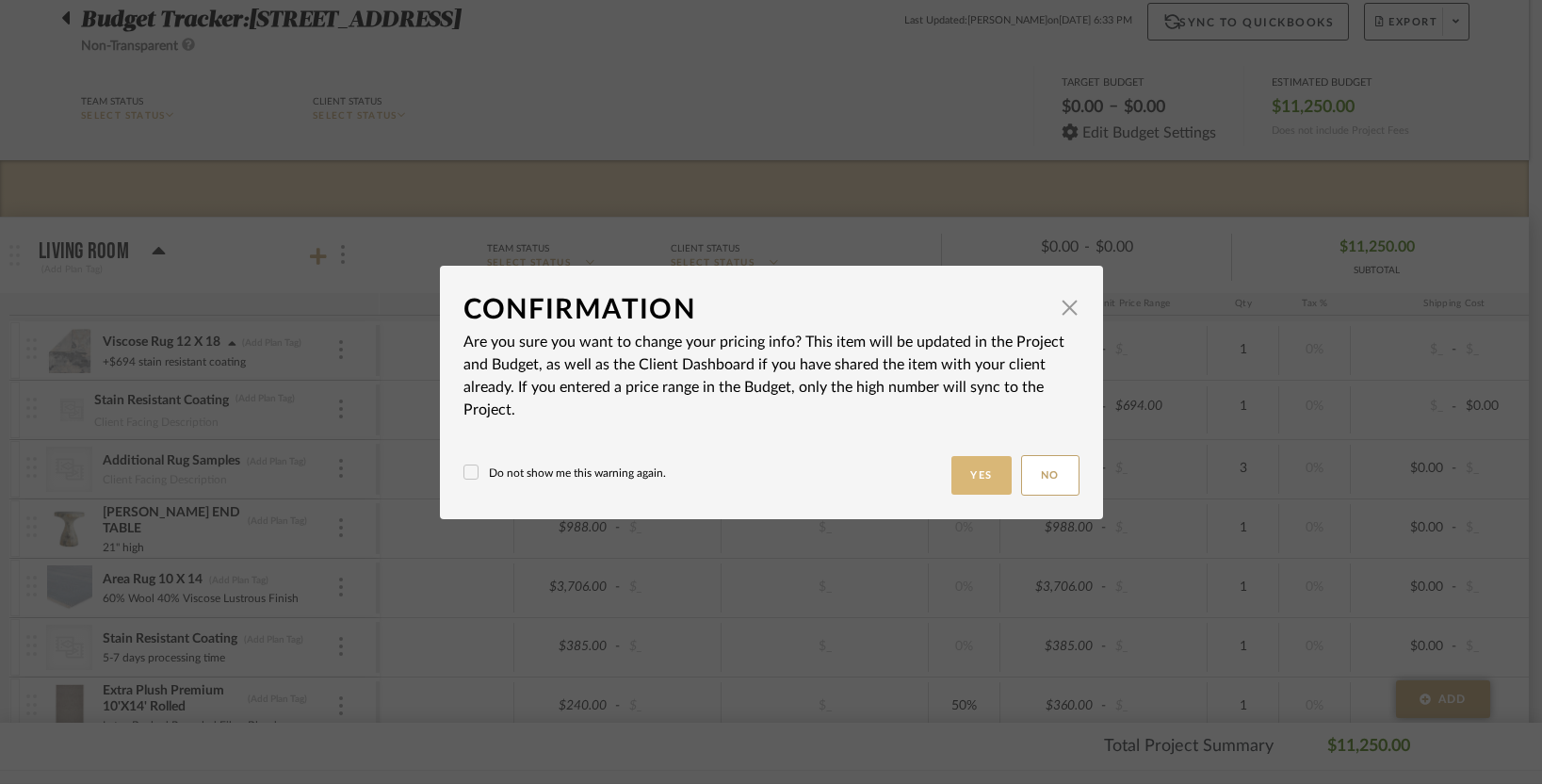
click at [966, 492] on button "Yes" at bounding box center [982, 474] width 61 height 38
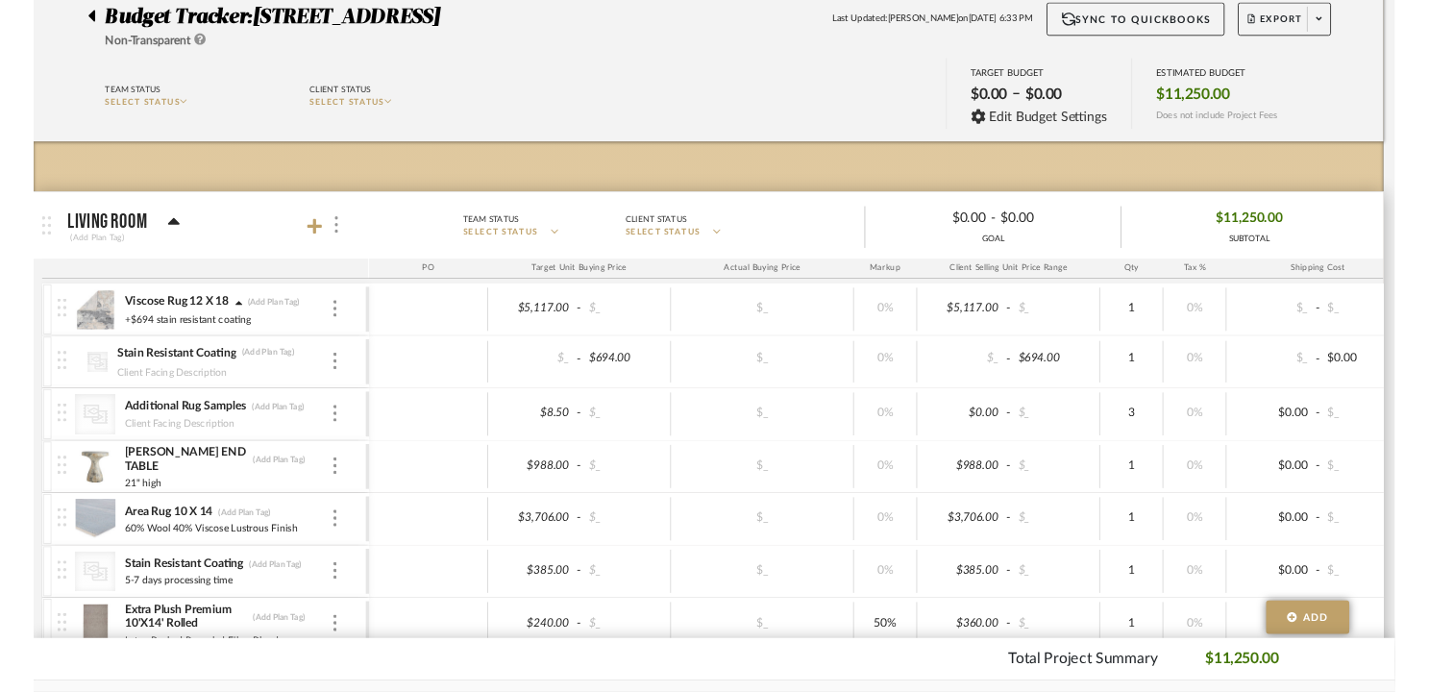
scroll to position [156, 0]
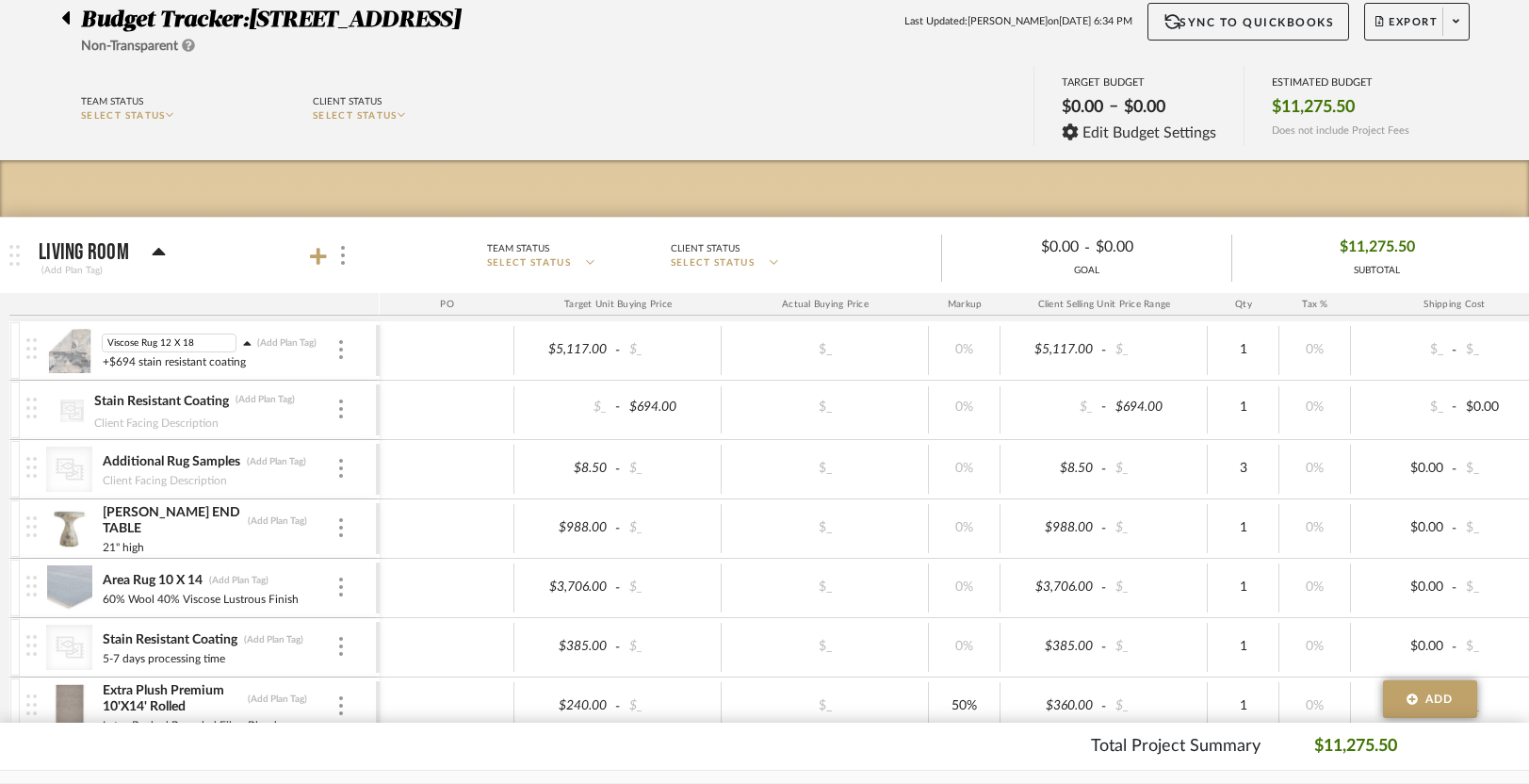
drag, startPoint x: 157, startPoint y: 342, endPoint x: 55, endPoint y: 337, distance: 102.1
click at [55, 337] on div "Viscose Rug 12 X 18 Viscose Rug 12 X 18 (Add Plan Tag) +$694 stain resistant co…" at bounding box center [201, 351] width 350 height 59
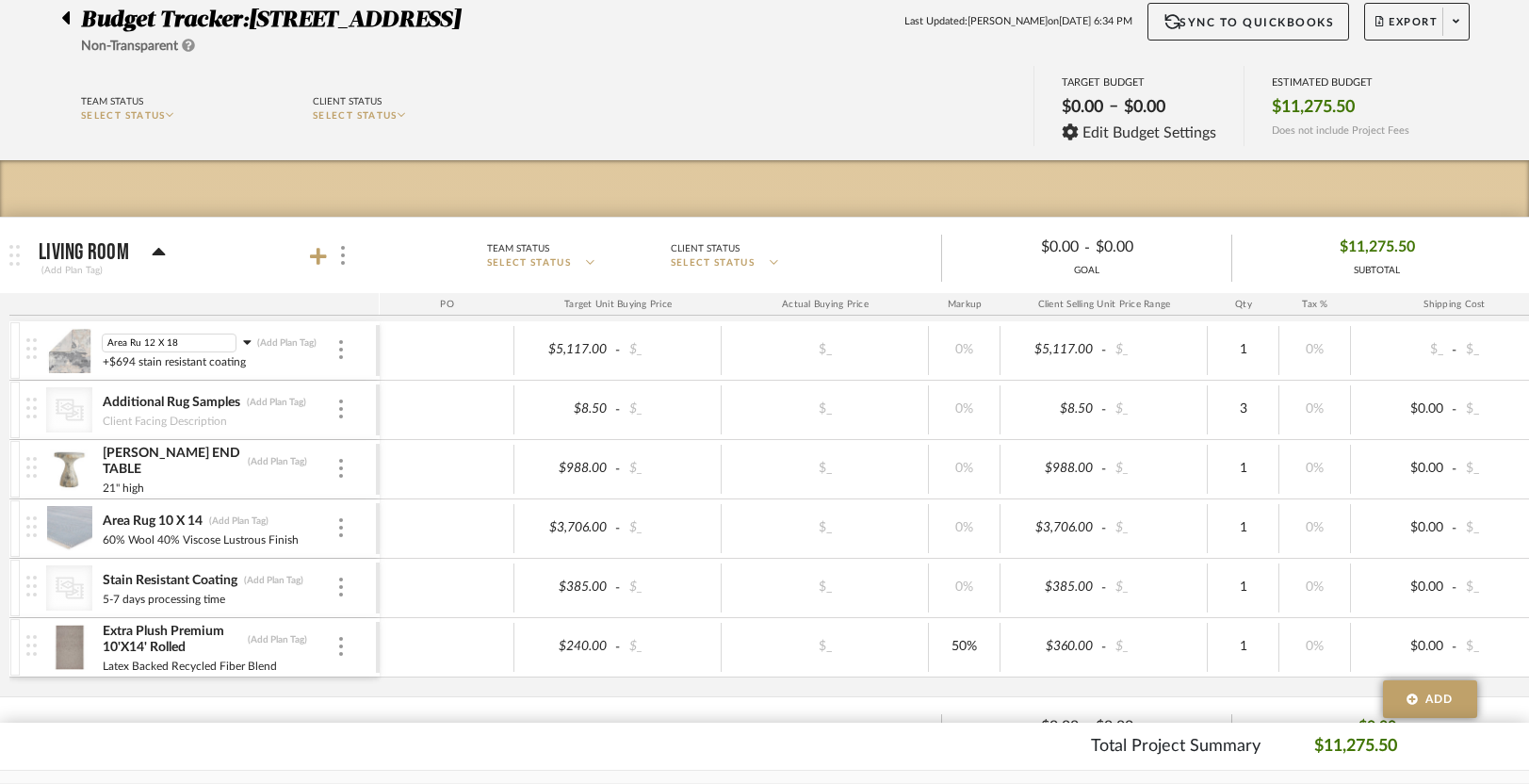
type input "Area Rug 12 X 18"
click at [124, 360] on input "+$694 stain resistant coating" at bounding box center [178, 362] width 153 height 19
type input "100% Viscose"
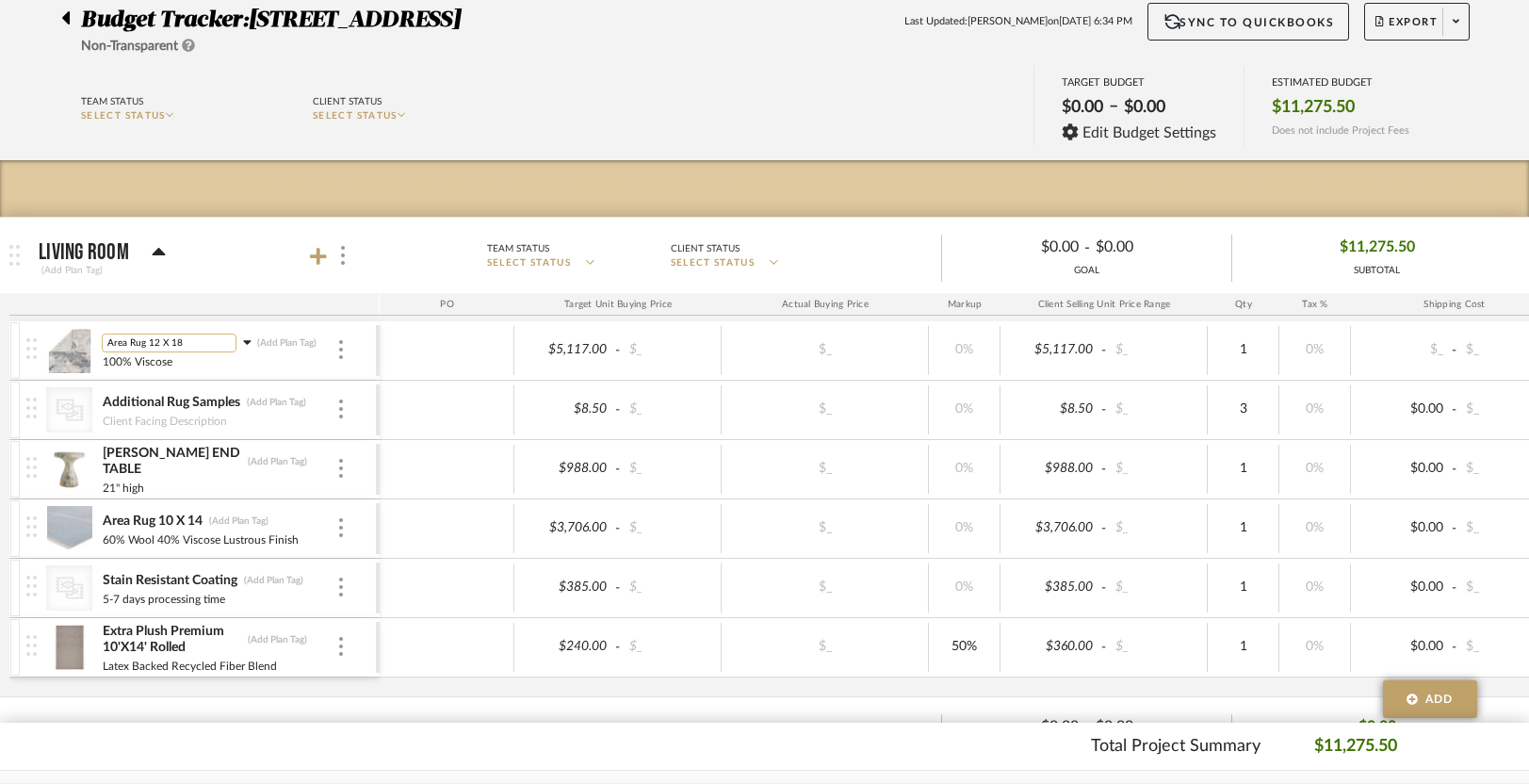
click at [108, 342] on input "Area Rug 12 X 18" at bounding box center [169, 342] width 134 height 19
type input "Living Room Area Rug 12 X 18"
click at [599, 71] on div "Team Status SELECT STATUS Client Status SELECT STATUS TARGET BUDGET $0.00 – $0.…" at bounding box center [764, 108] width 1462 height 84
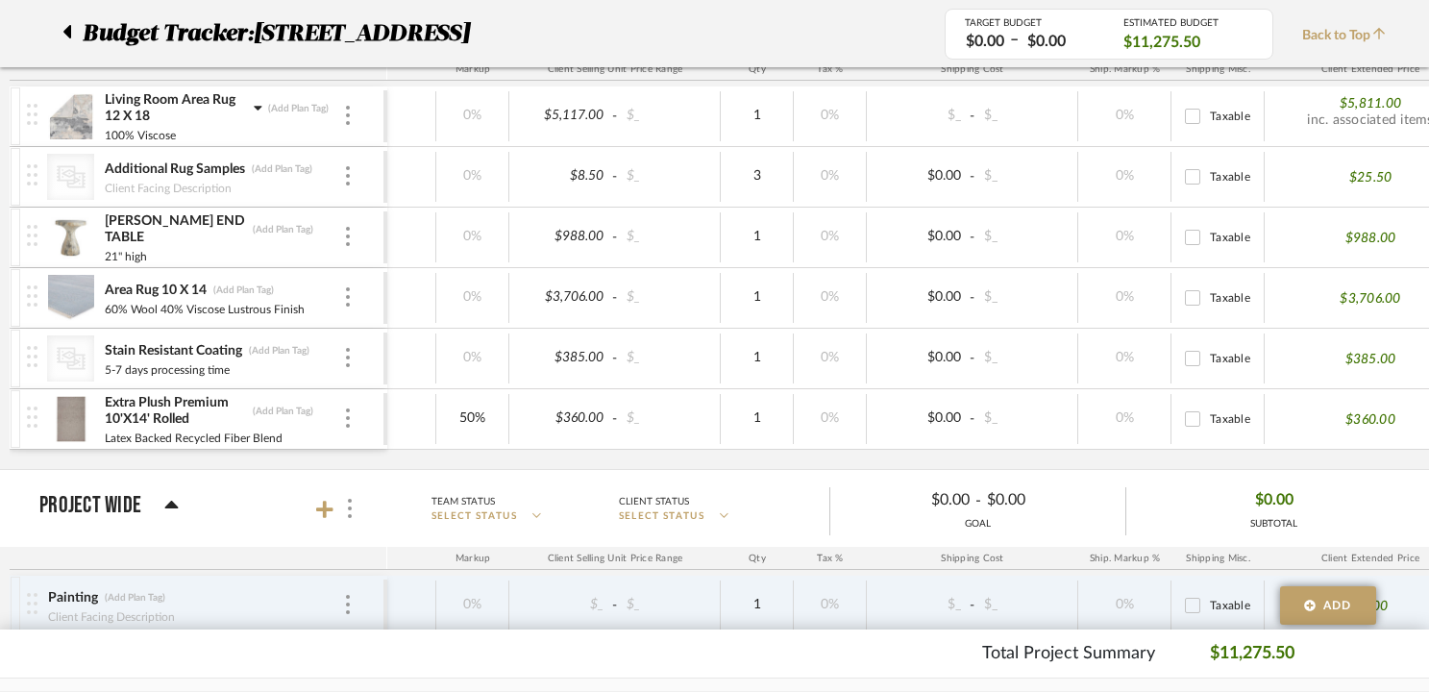
scroll to position [0, 568]
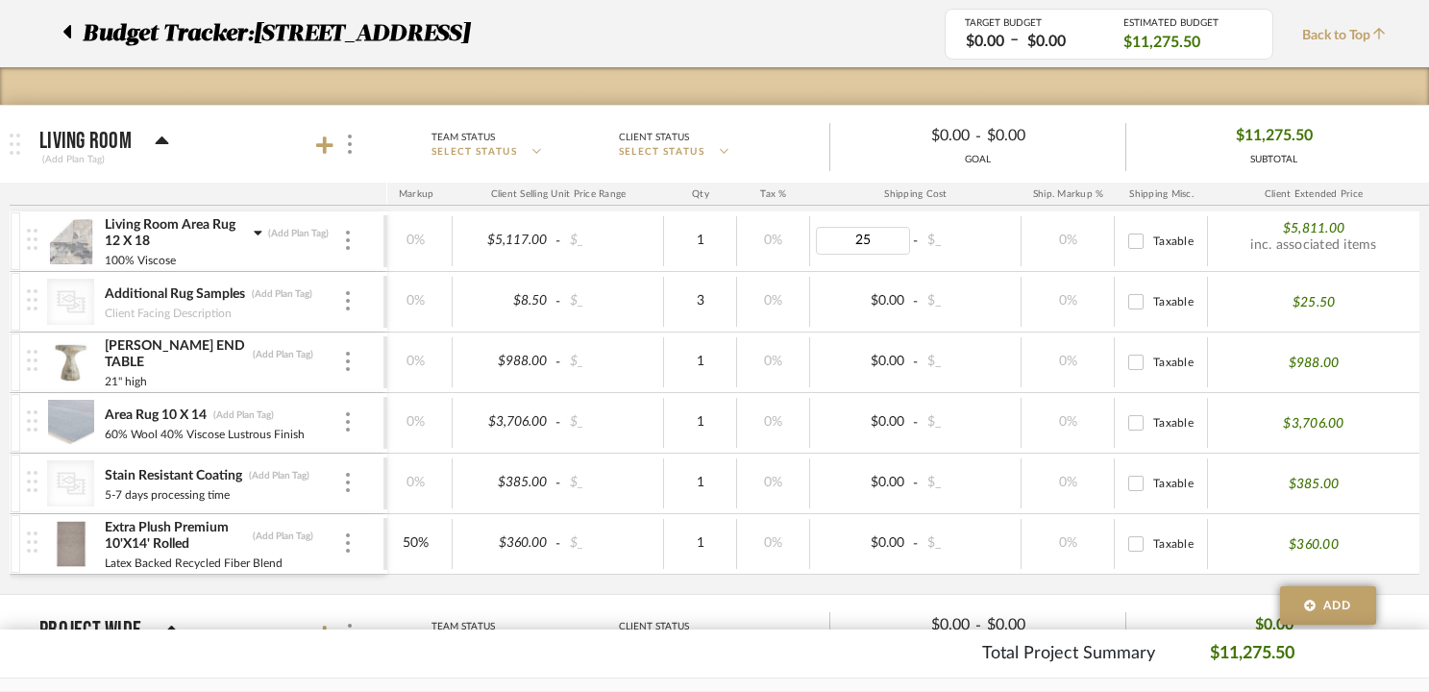
type input "255"
type input "10"
type input "$0.00"
click at [1188, 134] on div "$11,556.00 SUBTOTAL" at bounding box center [1273, 144] width 295 height 46
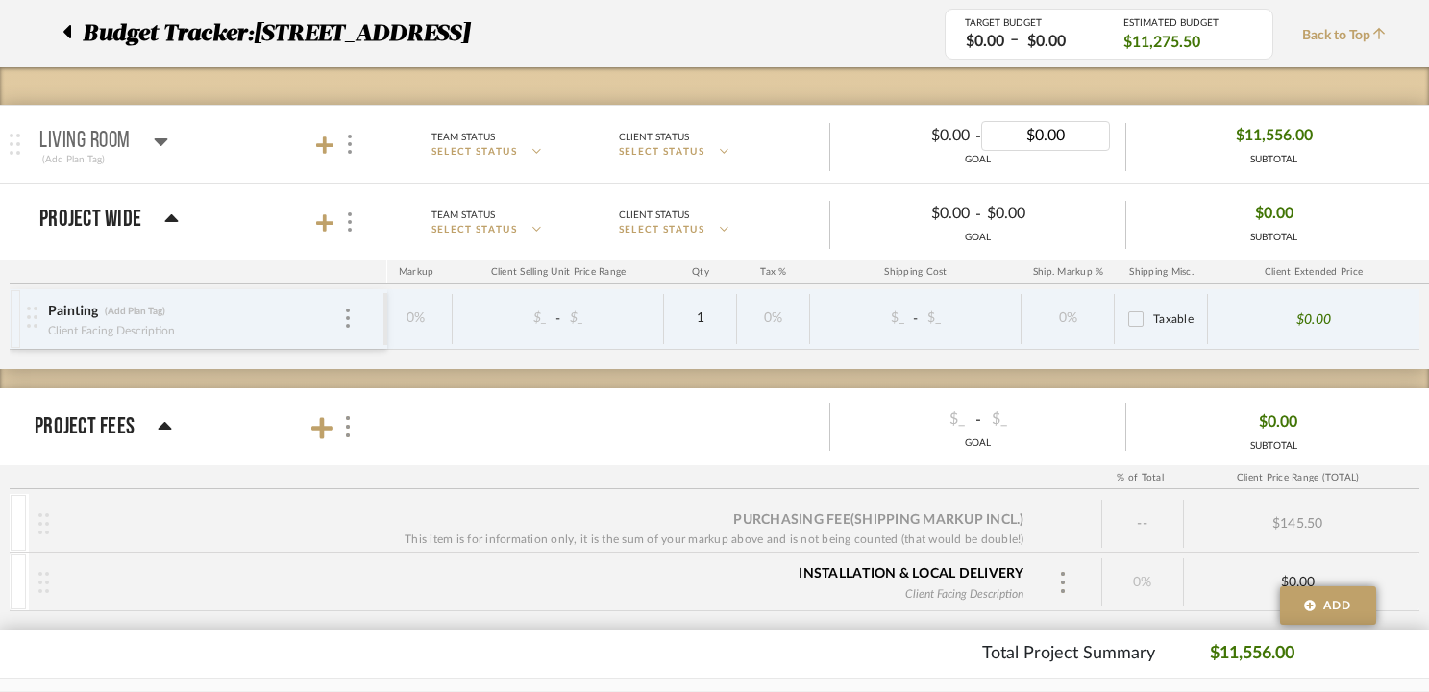
click at [171, 147] on mat-panel-title "Living Room (Add Plan Tag)" at bounding box center [208, 144] width 338 height 47
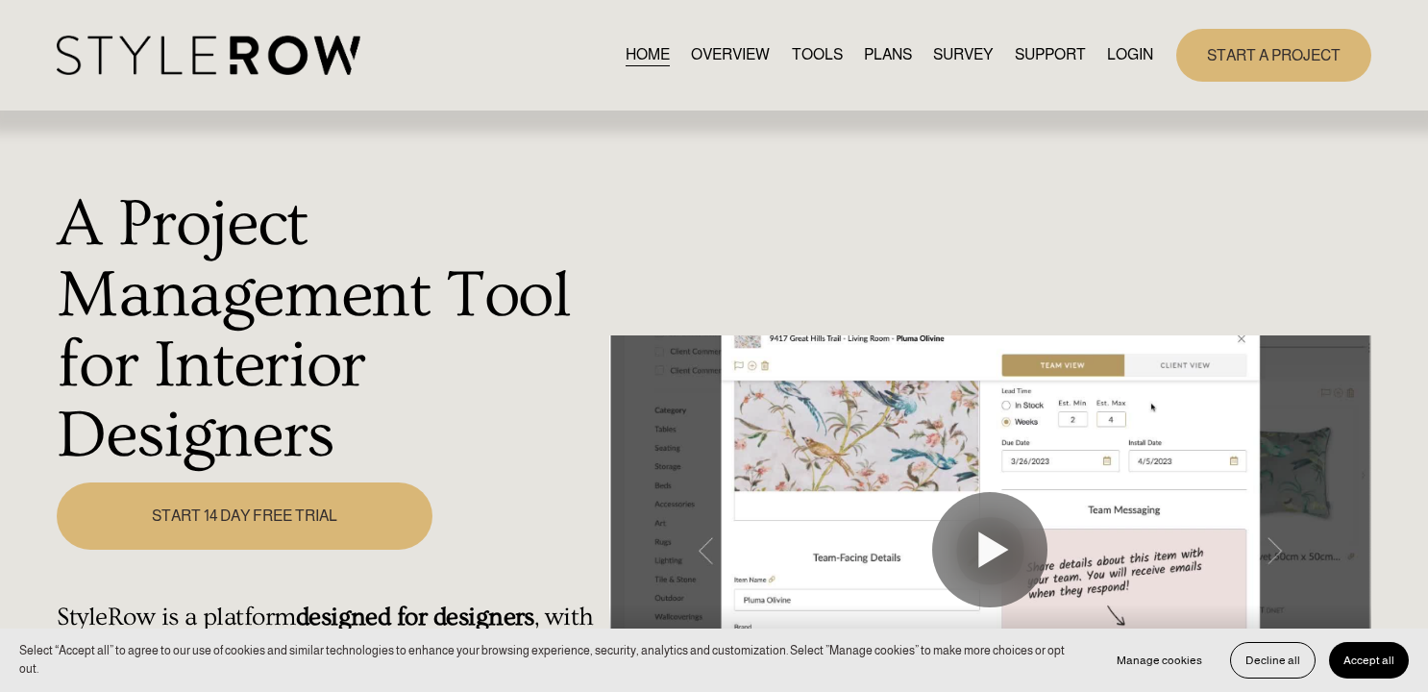
click at [1131, 57] on link "LOGIN" at bounding box center [1130, 55] width 46 height 26
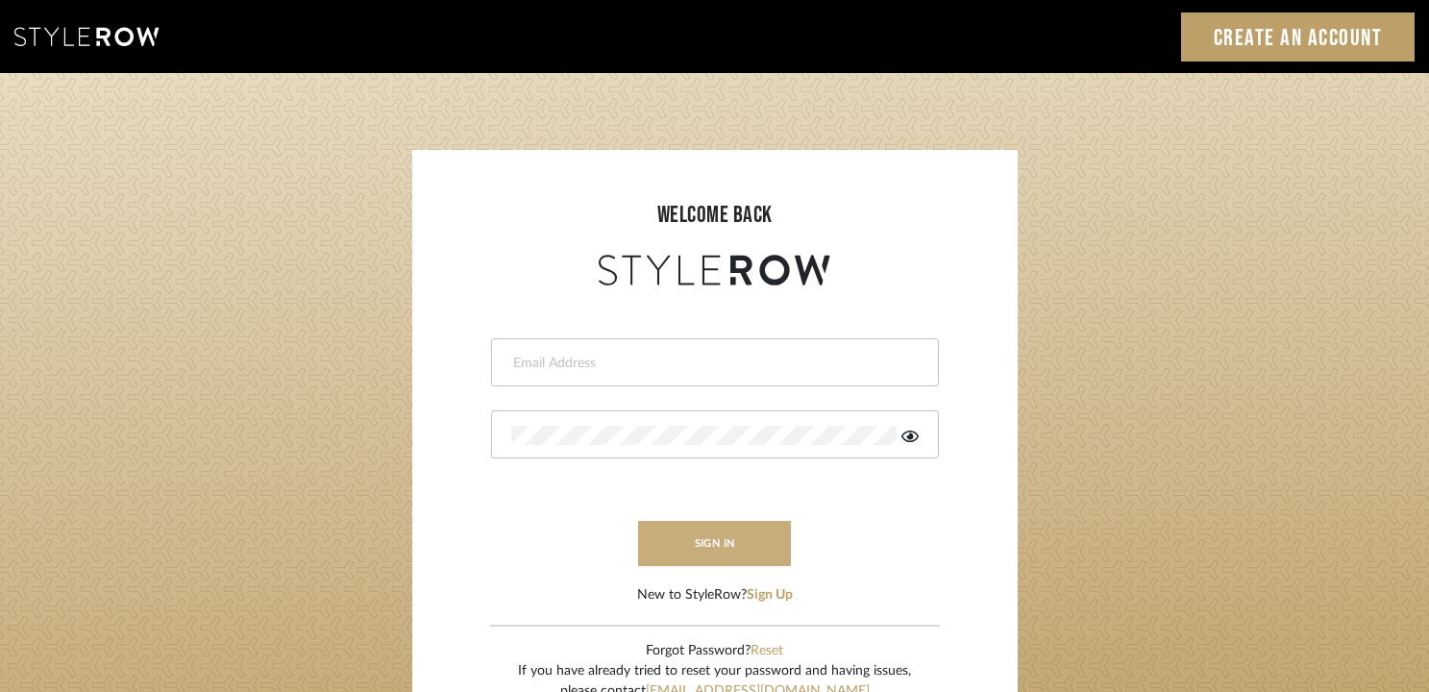
type input "[PERSON_NAME][EMAIL_ADDRESS][DOMAIN_NAME]"
click at [729, 548] on button "sign in" at bounding box center [715, 543] width 154 height 45
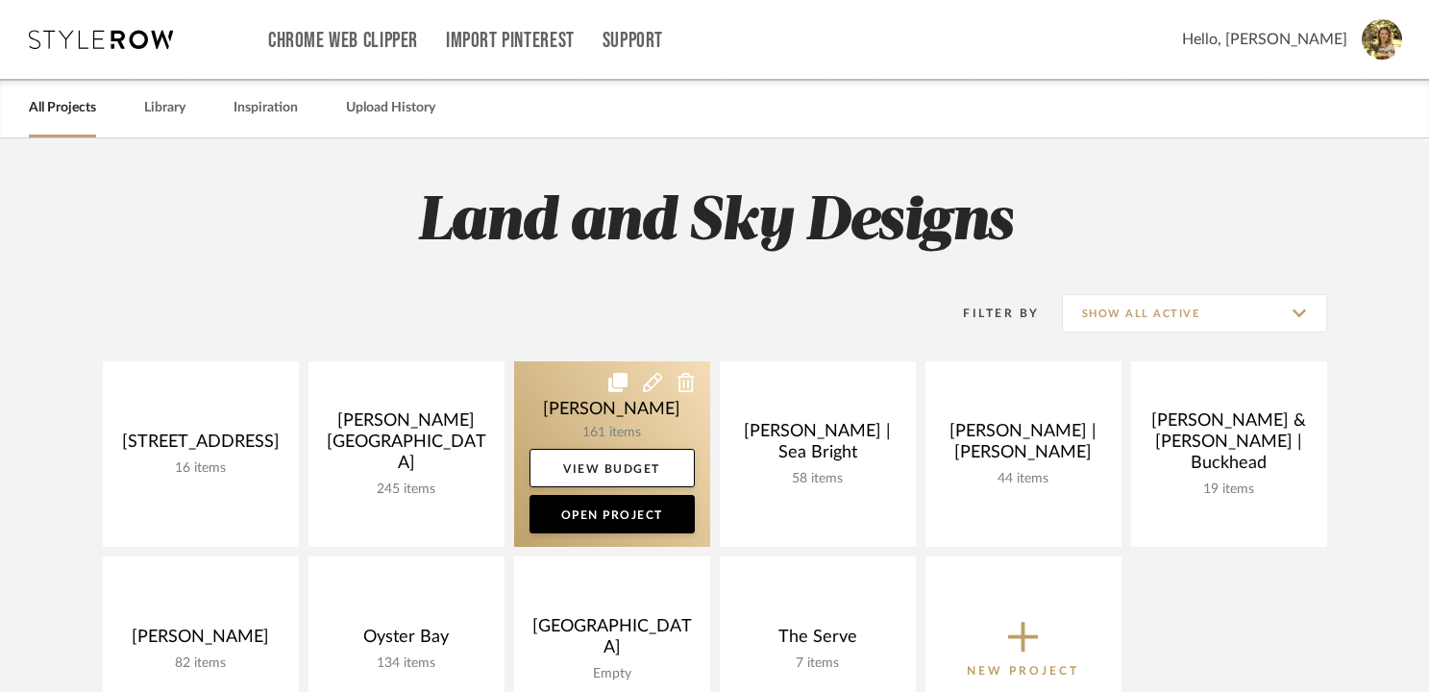
click at [639, 401] on link at bounding box center [612, 453] width 196 height 185
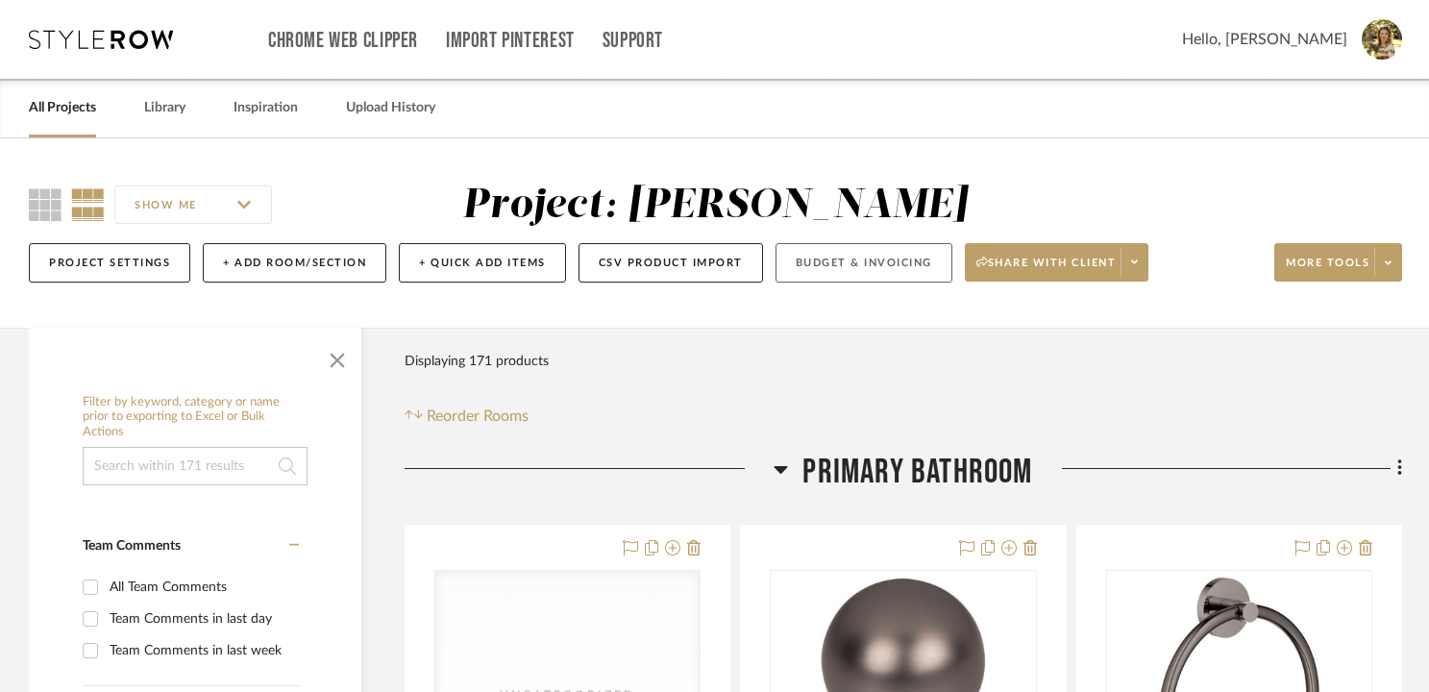
click at [813, 259] on button "Budget & Invoicing" at bounding box center [864, 262] width 177 height 39
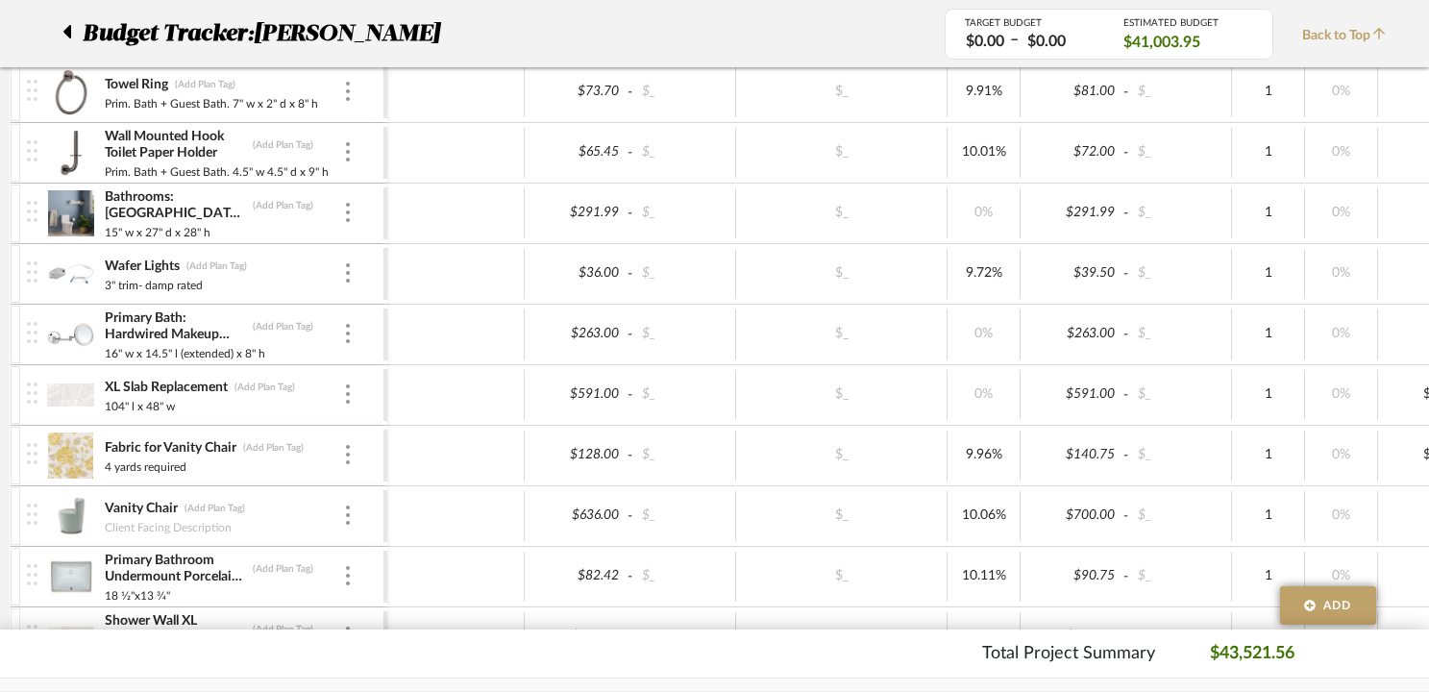
scroll to position [1007, 0]
